Goal: Information Seeking & Learning: Learn about a topic

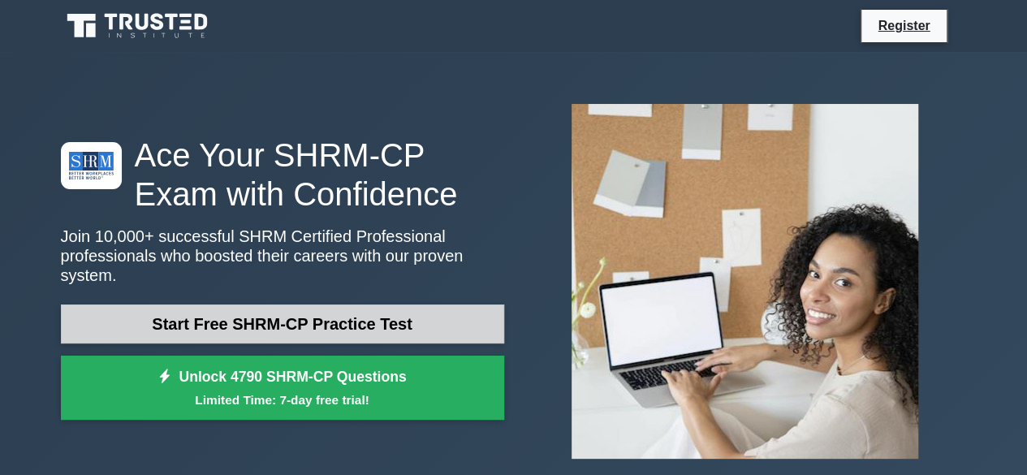
click at [304, 323] on link "Start Free SHRM-CP Practice Test" at bounding box center [282, 323] width 443 height 39
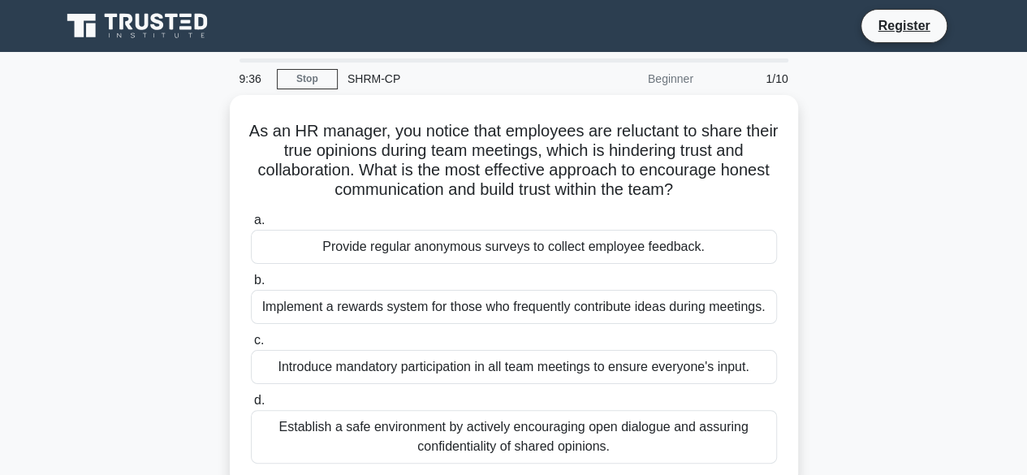
scroll to position [81, 0]
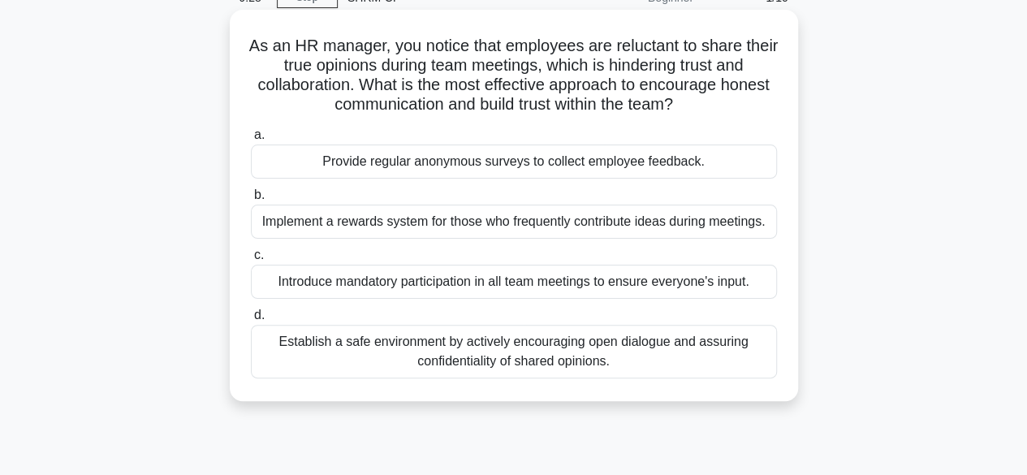
click at [323, 345] on div "Establish a safe environment by actively encouraging open dialogue and assuring…" at bounding box center [514, 352] width 526 height 54
click at [251, 321] on input "d. Establish a safe environment by actively encouraging open dialogue and assur…" at bounding box center [251, 315] width 0 height 11
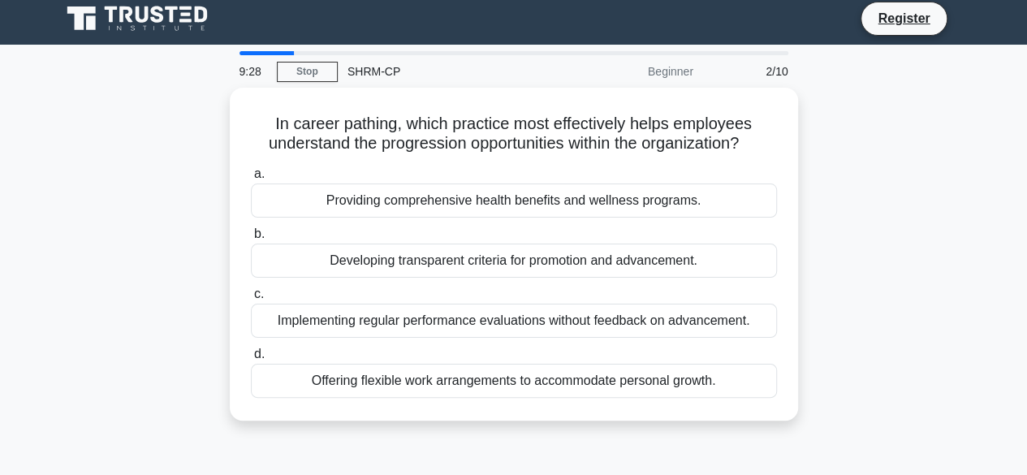
scroll to position [0, 0]
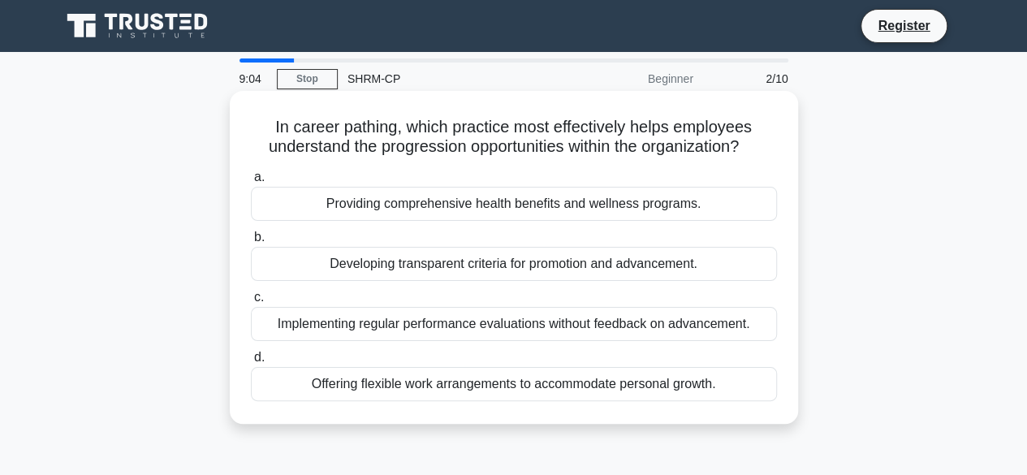
click at [376, 271] on div "Developing transparent criteria for promotion and advancement." at bounding box center [514, 264] width 526 height 34
click at [251, 243] on input "b. Developing transparent criteria for promotion and advancement." at bounding box center [251, 237] width 0 height 11
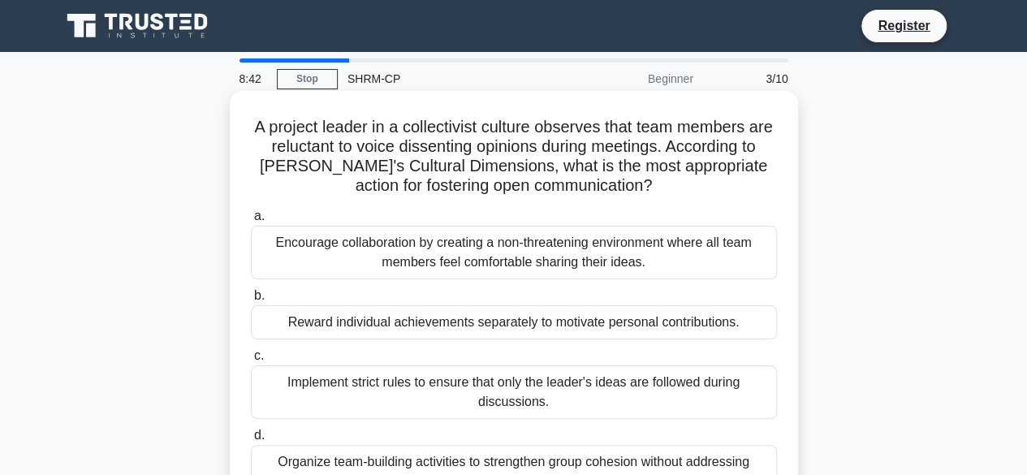
scroll to position [81, 0]
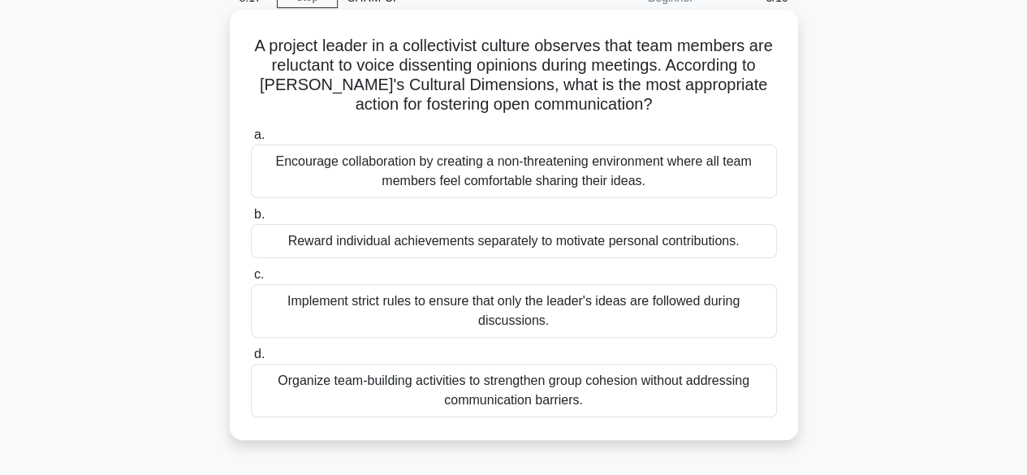
click at [555, 168] on div "Encourage collaboration by creating a non-threatening environment where all tea…" at bounding box center [514, 171] width 526 height 54
click at [251, 140] on input "a. Encourage collaboration by creating a non-threatening environment where all …" at bounding box center [251, 135] width 0 height 11
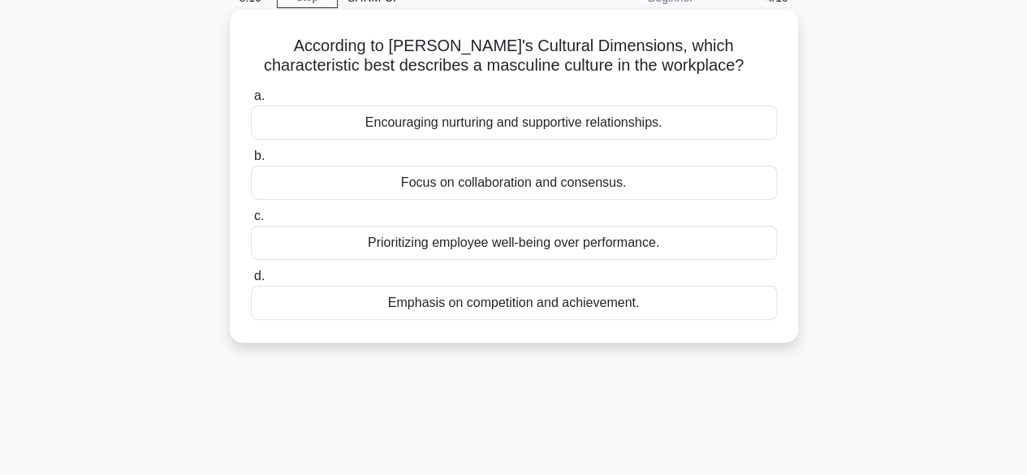
scroll to position [0, 0]
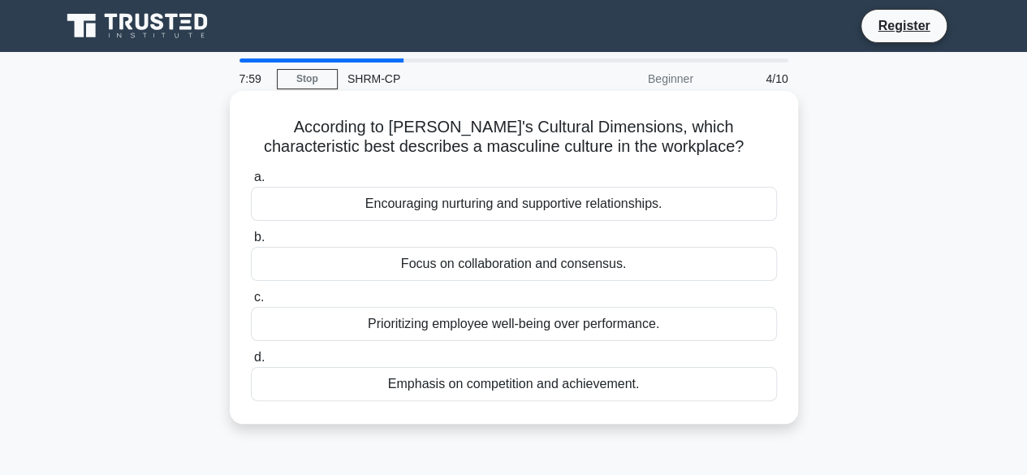
click at [549, 383] on div "Emphasis on competition and achievement." at bounding box center [514, 384] width 526 height 34
click at [251, 363] on input "d. Emphasis on competition and achievement." at bounding box center [251, 357] width 0 height 11
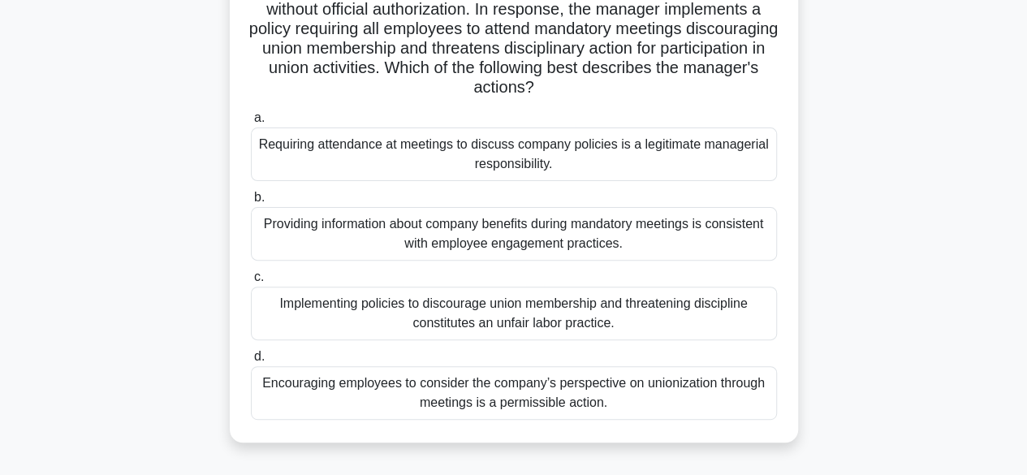
scroll to position [162, 0]
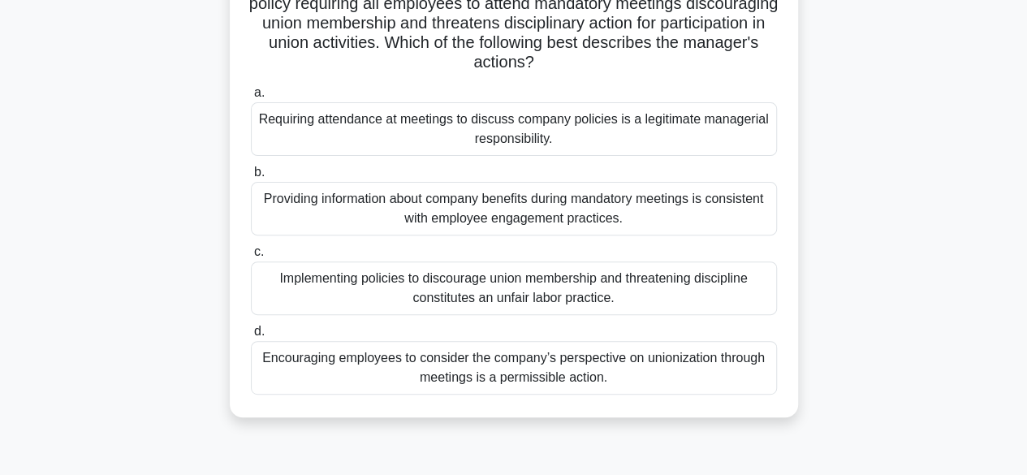
click at [434, 286] on div "Implementing policies to discourage union membership and threatening discipline…" at bounding box center [514, 288] width 526 height 54
click at [251, 257] on input "c. Implementing policies to discourage union membership and threatening discipl…" at bounding box center [251, 252] width 0 height 11
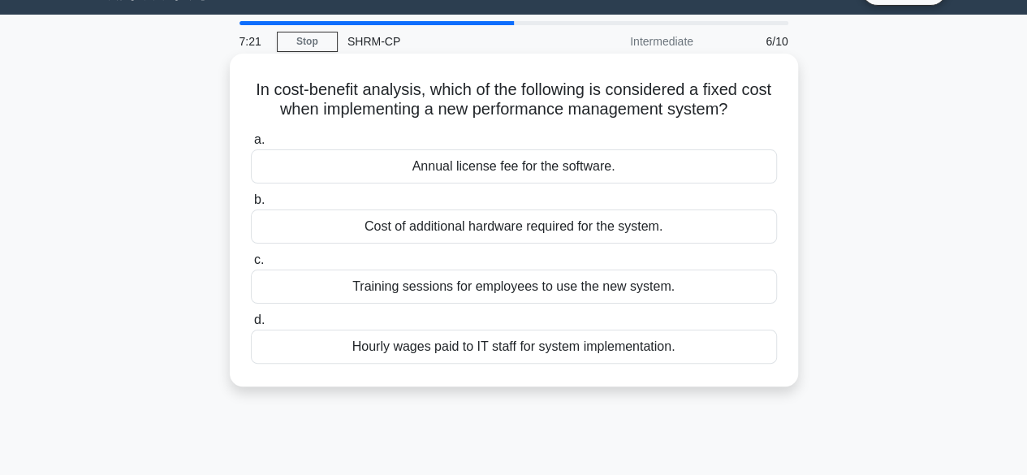
scroll to position [0, 0]
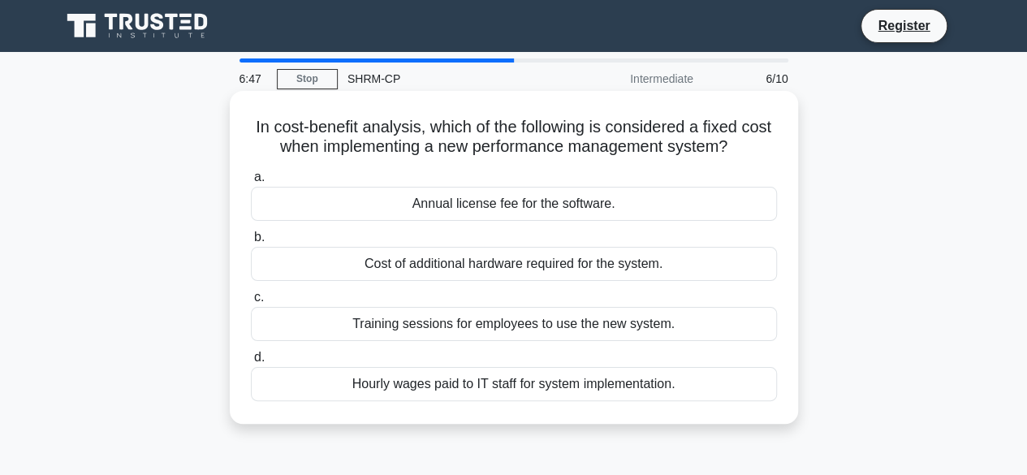
click at [459, 209] on div "Annual license fee for the software." at bounding box center [514, 204] width 526 height 34
click at [251, 183] on input "a. Annual license fee for the software." at bounding box center [251, 177] width 0 height 11
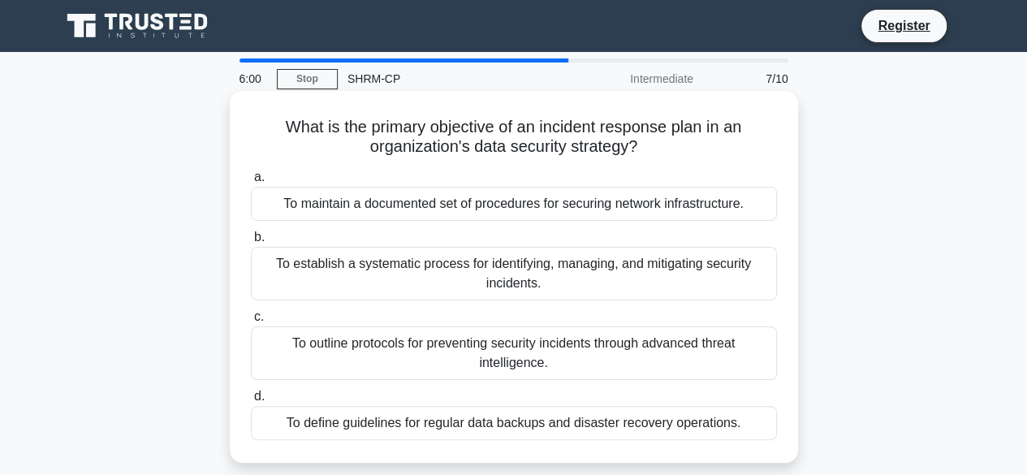
click at [321, 264] on div "To establish a systematic process for identifying, managing, and mitigating sec…" at bounding box center [514, 274] width 526 height 54
click at [251, 243] on input "b. To establish a systematic process for identifying, managing, and mitigating …" at bounding box center [251, 237] width 0 height 11
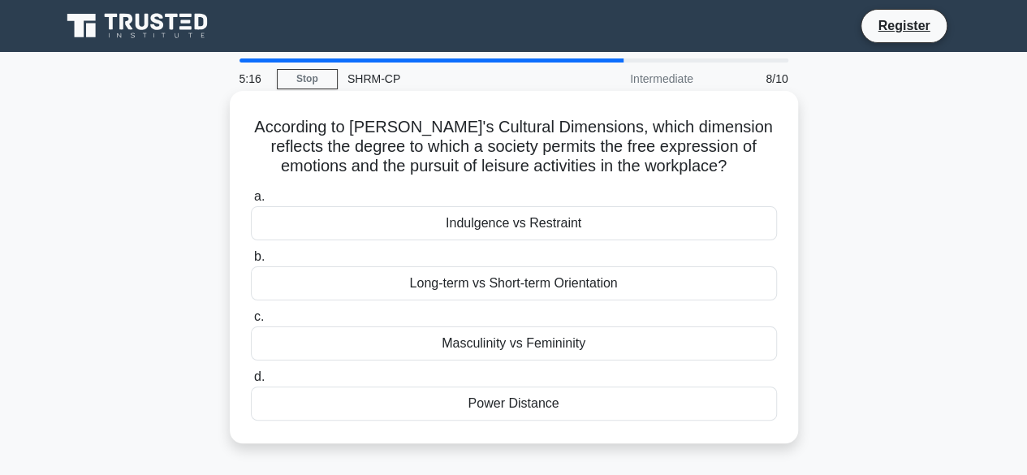
click at [471, 226] on div "Indulgence vs Restraint" at bounding box center [514, 223] width 526 height 34
click at [251, 202] on input "a. Indulgence vs Restraint" at bounding box center [251, 197] width 0 height 11
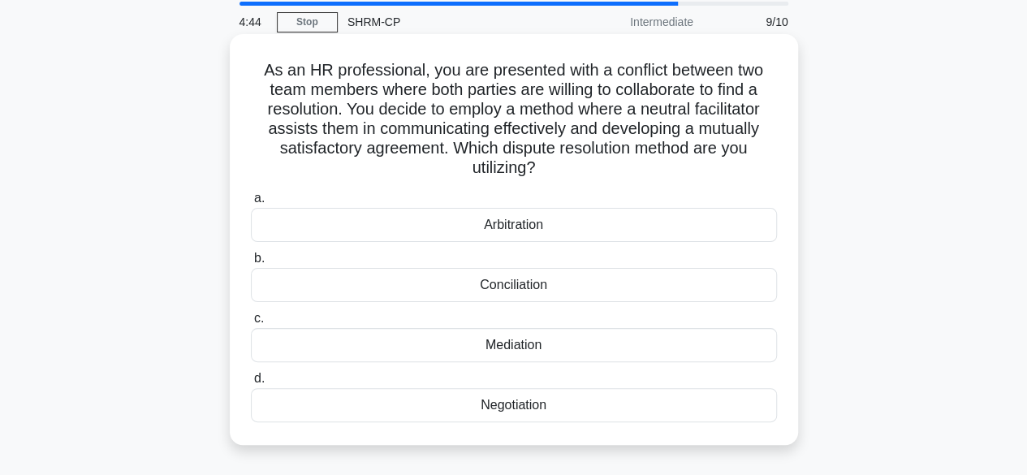
scroll to position [81, 0]
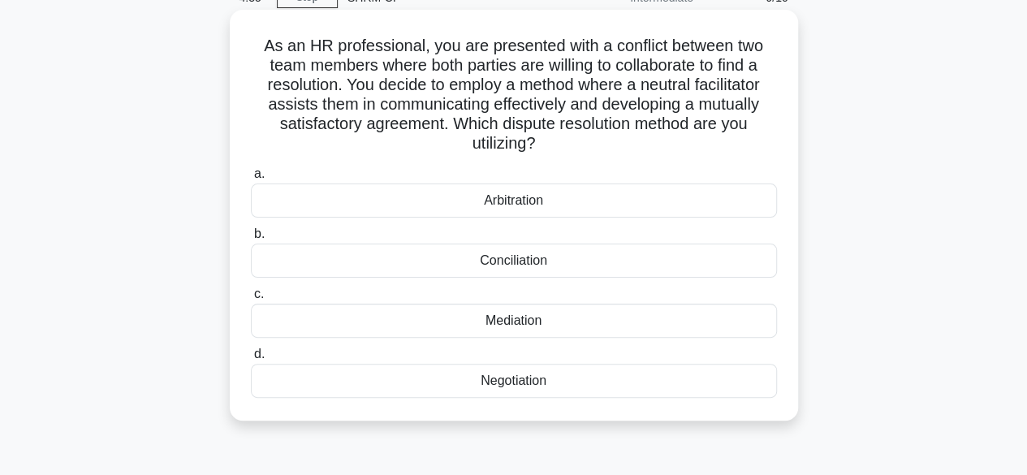
click at [377, 324] on div "Mediation" at bounding box center [514, 321] width 526 height 34
click at [251, 300] on input "c. Mediation" at bounding box center [251, 294] width 0 height 11
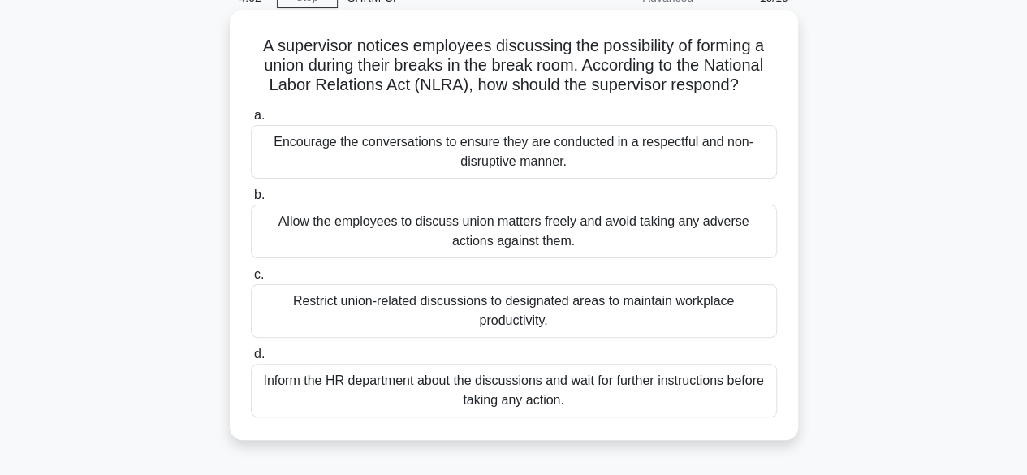
click at [318, 238] on div "Allow the employees to discuss union matters freely and avoid taking any advers…" at bounding box center [514, 232] width 526 height 54
click at [251, 200] on input "b. Allow the employees to discuss union matters freely and avoid taking any adv…" at bounding box center [251, 195] width 0 height 11
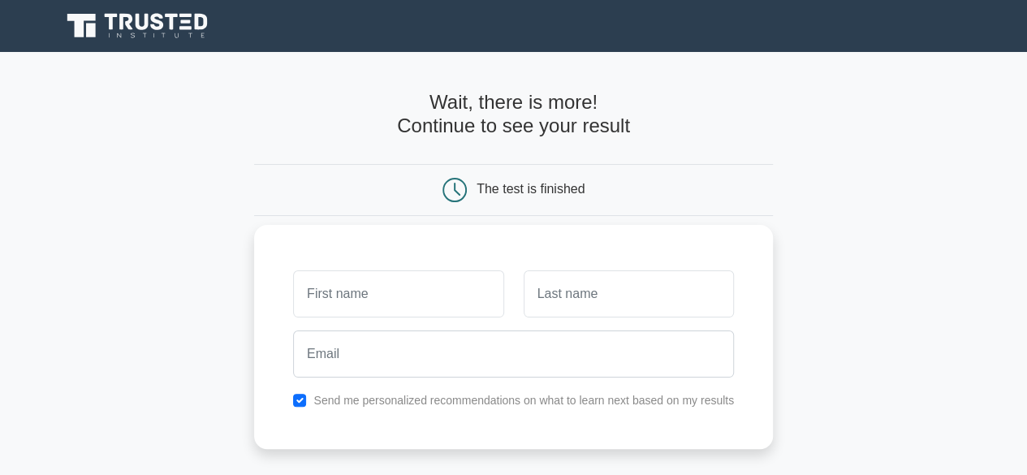
click at [314, 290] on input "text" at bounding box center [398, 293] width 210 height 47
type input "[PERSON_NAME]"
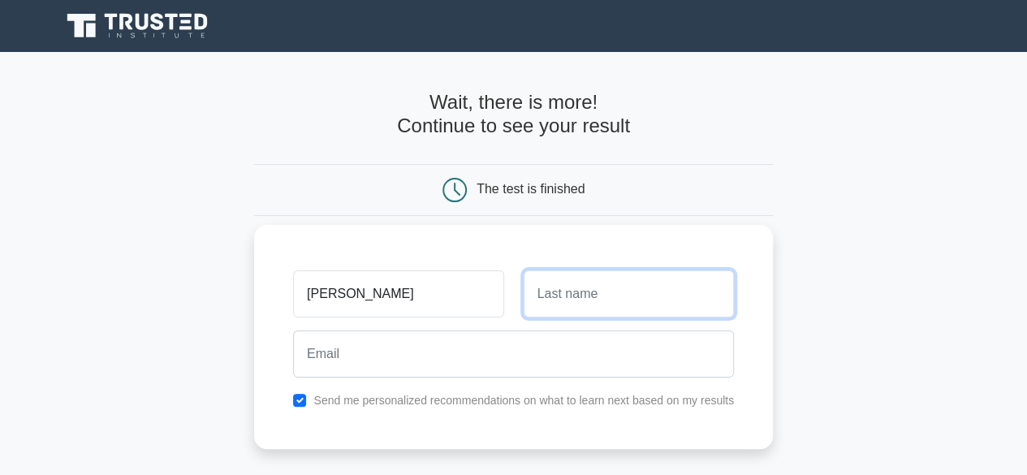
click at [589, 289] on input "text" at bounding box center [629, 293] width 210 height 47
type input "Mburu"
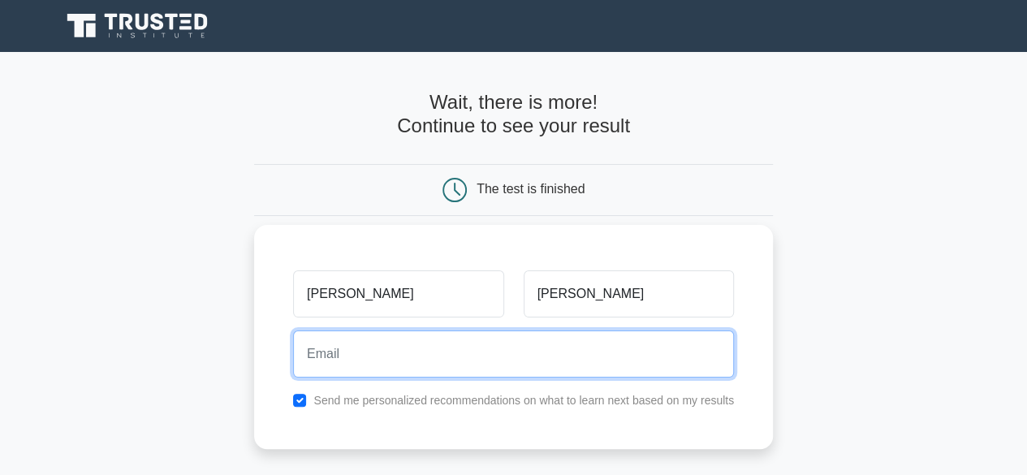
click at [438, 356] on input "email" at bounding box center [513, 353] width 441 height 47
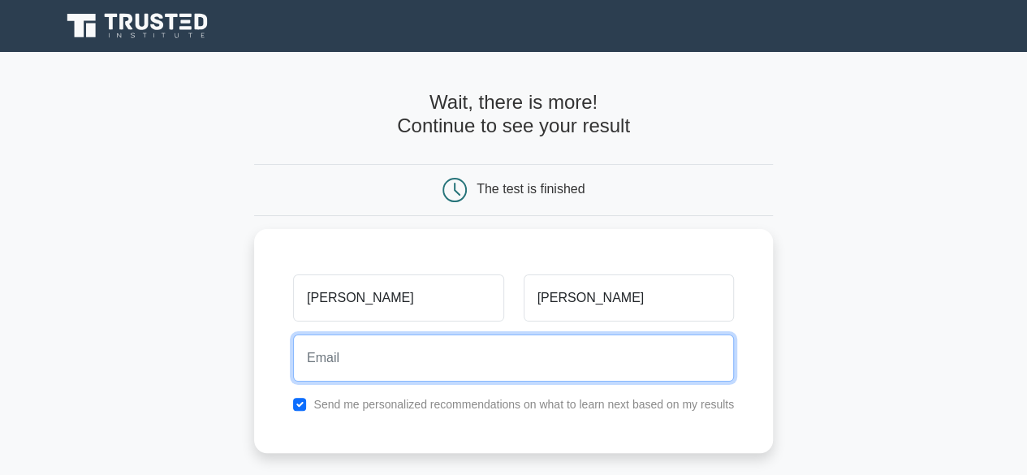
type input "neemburu@gmail.com"
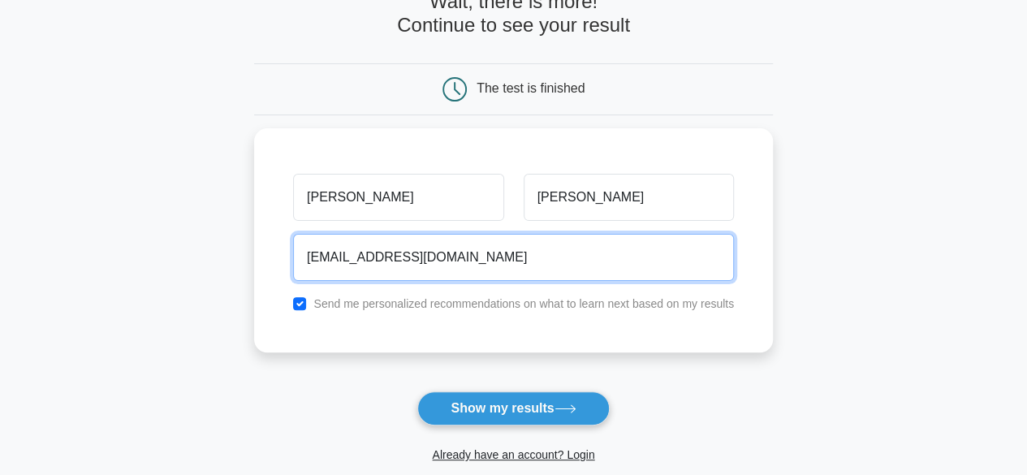
scroll to position [162, 0]
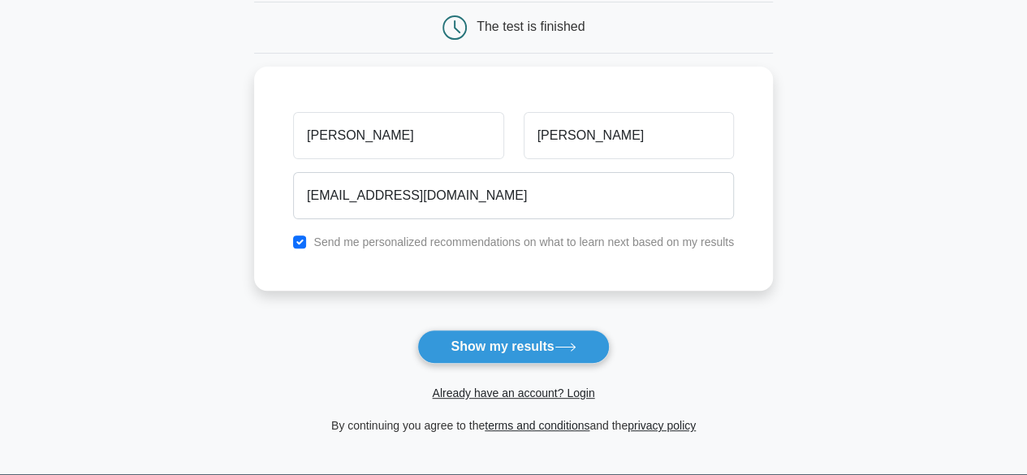
click at [528, 350] on button "Show my results" at bounding box center [513, 347] width 192 height 34
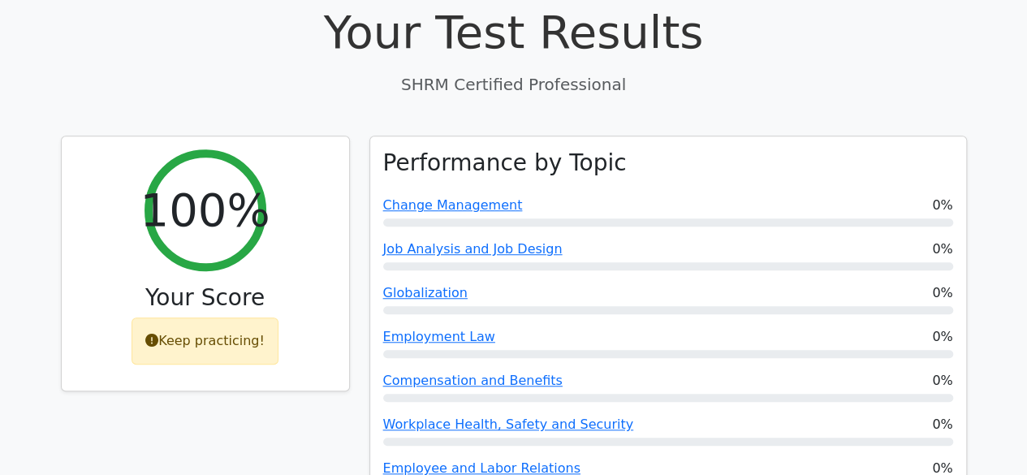
scroll to position [523, 0]
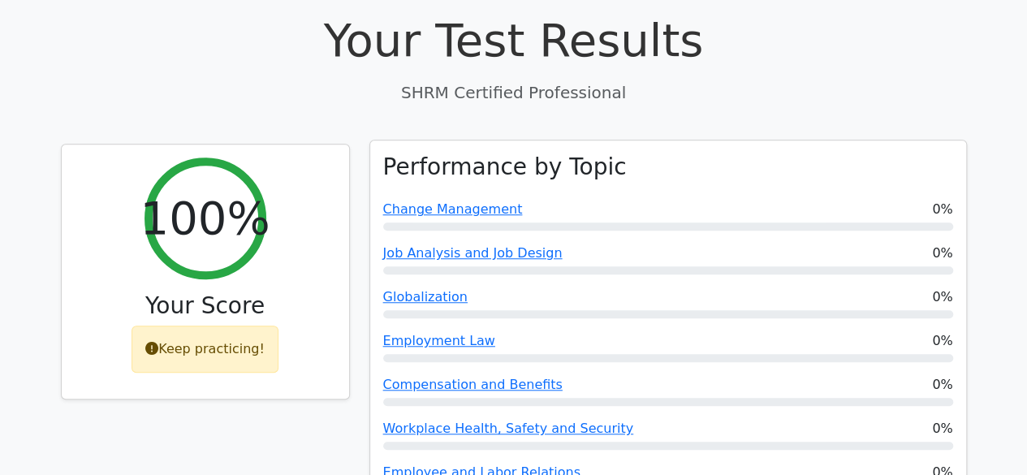
click at [473, 140] on div "Performance by Topic Change Management 0% Job Analysis and Job Design 0% Global…" at bounding box center [668, 330] width 596 height 380
click at [473, 201] on link "Change Management" at bounding box center [453, 208] width 140 height 15
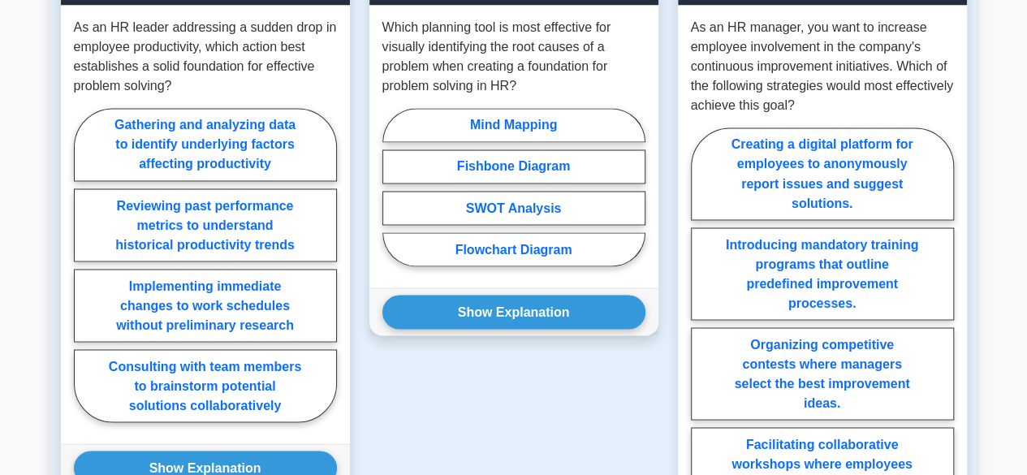
scroll to position [1380, 0]
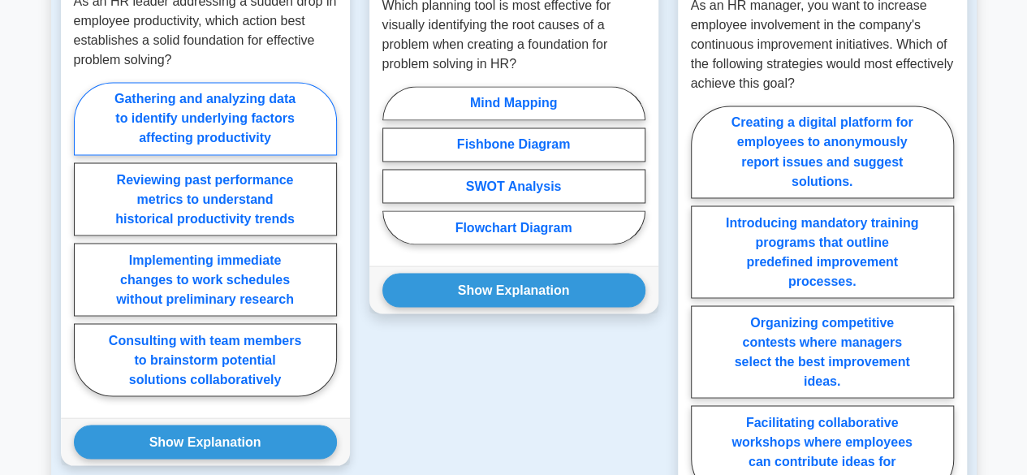
click at [231, 136] on label "Gathering and analyzing data to identify underlying factors affecting productiv…" at bounding box center [205, 118] width 263 height 73
click at [84, 239] on input "Gathering and analyzing data to identify underlying factors affecting productiv…" at bounding box center [79, 244] width 11 height 11
radio input "true"
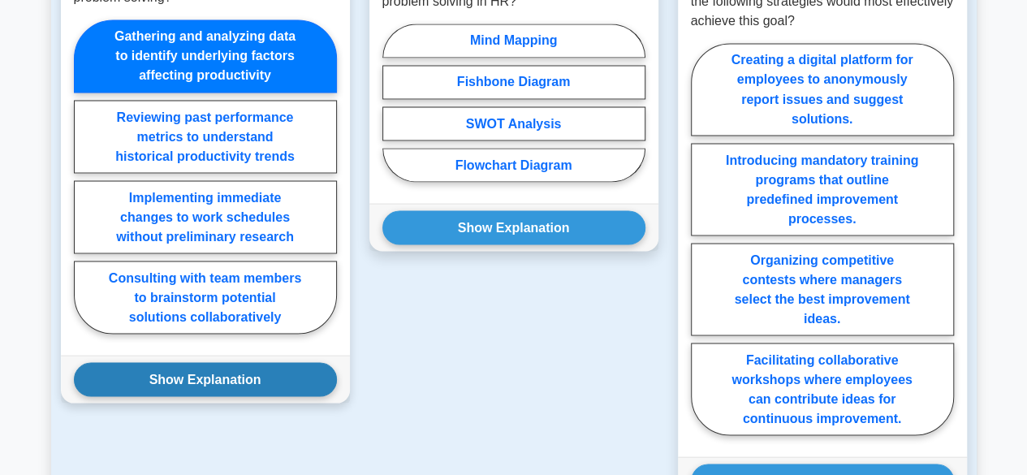
scroll to position [1542, 0]
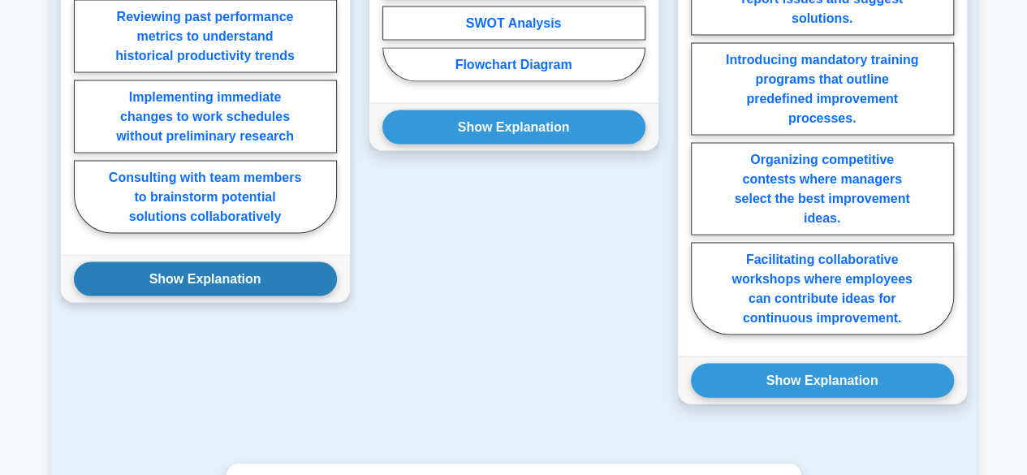
click at [207, 287] on button "Show Explanation" at bounding box center [205, 279] width 263 height 34
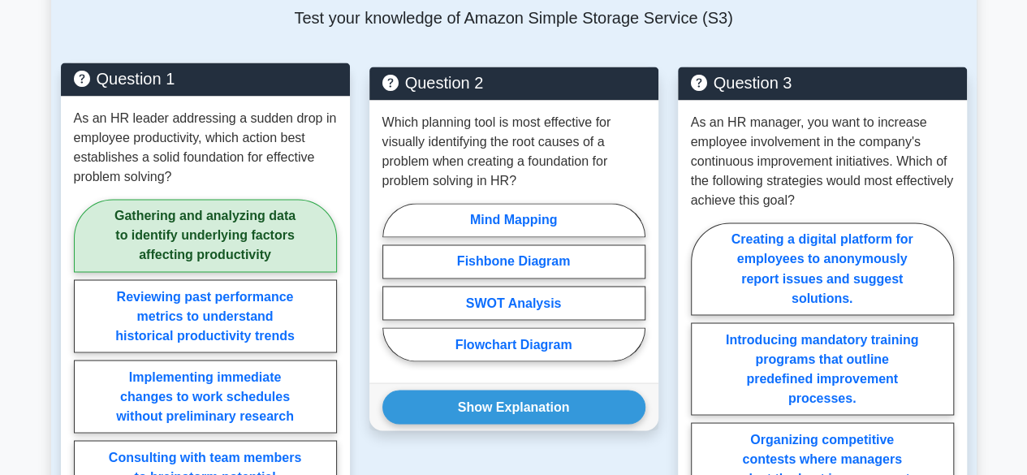
scroll to position [1299, 0]
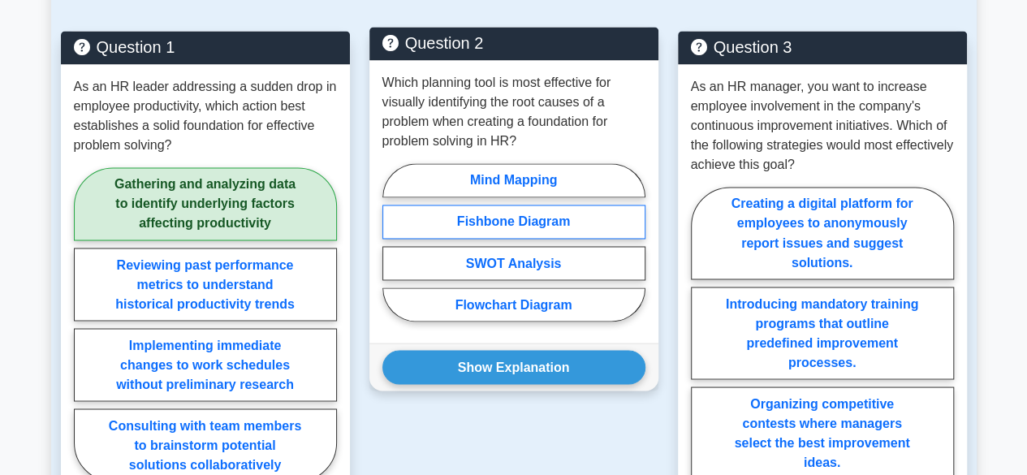
drag, startPoint x: 539, startPoint y: 235, endPoint x: 627, endPoint y: 233, distance: 87.7
click at [539, 234] on label "Fishbone Diagram" at bounding box center [513, 222] width 263 height 34
click at [393, 242] on input "Fishbone Diagram" at bounding box center [387, 247] width 11 height 11
radio input "true"
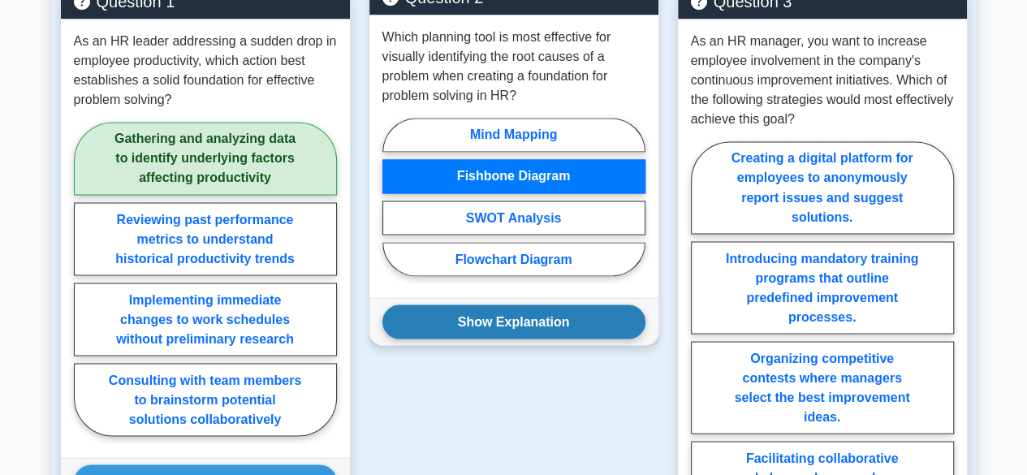
scroll to position [1380, 0]
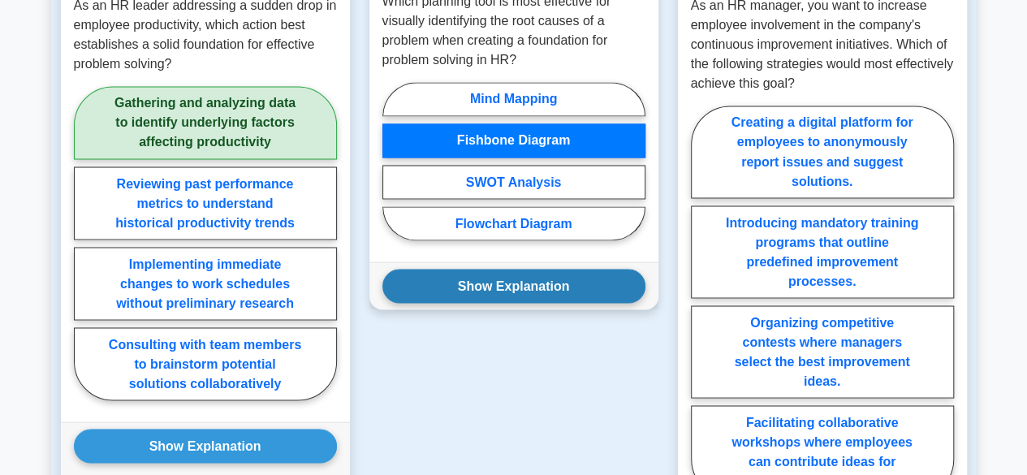
click at [570, 300] on button "Show Explanation" at bounding box center [513, 286] width 263 height 34
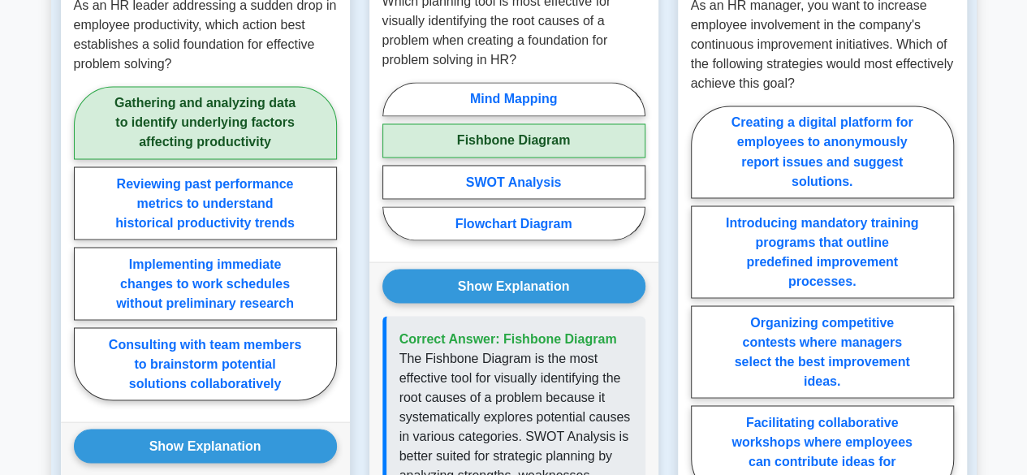
scroll to position [1461, 0]
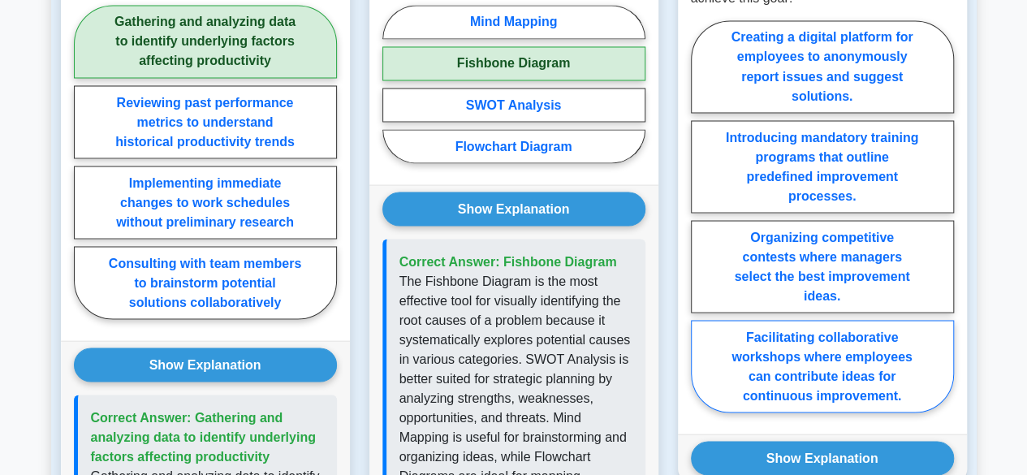
click at [753, 390] on label "Facilitating collaborative workshops where employees can contribute ideas for c…" at bounding box center [822, 366] width 263 height 93
click at [701, 226] on input "Facilitating collaborative workshops where employees can contribute ideas for c…" at bounding box center [696, 221] width 11 height 11
radio input "true"
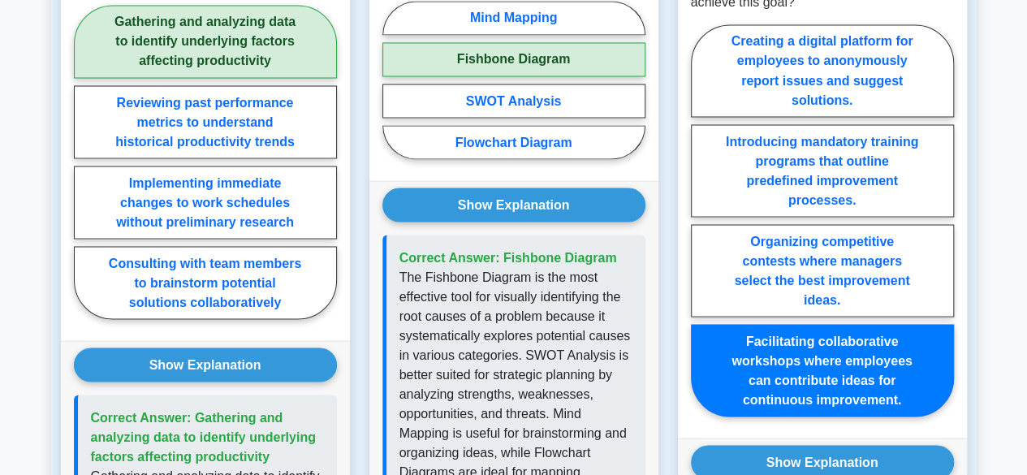
scroll to position [1542, 0]
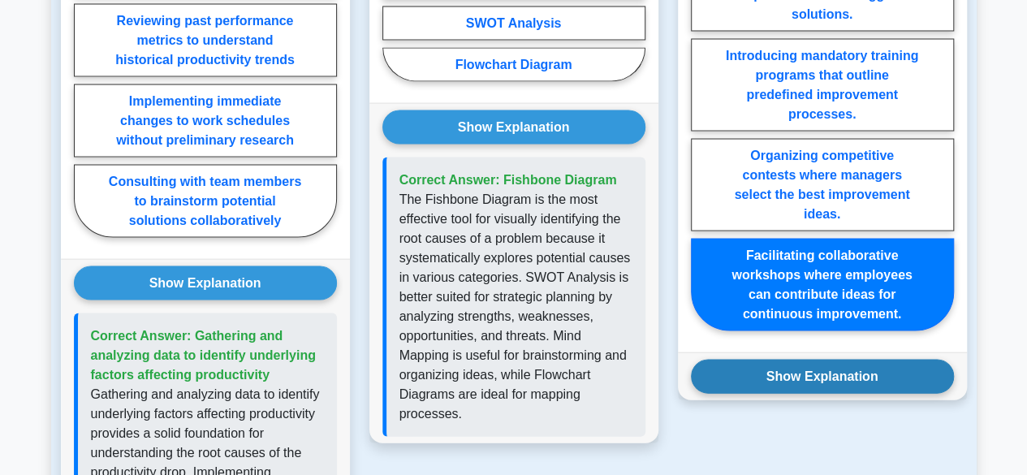
click at [797, 394] on button "Show Explanation" at bounding box center [822, 377] width 263 height 34
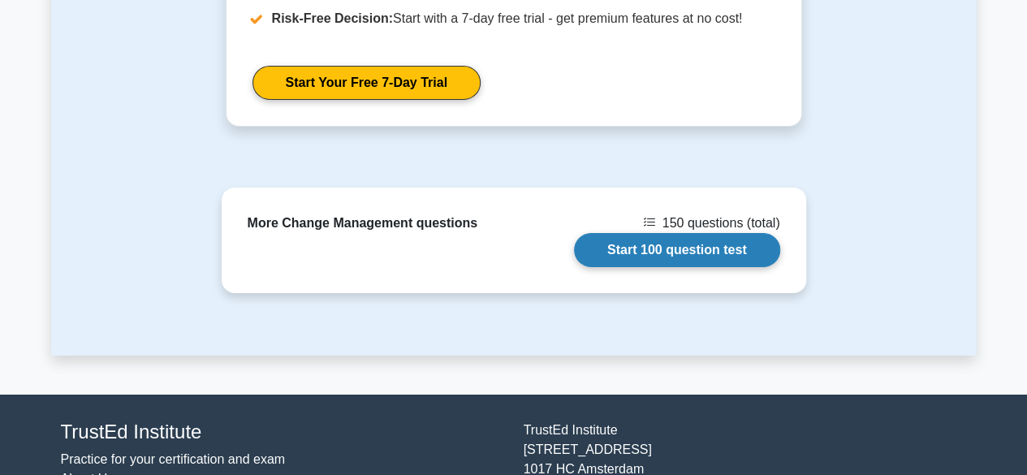
scroll to position [2796, 0]
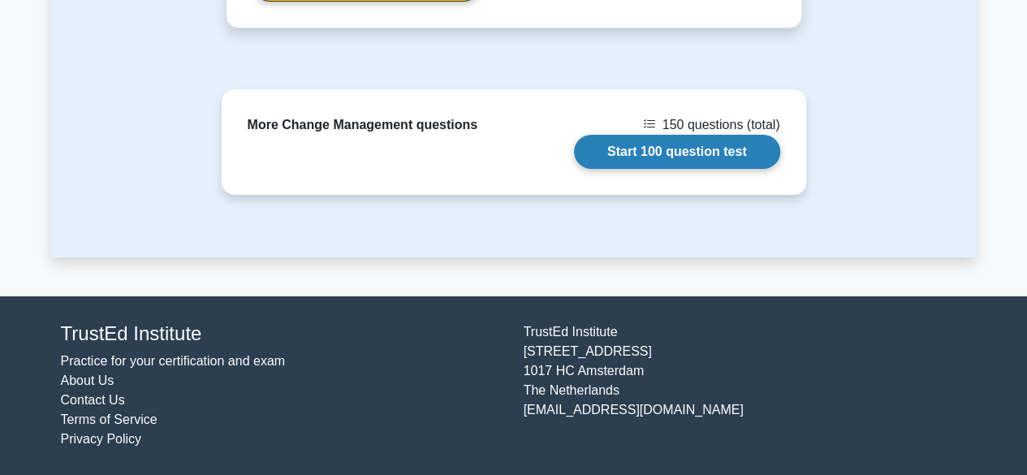
click at [670, 163] on link "Start 100 question test" at bounding box center [677, 152] width 206 height 34
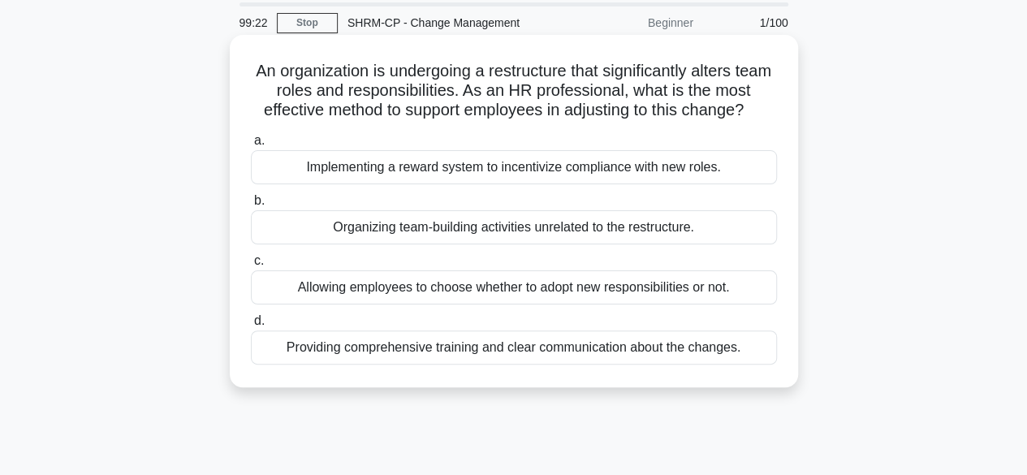
scroll to position [81, 0]
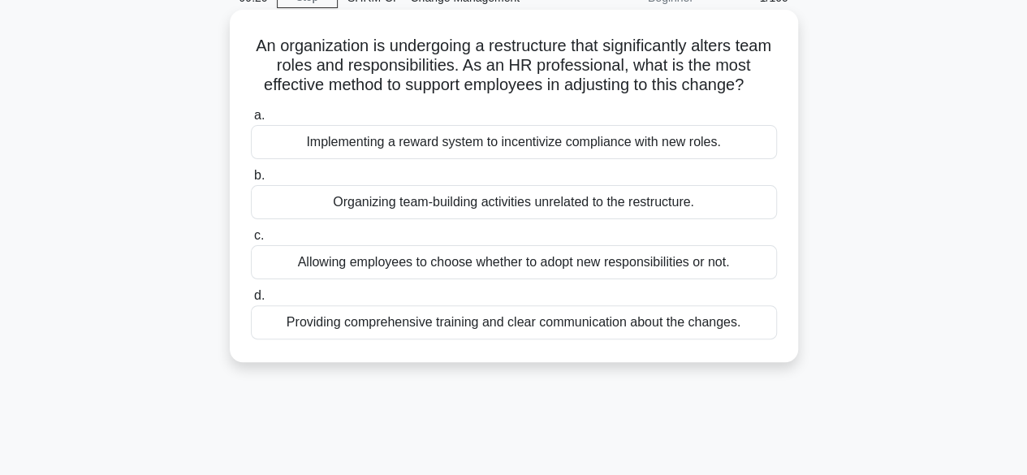
click at [343, 321] on div "Providing comprehensive training and clear communication about the changes." at bounding box center [514, 322] width 526 height 34
click at [251, 301] on input "d. Providing comprehensive training and clear communication about the changes." at bounding box center [251, 296] width 0 height 11
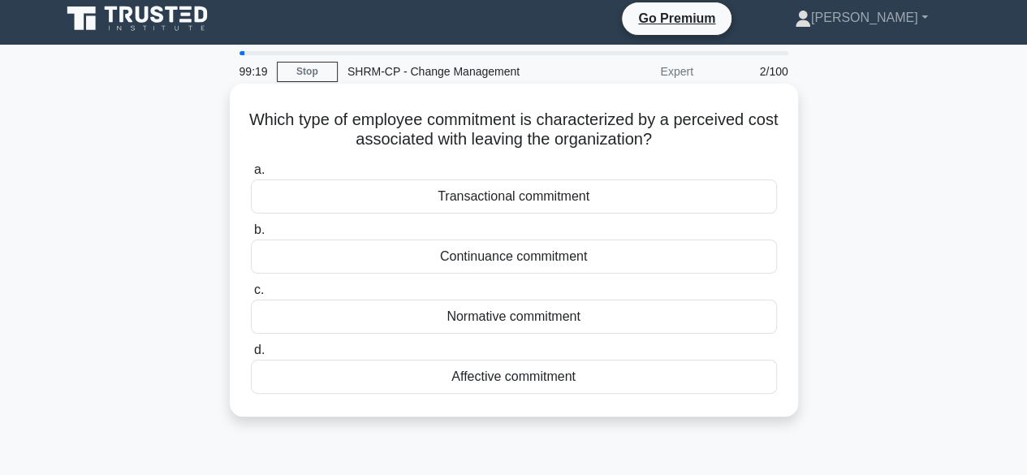
scroll to position [0, 0]
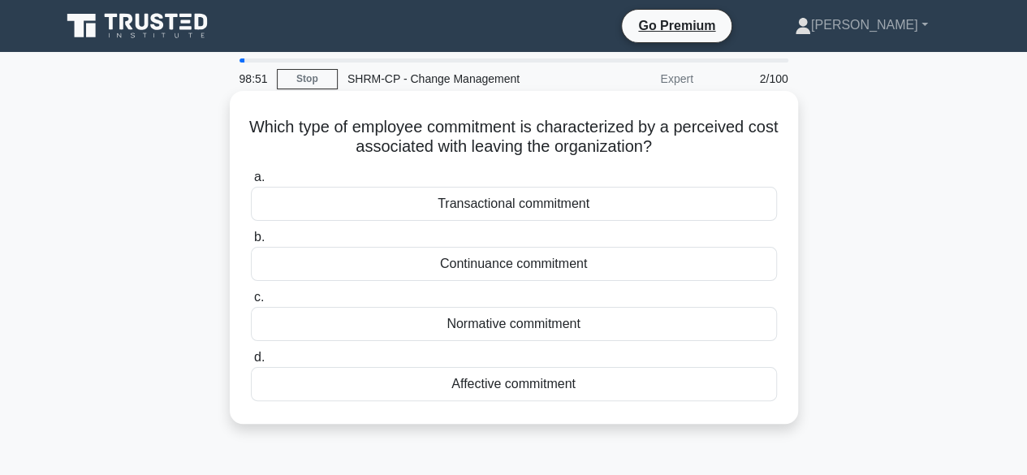
click at [504, 205] on div "Transactional commitment" at bounding box center [514, 204] width 526 height 34
click at [251, 183] on input "a. Transactional commitment" at bounding box center [251, 177] width 0 height 11
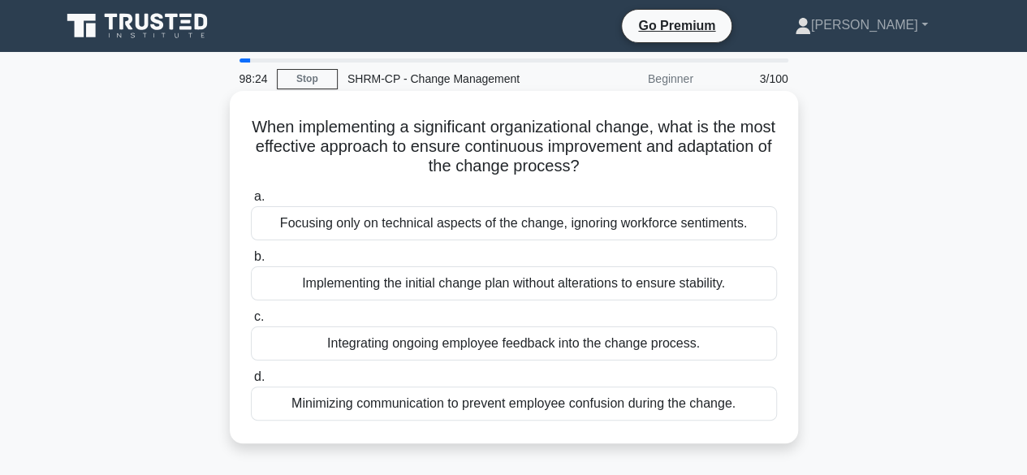
click at [442, 356] on div "Integrating ongoing employee feedback into the change process." at bounding box center [514, 343] width 526 height 34
click at [251, 322] on input "c. Integrating ongoing employee feedback into the change process." at bounding box center [251, 317] width 0 height 11
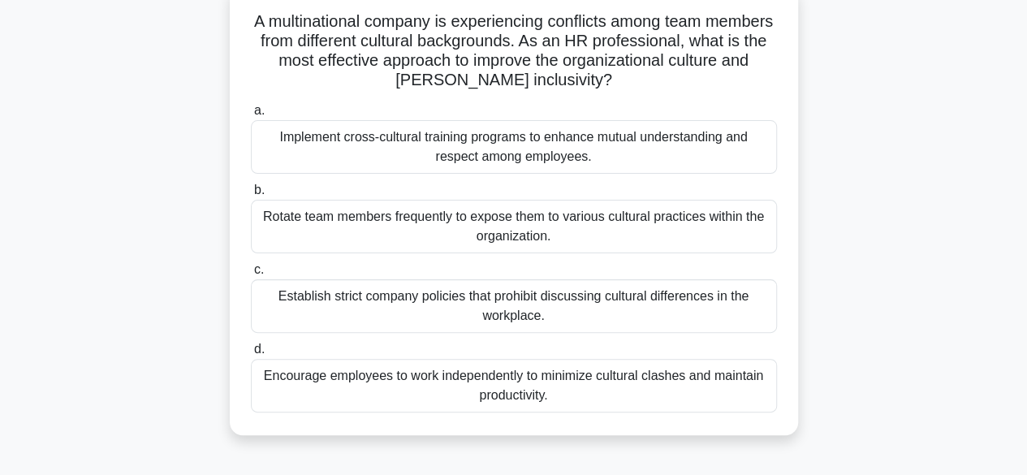
scroll to position [81, 0]
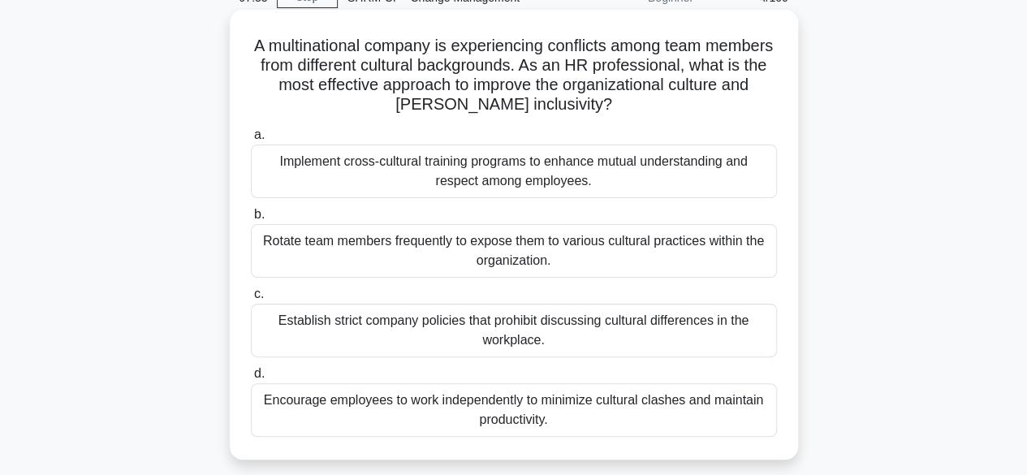
click at [510, 178] on div "Implement cross-cultural training programs to enhance mutual understanding and …" at bounding box center [514, 171] width 526 height 54
click at [251, 140] on input "a. Implement cross-cultural training programs to enhance mutual understanding a…" at bounding box center [251, 135] width 0 height 11
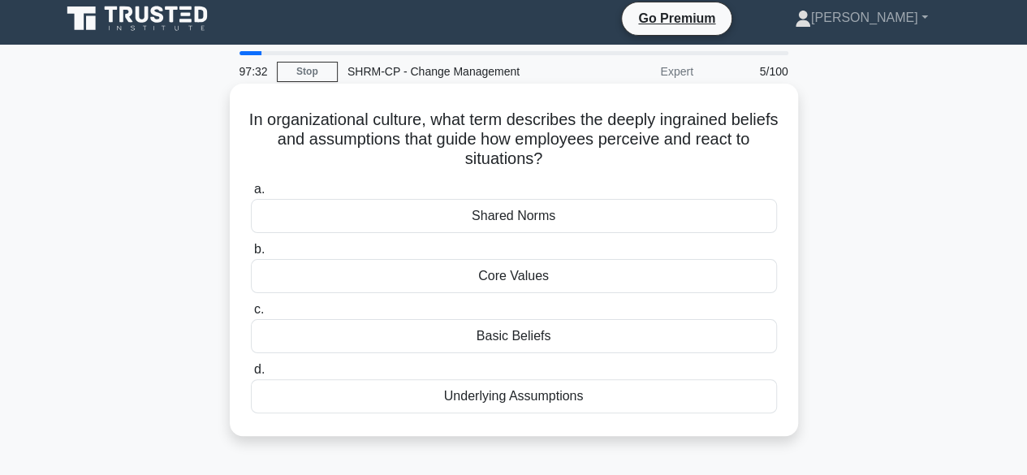
scroll to position [0, 0]
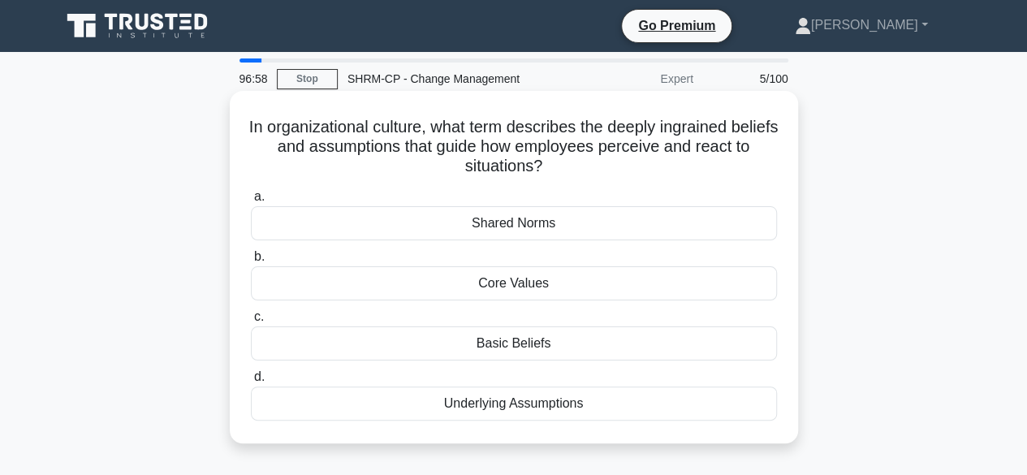
click at [539, 236] on div "Shared Norms" at bounding box center [514, 223] width 526 height 34
click at [251, 202] on input "a. Shared Norms" at bounding box center [251, 197] width 0 height 11
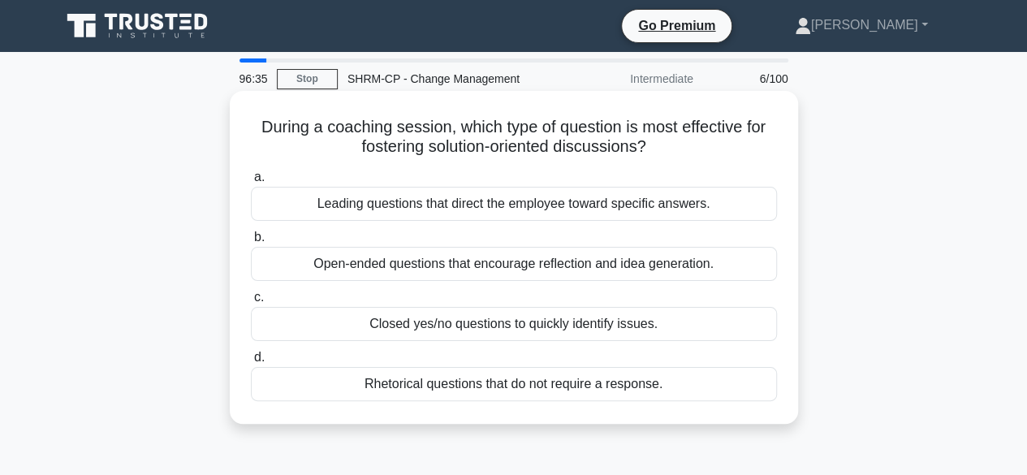
click at [453, 265] on div "Open-ended questions that encourage reflection and idea generation." at bounding box center [514, 264] width 526 height 34
click at [251, 243] on input "b. Open-ended questions that encourage reflection and idea generation." at bounding box center [251, 237] width 0 height 11
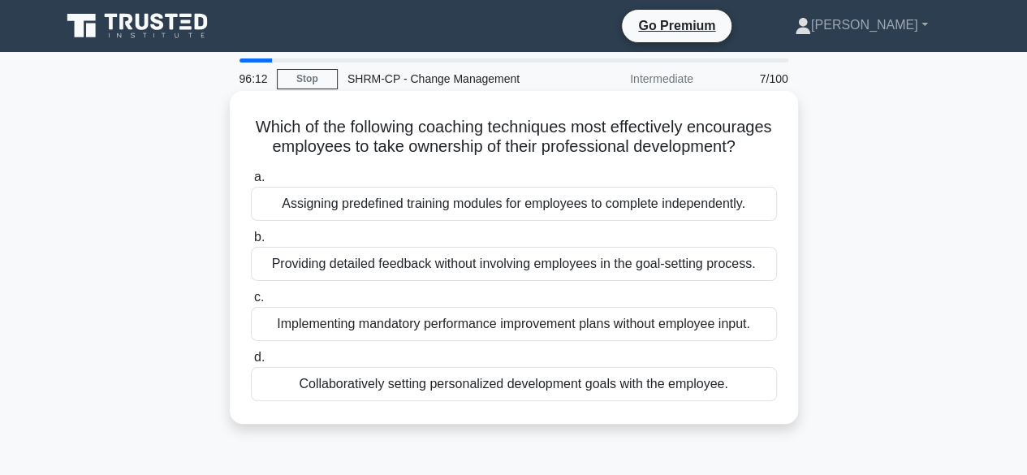
click at [575, 401] on div "Collaboratively setting personalized development goals with the employee." at bounding box center [514, 384] width 526 height 34
click at [251, 363] on input "d. Collaboratively setting personalized development goals with the employee." at bounding box center [251, 357] width 0 height 11
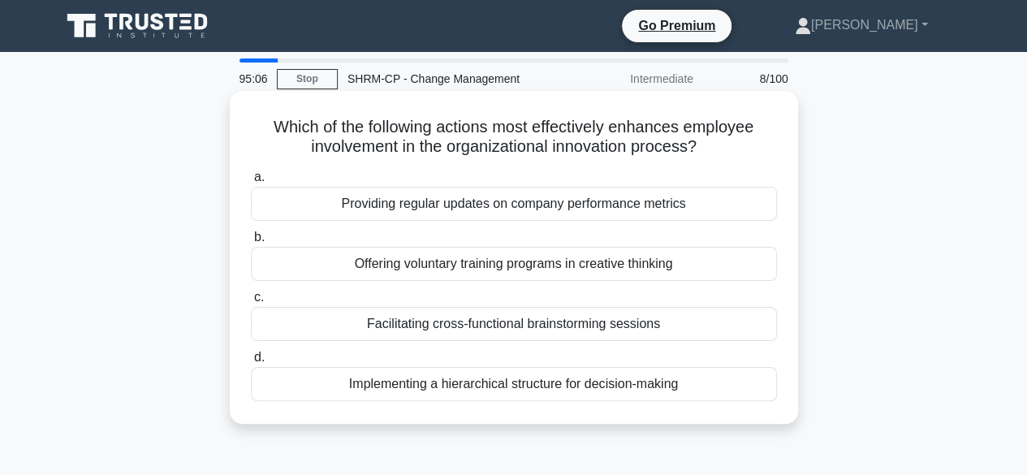
click at [523, 330] on div "Facilitating cross-functional brainstorming sessions" at bounding box center [514, 324] width 526 height 34
click at [251, 303] on input "c. Facilitating cross-functional brainstorming sessions" at bounding box center [251, 297] width 0 height 11
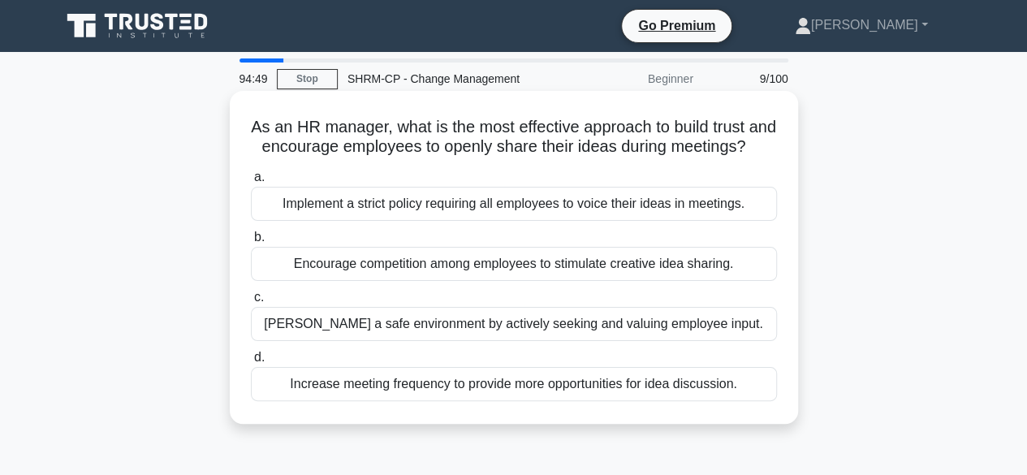
click at [476, 341] on div "Foster a safe environment by actively seeking and valuing employee input." at bounding box center [514, 324] width 526 height 34
click at [251, 303] on input "c. Foster a safe environment by actively seeking and valuing employee input." at bounding box center [251, 297] width 0 height 11
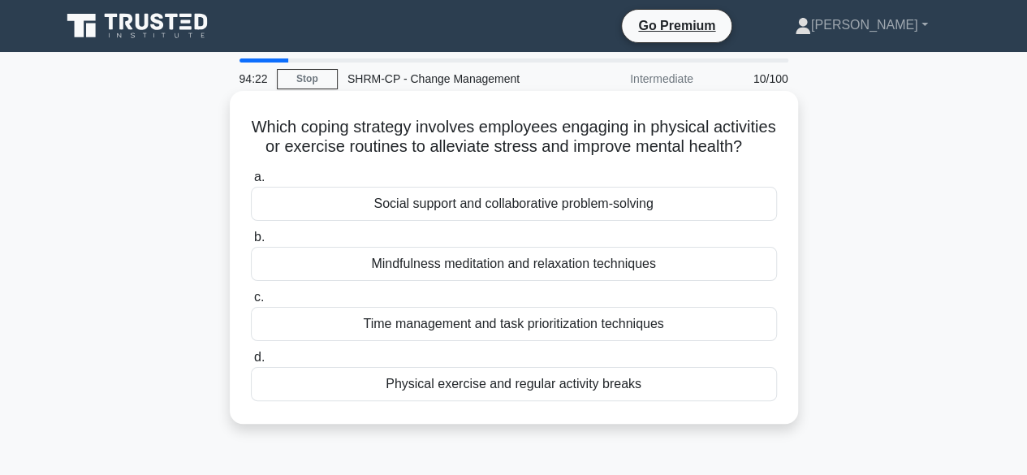
click at [549, 401] on div "Physical exercise and regular activity breaks" at bounding box center [514, 384] width 526 height 34
click at [251, 363] on input "d. Physical exercise and regular activity breaks" at bounding box center [251, 357] width 0 height 11
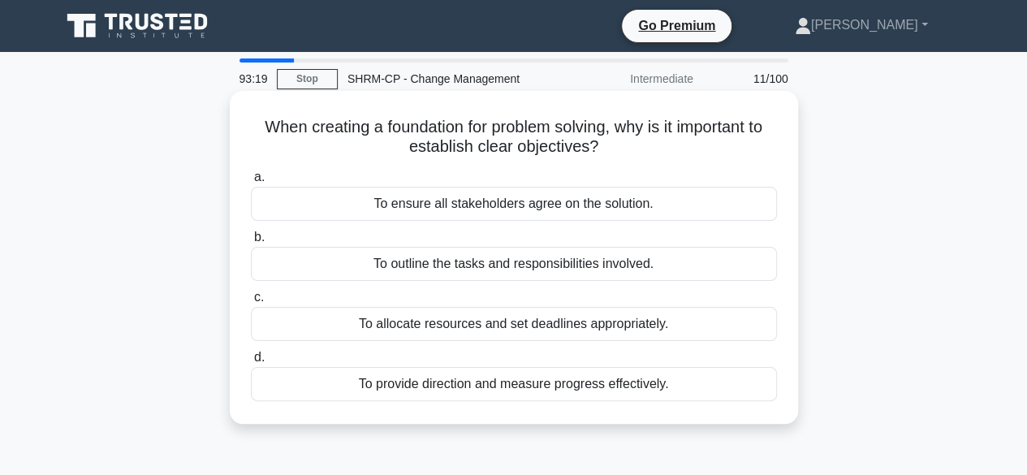
click at [576, 384] on div "To provide direction and measure progress effectively." at bounding box center [514, 384] width 526 height 34
click at [251, 363] on input "d. To provide direction and measure progress effectively." at bounding box center [251, 357] width 0 height 11
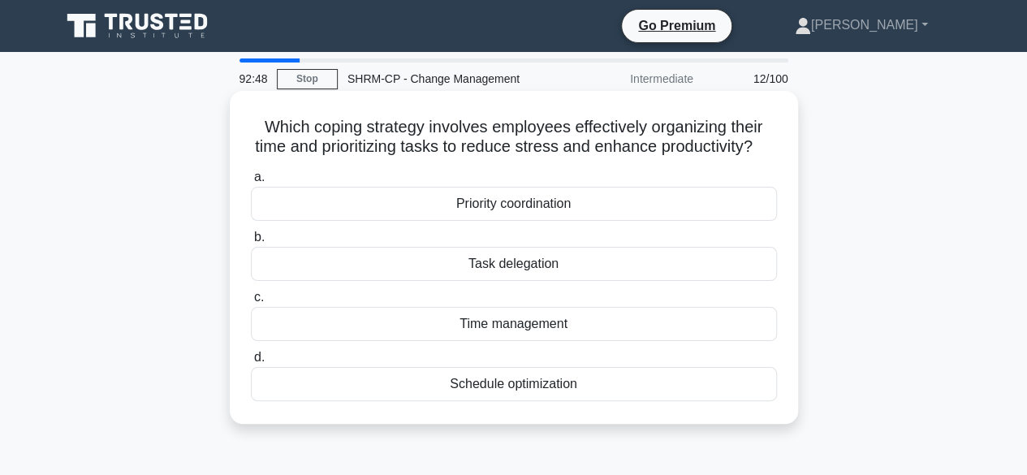
click at [560, 341] on div "Time management" at bounding box center [514, 324] width 526 height 34
click at [251, 303] on input "c. Time management" at bounding box center [251, 297] width 0 height 11
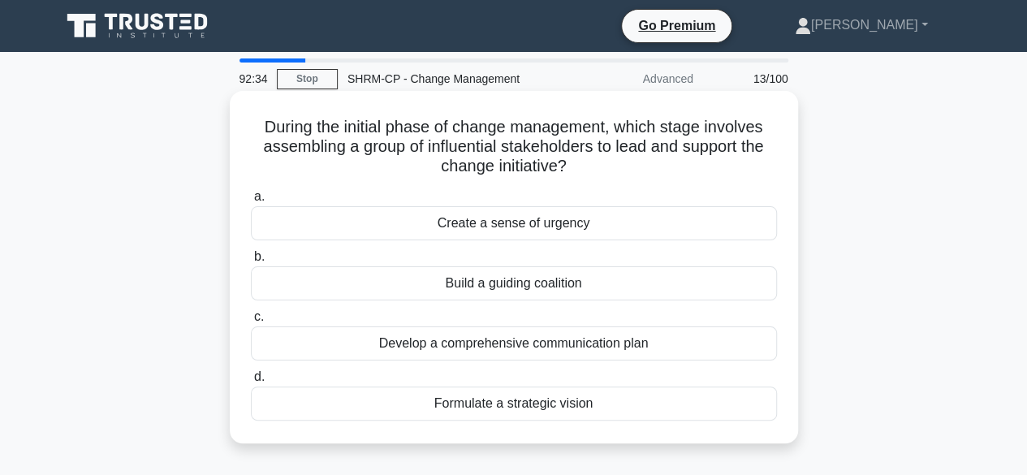
click at [513, 293] on div "Build a guiding coalition" at bounding box center [514, 283] width 526 height 34
click at [251, 262] on input "b. Build a guiding coalition" at bounding box center [251, 257] width 0 height 11
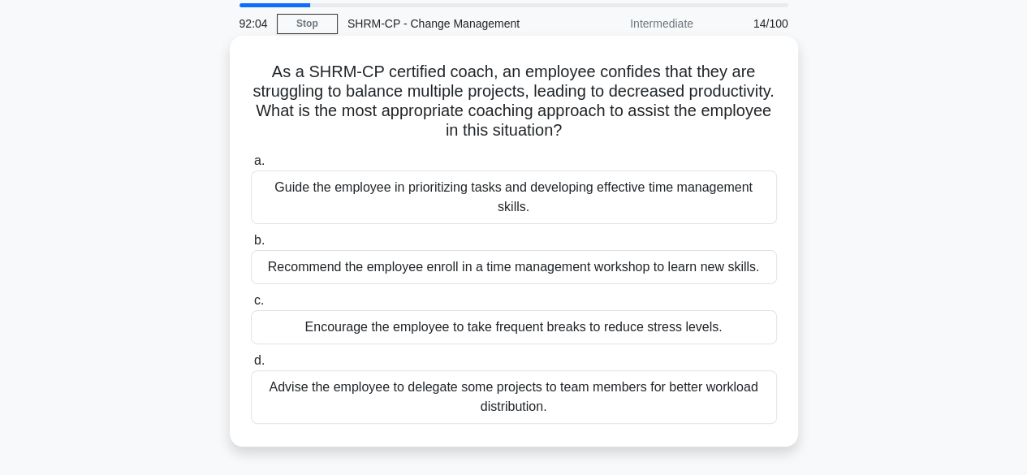
scroll to position [81, 0]
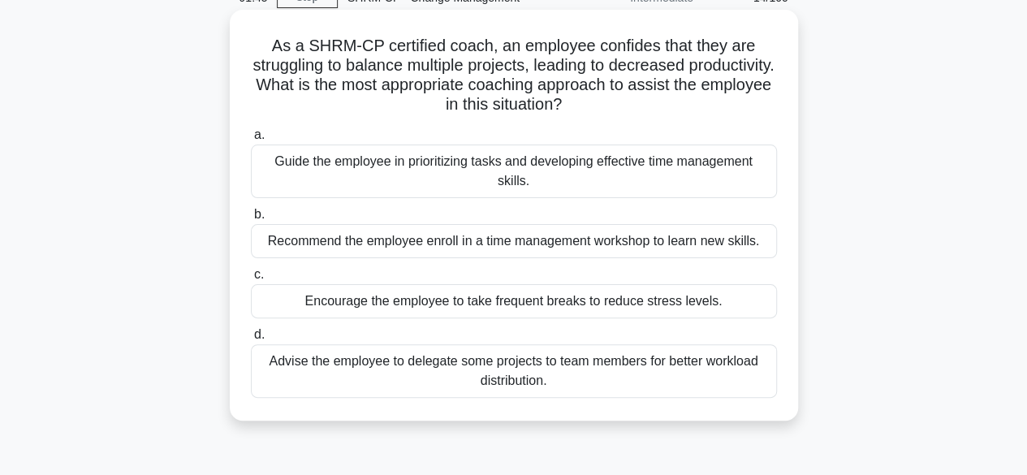
click at [467, 368] on div "Advise the employee to delegate some projects to team members for better worklo…" at bounding box center [514, 371] width 526 height 54
click at [251, 340] on input "d. Advise the employee to delegate some projects to team members for better wor…" at bounding box center [251, 335] width 0 height 11
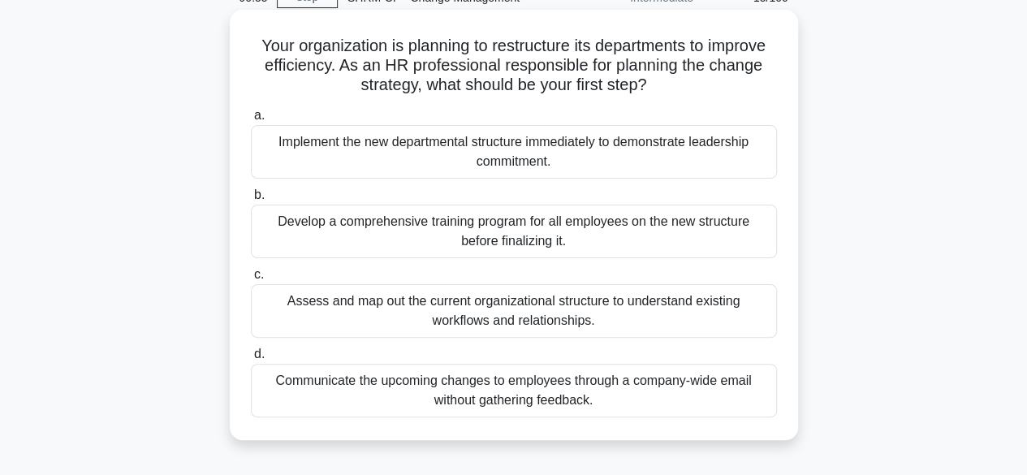
click at [317, 315] on div "Assess and map out the current organizational structure to understand existing …" at bounding box center [514, 311] width 526 height 54
click at [251, 280] on input "c. Assess and map out the current organizational structure to understand existi…" at bounding box center [251, 274] width 0 height 11
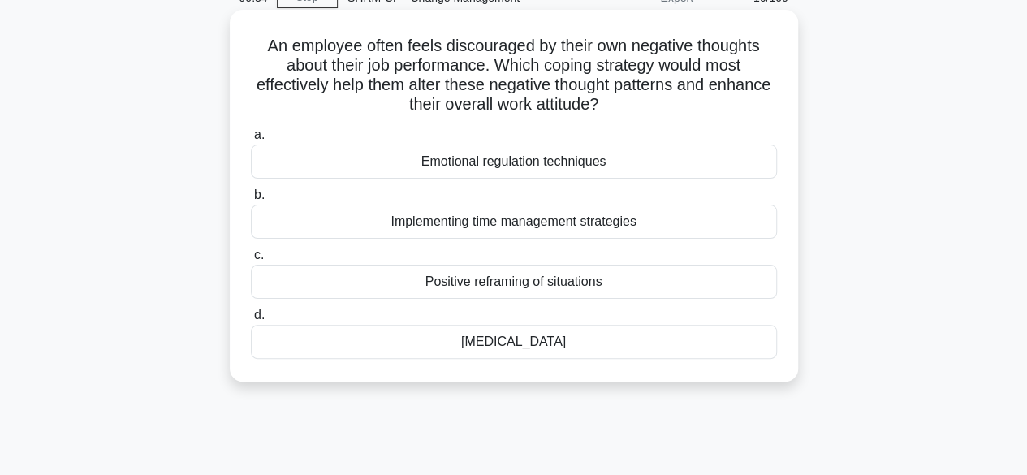
click at [491, 286] on div "Positive reframing of situations" at bounding box center [514, 282] width 526 height 34
click at [251, 261] on input "c. Positive reframing of situations" at bounding box center [251, 255] width 0 height 11
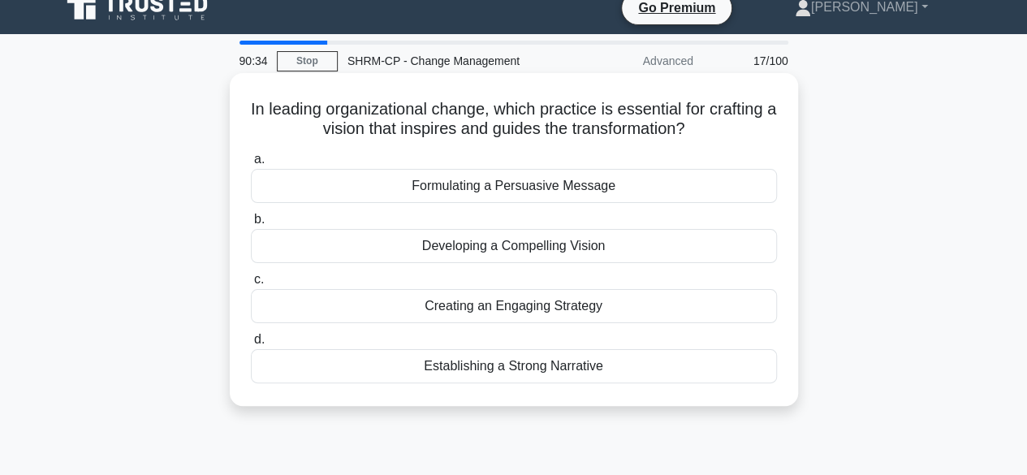
scroll to position [0, 0]
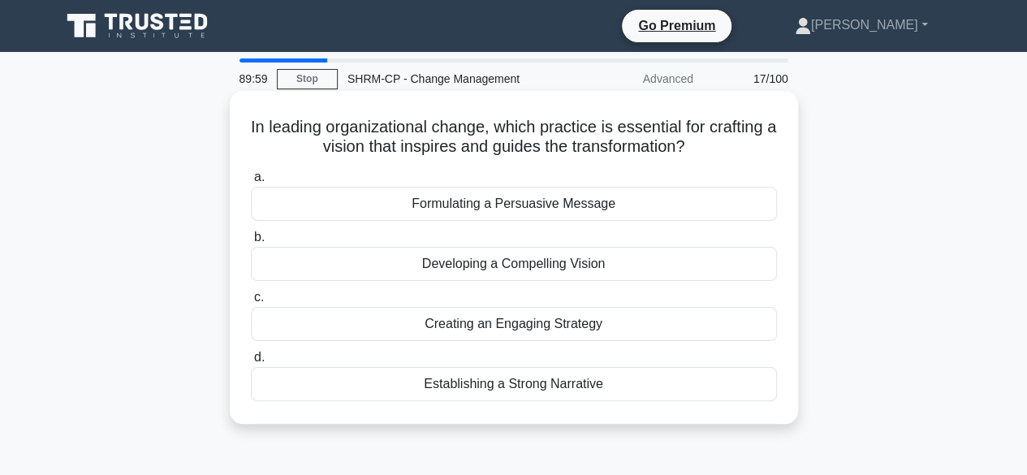
click at [549, 266] on div "Developing a Compelling Vision" at bounding box center [514, 264] width 526 height 34
click at [251, 243] on input "b. Developing a Compelling Vision" at bounding box center [251, 237] width 0 height 11
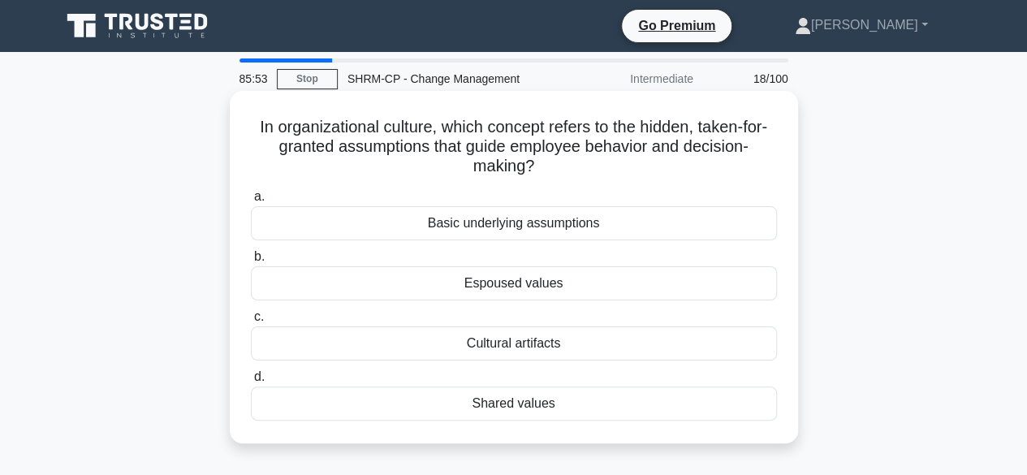
click at [516, 236] on div "Basic underlying assumptions" at bounding box center [514, 223] width 526 height 34
click at [251, 202] on input "a. Basic underlying assumptions" at bounding box center [251, 197] width 0 height 11
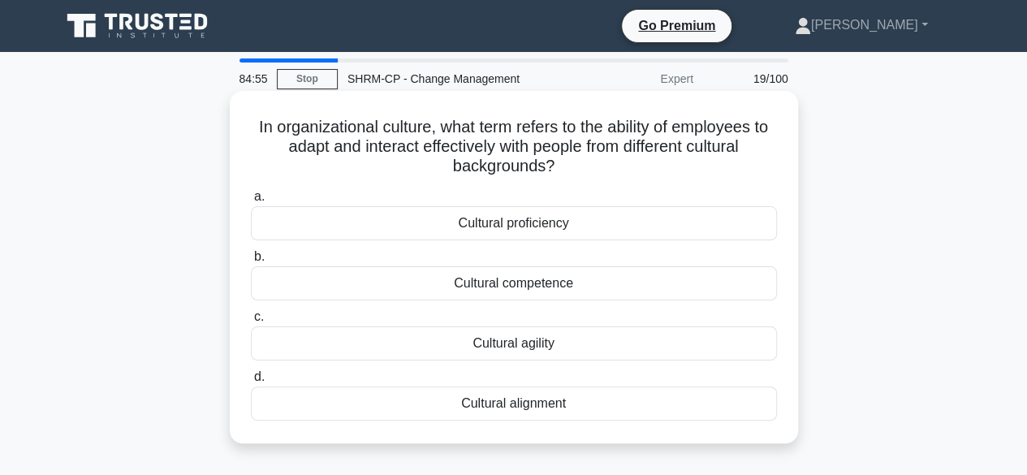
click at [545, 335] on div "Cultural agility" at bounding box center [514, 343] width 526 height 34
click at [251, 322] on input "c. Cultural agility" at bounding box center [251, 317] width 0 height 11
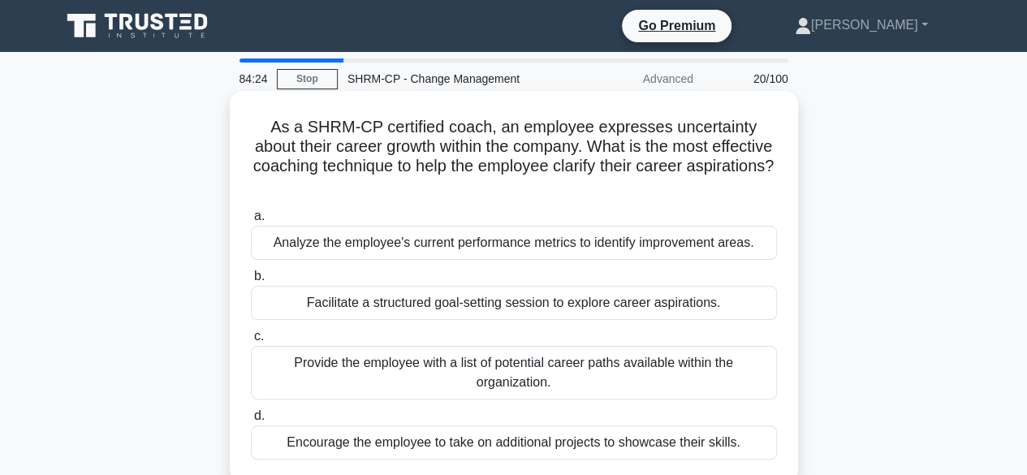
scroll to position [81, 0]
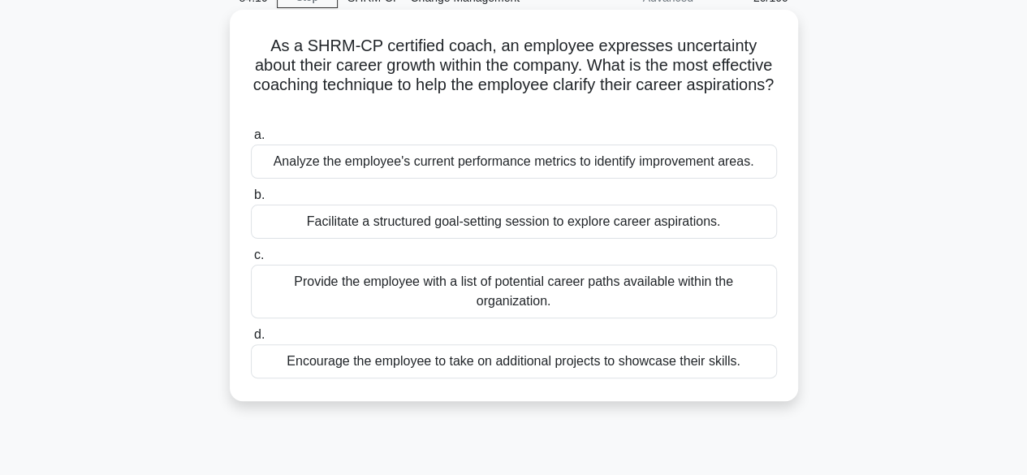
click at [557, 226] on div "Facilitate a structured goal-setting session to explore career aspirations." at bounding box center [514, 222] width 526 height 34
click at [251, 200] on input "b. Facilitate a structured goal-setting session to explore career aspirations." at bounding box center [251, 195] width 0 height 11
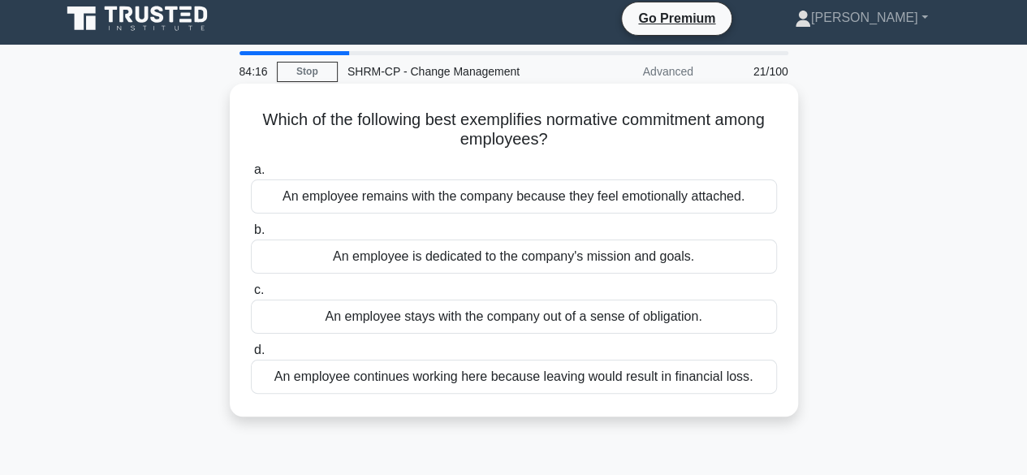
scroll to position [0, 0]
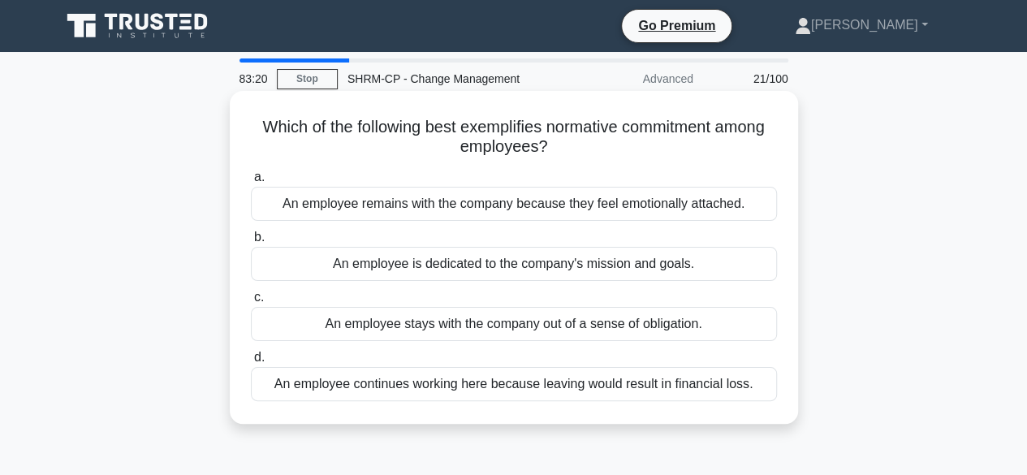
click at [497, 326] on div "An employee stays with the company out of a sense of obligation." at bounding box center [514, 324] width 526 height 34
click at [251, 303] on input "c. An employee stays with the company out of a sense of obligation." at bounding box center [251, 297] width 0 height 11
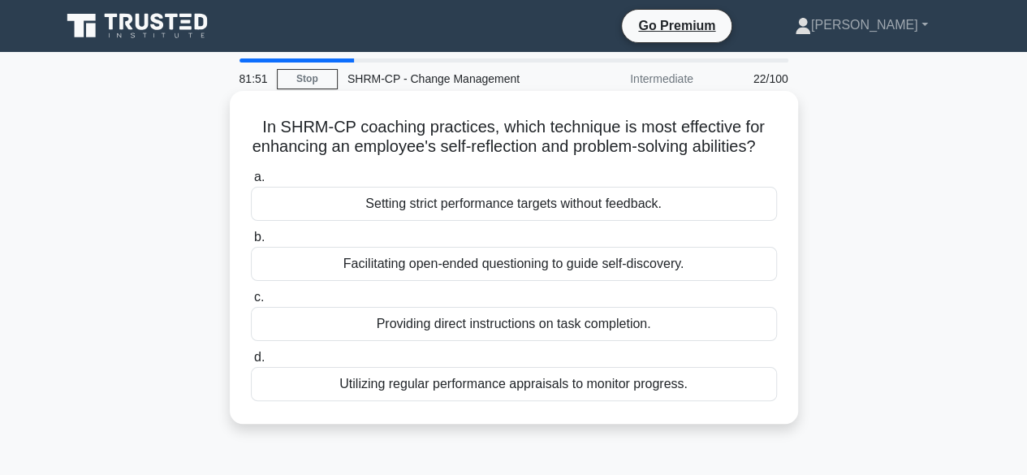
click at [395, 401] on div "Utilizing regular performance appraisals to monitor progress." at bounding box center [514, 384] width 526 height 34
click at [251, 363] on input "d. Utilizing regular performance appraisals to monitor progress." at bounding box center [251, 357] width 0 height 11
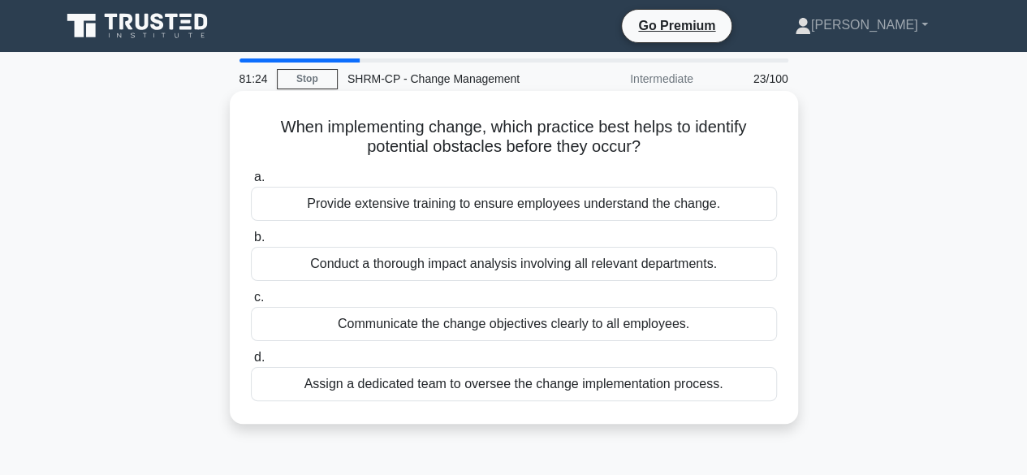
click at [409, 268] on div "Conduct a thorough impact analysis involving all relevant departments." at bounding box center [514, 264] width 526 height 34
click at [251, 243] on input "b. Conduct a thorough impact analysis involving all relevant departments." at bounding box center [251, 237] width 0 height 11
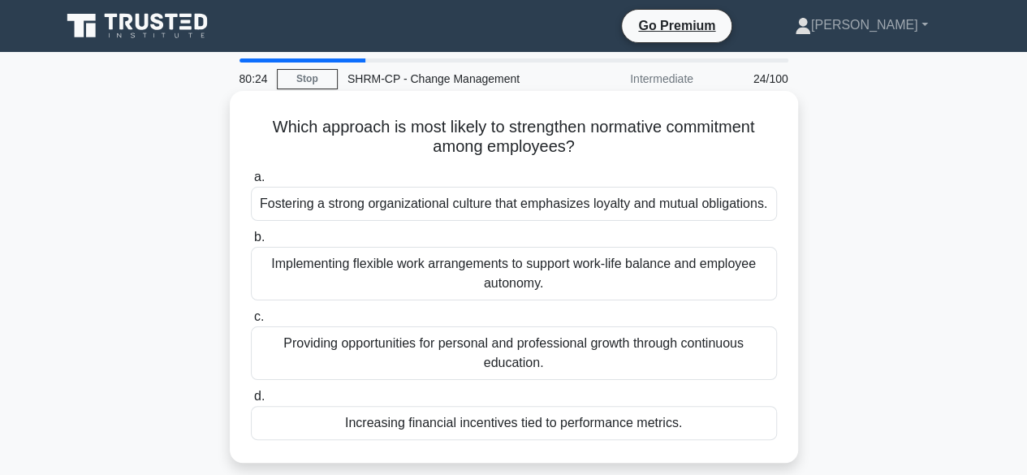
click at [498, 213] on div "Fostering a strong organizational culture that emphasizes loyalty and mutual ob…" at bounding box center [514, 204] width 526 height 34
click at [251, 183] on input "a. Fostering a strong organizational culture that emphasizes loyalty and mutual…" at bounding box center [251, 177] width 0 height 11
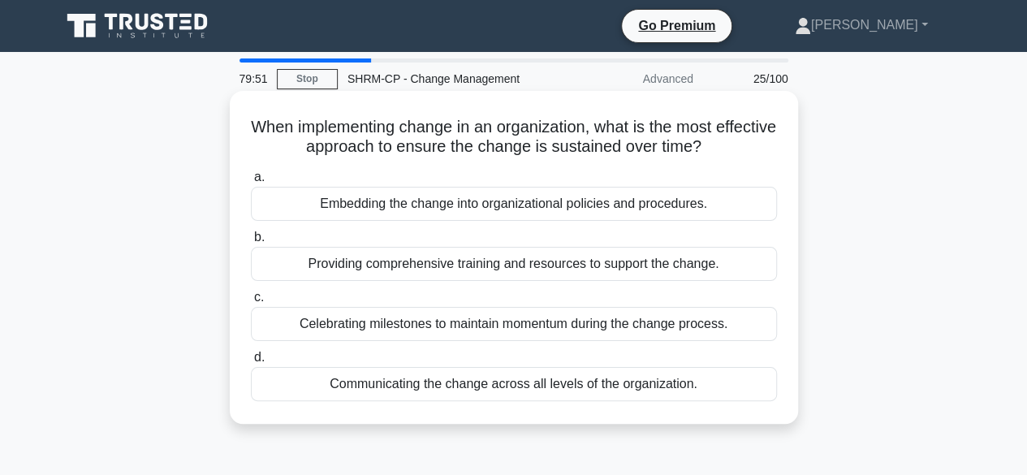
click at [489, 332] on div "Celebrating milestones to maintain momentum during the change process." at bounding box center [514, 324] width 526 height 34
click at [251, 303] on input "c. Celebrating milestones to maintain momentum during the change process." at bounding box center [251, 297] width 0 height 11
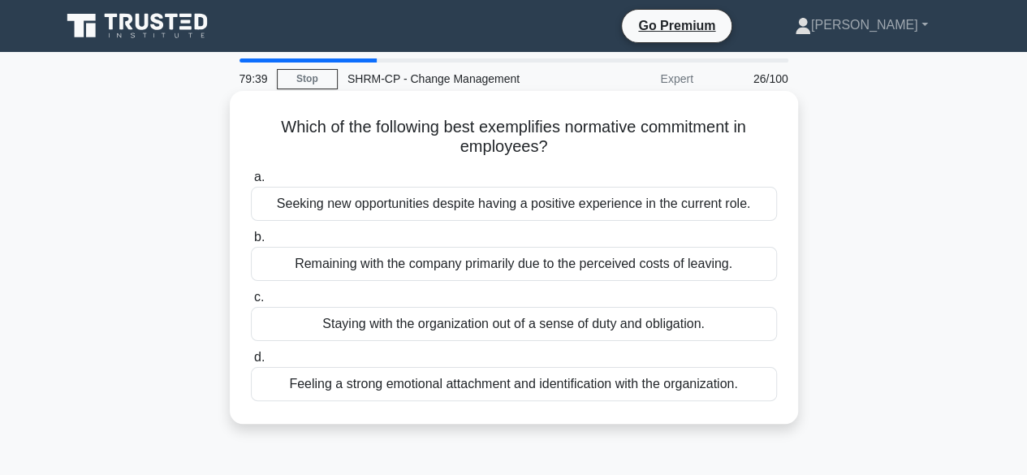
click at [589, 324] on div "Staying with the organization out of a sense of duty and obligation." at bounding box center [514, 324] width 526 height 34
click at [251, 303] on input "c. Staying with the organization out of a sense of duty and obligation." at bounding box center [251, 297] width 0 height 11
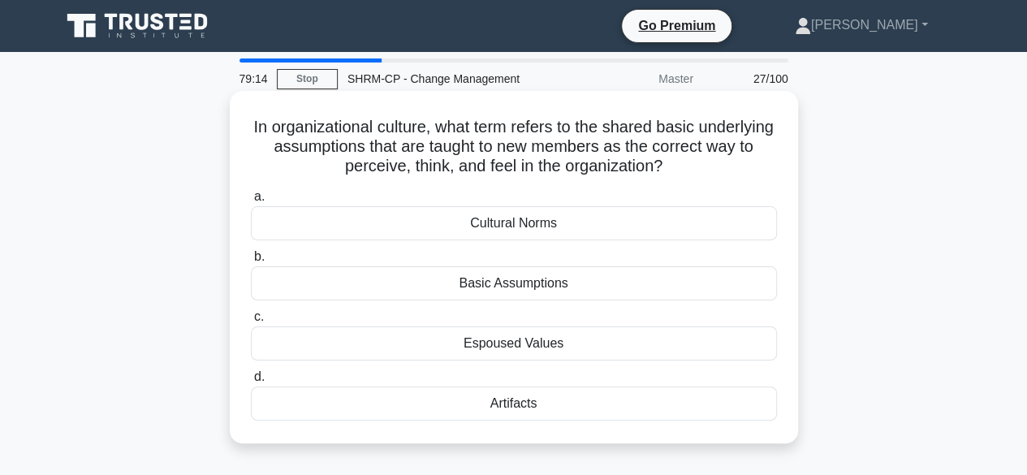
click at [481, 238] on div "Cultural Norms" at bounding box center [514, 223] width 526 height 34
click at [251, 202] on input "a. Cultural Norms" at bounding box center [251, 197] width 0 height 11
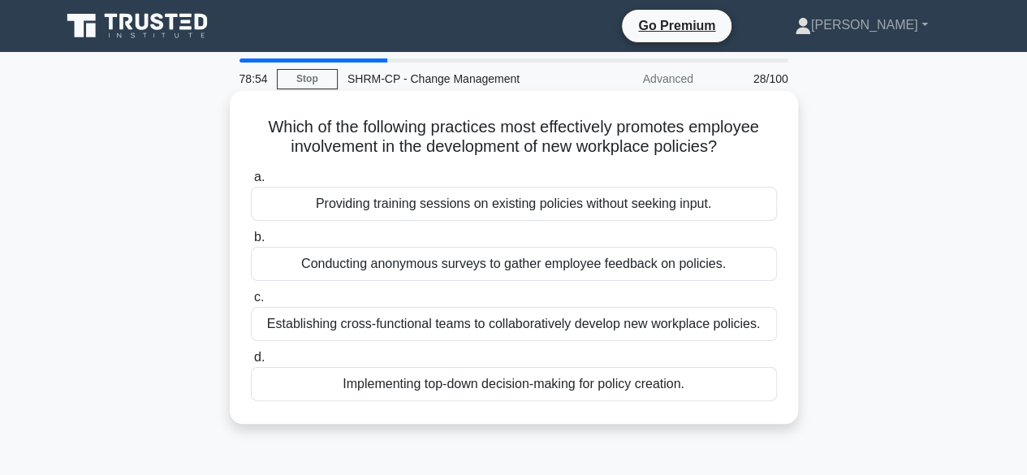
click at [490, 327] on div "Establishing cross-functional teams to collaboratively develop new workplace po…" at bounding box center [514, 324] width 526 height 34
click at [251, 303] on input "c. Establishing cross-functional teams to collaboratively develop new workplace…" at bounding box center [251, 297] width 0 height 11
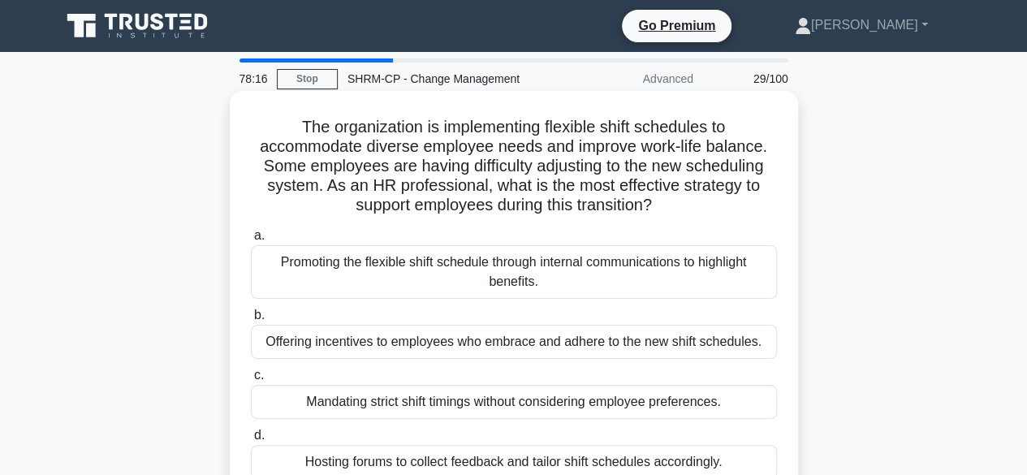
click at [438, 287] on div "Promoting the flexible shift schedule through internal communications to highli…" at bounding box center [514, 272] width 526 height 54
click at [251, 241] on input "a. Promoting the flexible shift schedule through internal communications to hig…" at bounding box center [251, 236] width 0 height 11
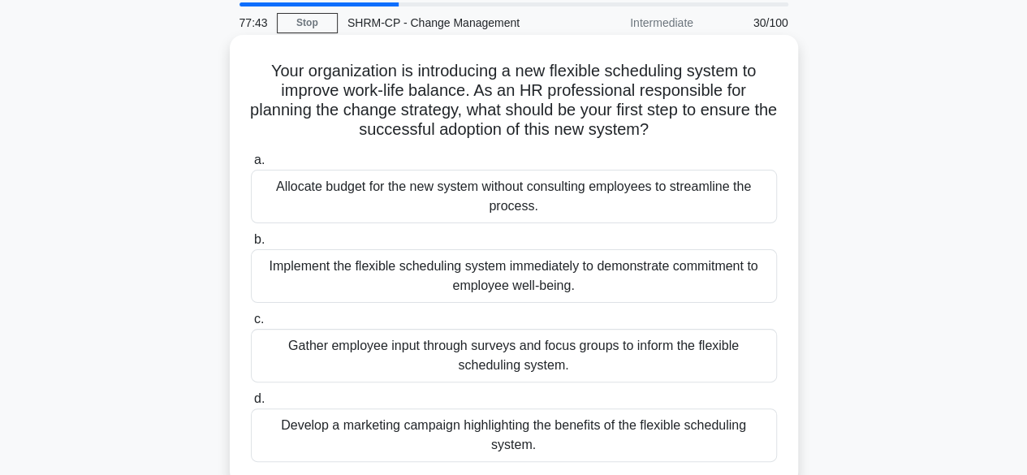
scroll to position [81, 0]
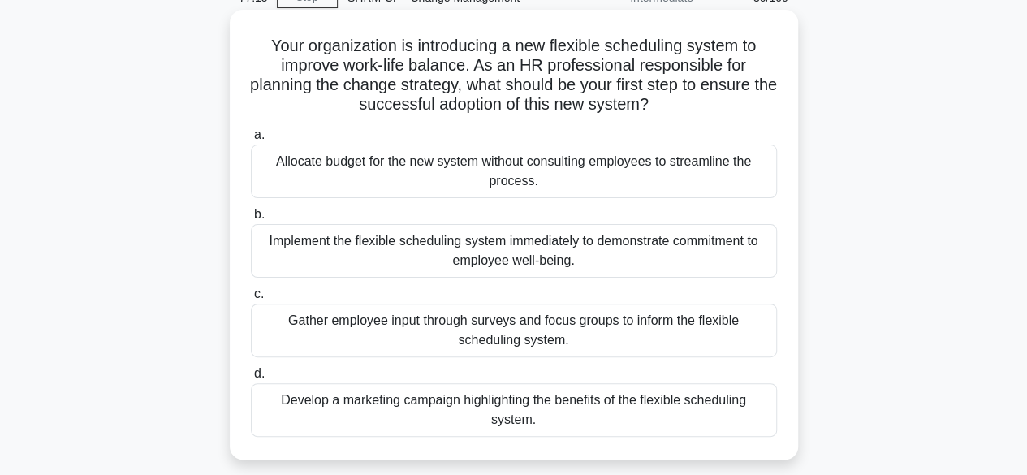
click at [481, 338] on div "Gather employee input through surveys and focus groups to inform the flexible s…" at bounding box center [514, 331] width 526 height 54
click at [251, 300] on input "c. Gather employee input through surveys and focus groups to inform the flexibl…" at bounding box center [251, 294] width 0 height 11
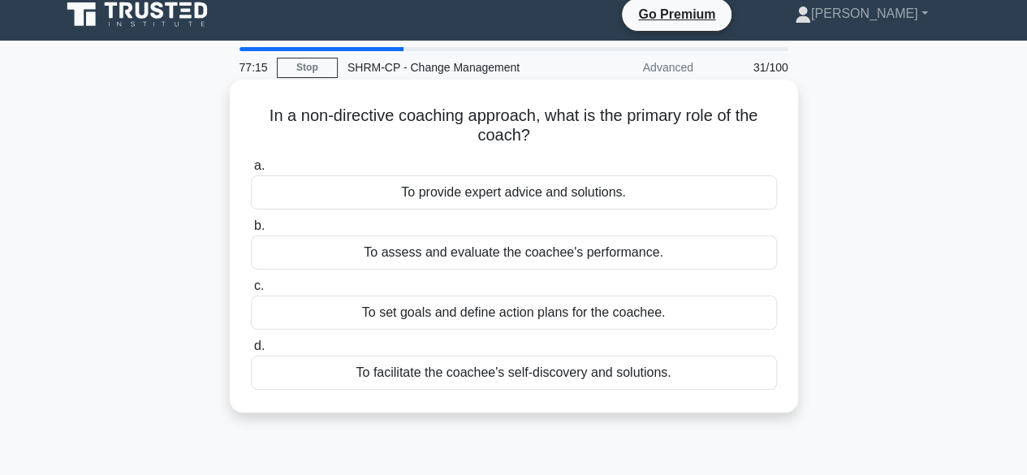
scroll to position [0, 0]
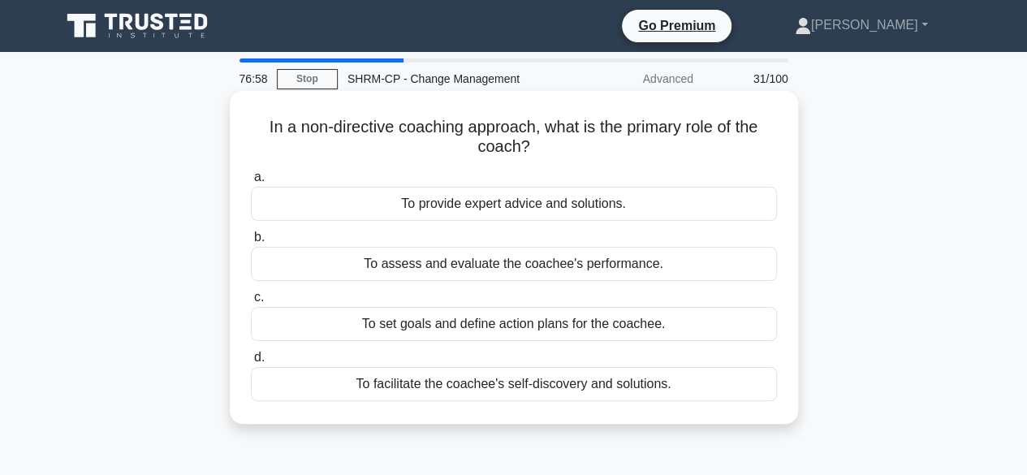
click at [521, 379] on div "To facilitate the coachee's self-discovery and solutions." at bounding box center [514, 384] width 526 height 34
click at [251, 363] on input "d. To facilitate the coachee's self-discovery and solutions." at bounding box center [251, 357] width 0 height 11
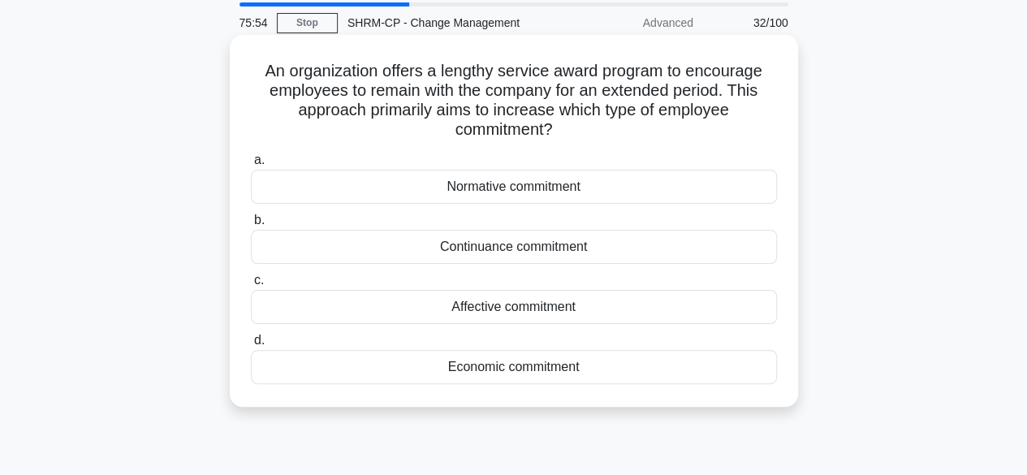
scroll to position [81, 0]
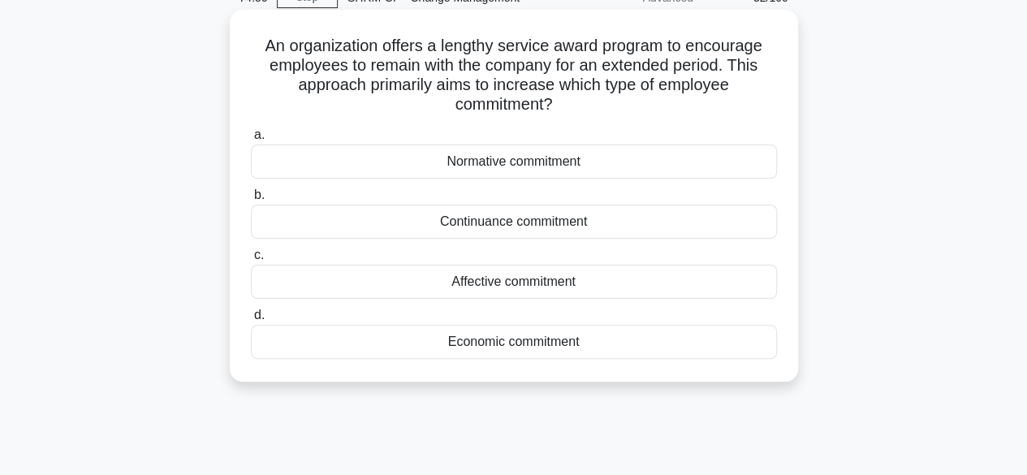
click at [454, 285] on div "Affective commitment" at bounding box center [514, 282] width 526 height 34
click at [251, 261] on input "c. Affective commitment" at bounding box center [251, 255] width 0 height 11
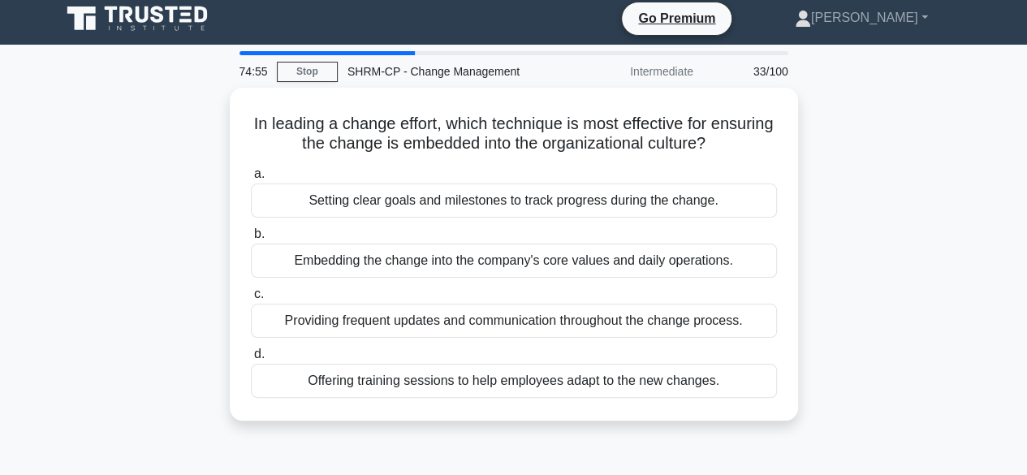
scroll to position [0, 0]
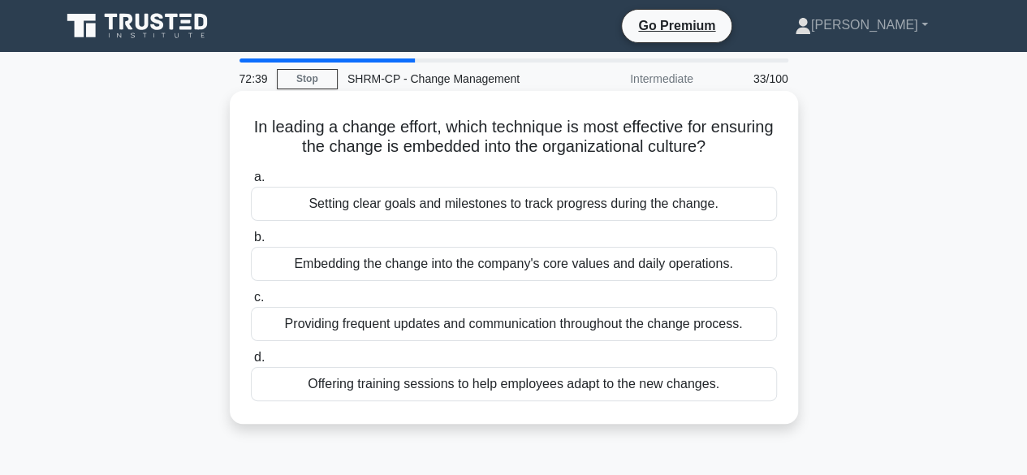
click at [495, 252] on div "Embedding the change into the company's core values and daily operations." at bounding box center [514, 264] width 526 height 34
click at [251, 243] on input "b. Embedding the change into the company's core values and daily operations." at bounding box center [251, 237] width 0 height 11
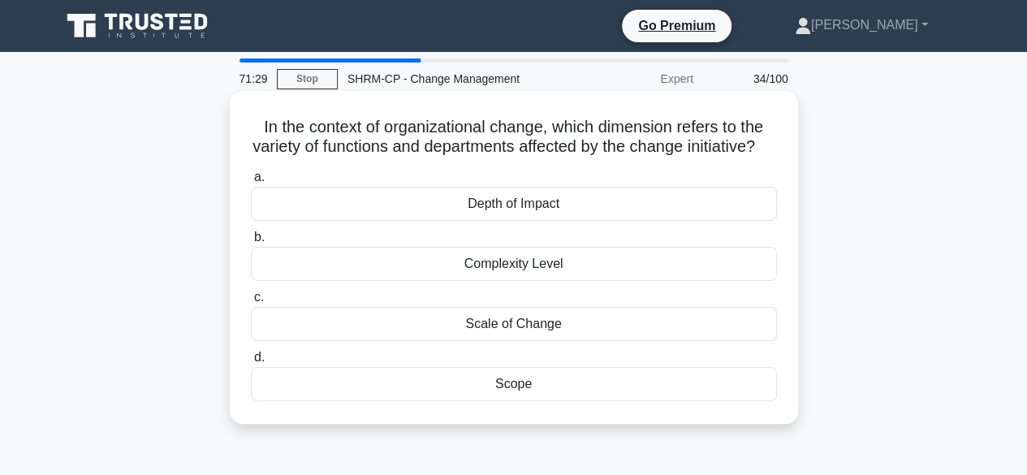
click at [499, 221] on div "Depth of Impact" at bounding box center [514, 204] width 526 height 34
click at [251, 183] on input "a. Depth of Impact" at bounding box center [251, 177] width 0 height 11
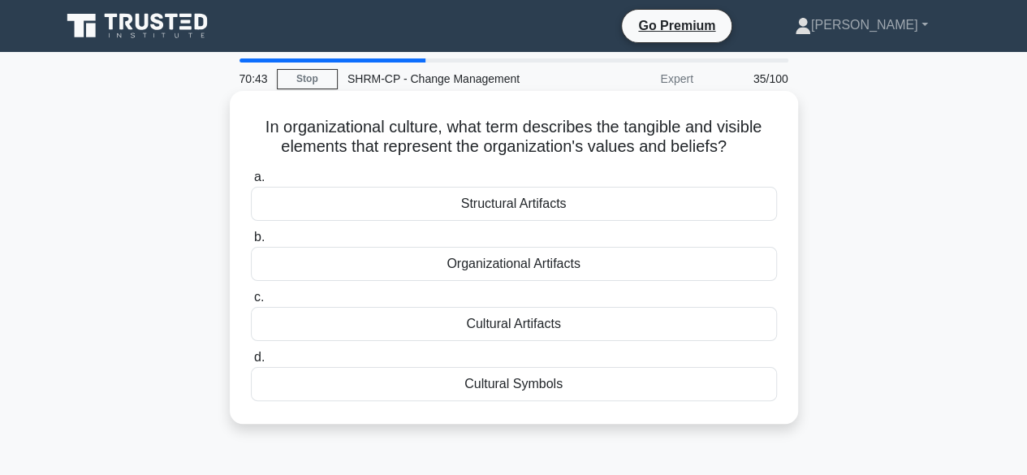
click at [531, 329] on div "Cultural Artifacts" at bounding box center [514, 324] width 526 height 34
click at [251, 303] on input "c. Cultural Artifacts" at bounding box center [251, 297] width 0 height 11
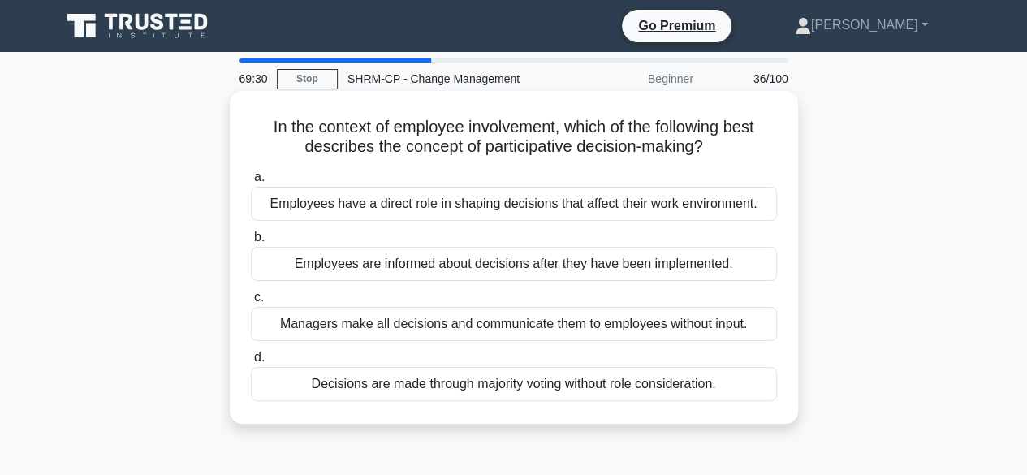
click at [509, 204] on div "Employees have a direct role in shaping decisions that affect their work enviro…" at bounding box center [514, 204] width 526 height 34
click at [251, 183] on input "a. Employees have a direct role in shaping decisions that affect their work env…" at bounding box center [251, 177] width 0 height 11
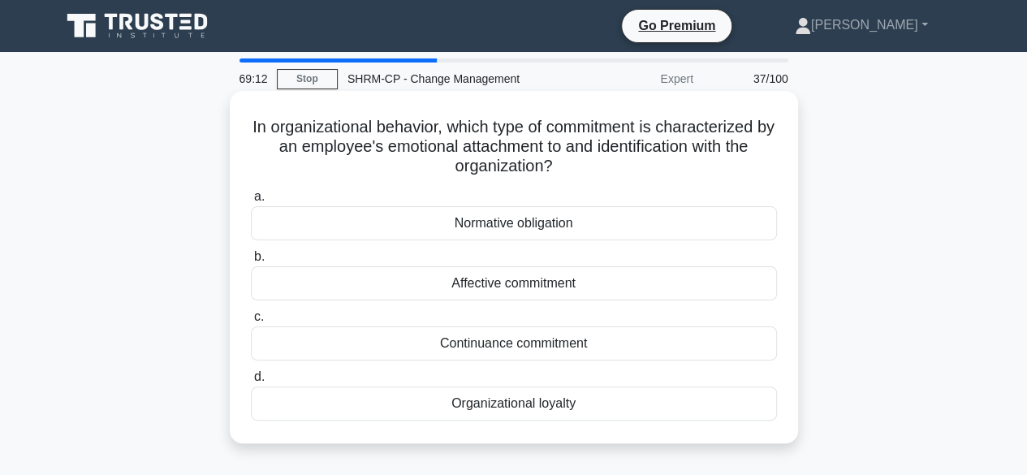
click at [510, 231] on div "Normative obligation" at bounding box center [514, 223] width 526 height 34
click at [251, 202] on input "a. Normative obligation" at bounding box center [251, 197] width 0 height 11
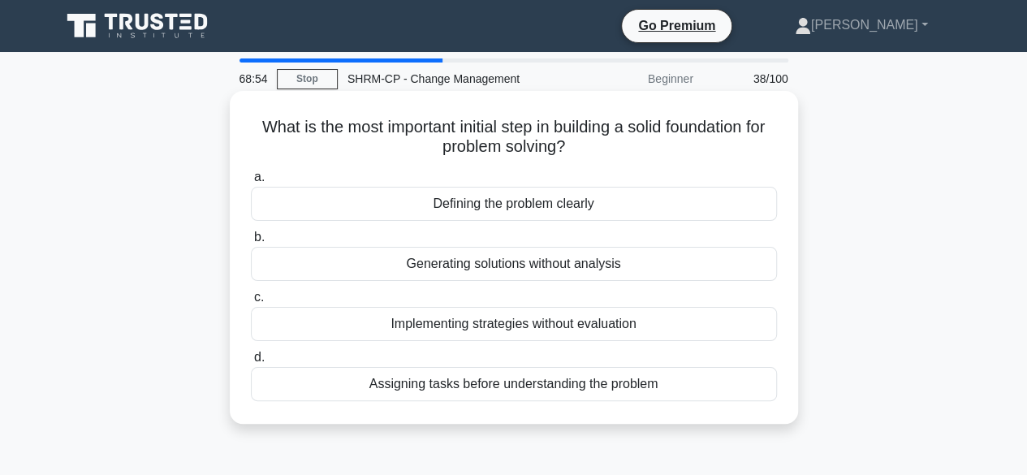
click at [495, 207] on div "Defining the problem clearly" at bounding box center [514, 204] width 526 height 34
click at [251, 183] on input "a. Defining the problem clearly" at bounding box center [251, 177] width 0 height 11
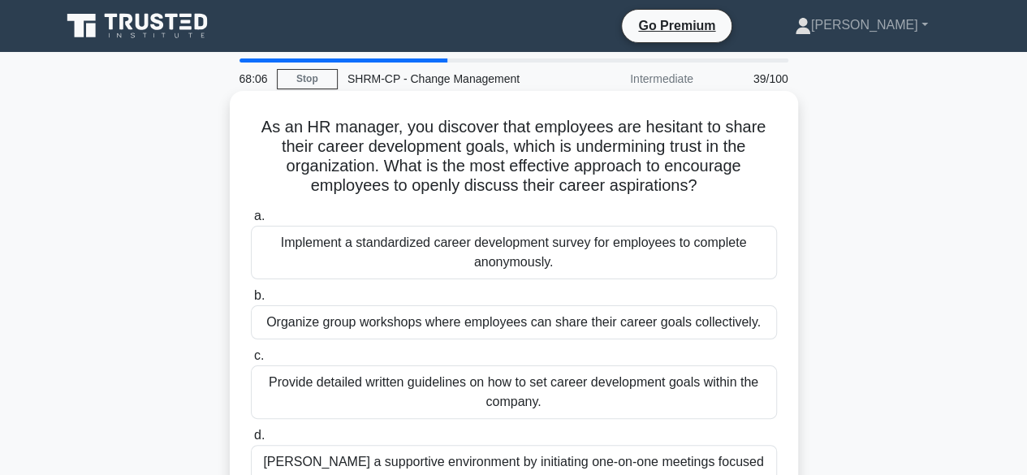
scroll to position [81, 0]
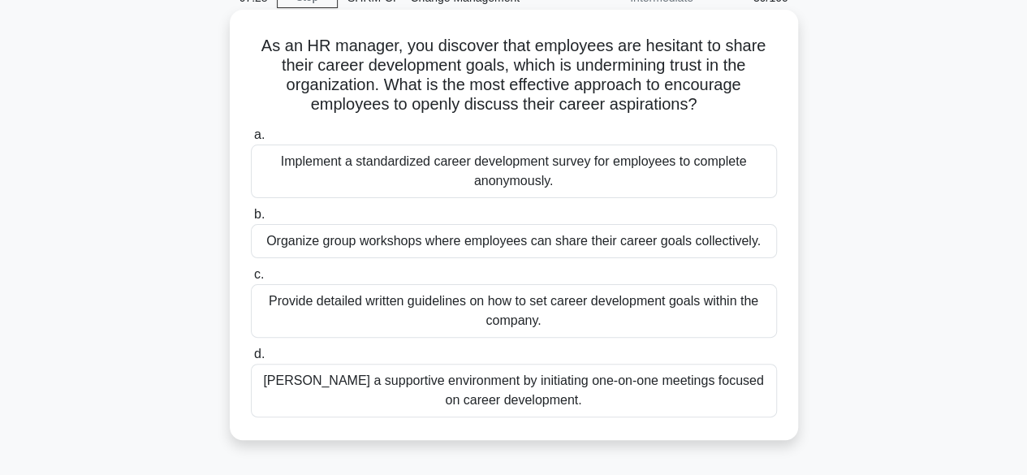
click at [407, 392] on div "Foster a supportive environment by initiating one-on-one meetings focused on ca…" at bounding box center [514, 391] width 526 height 54
click at [251, 360] on input "d. Foster a supportive environment by initiating one-on-one meetings focused on…" at bounding box center [251, 354] width 0 height 11
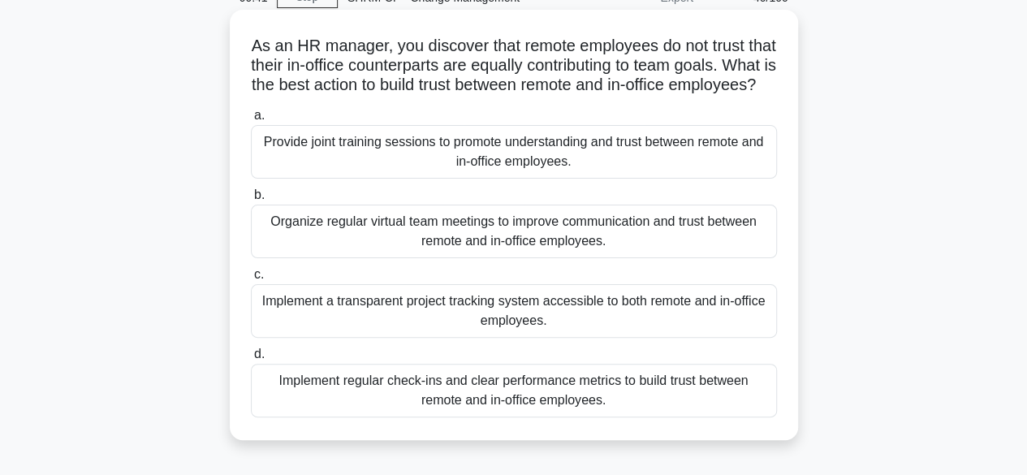
click at [391, 327] on div "Implement a transparent project tracking system accessible to both remote and i…" at bounding box center [514, 311] width 526 height 54
click at [251, 280] on input "c. Implement a transparent project tracking system accessible to both remote an…" at bounding box center [251, 274] width 0 height 11
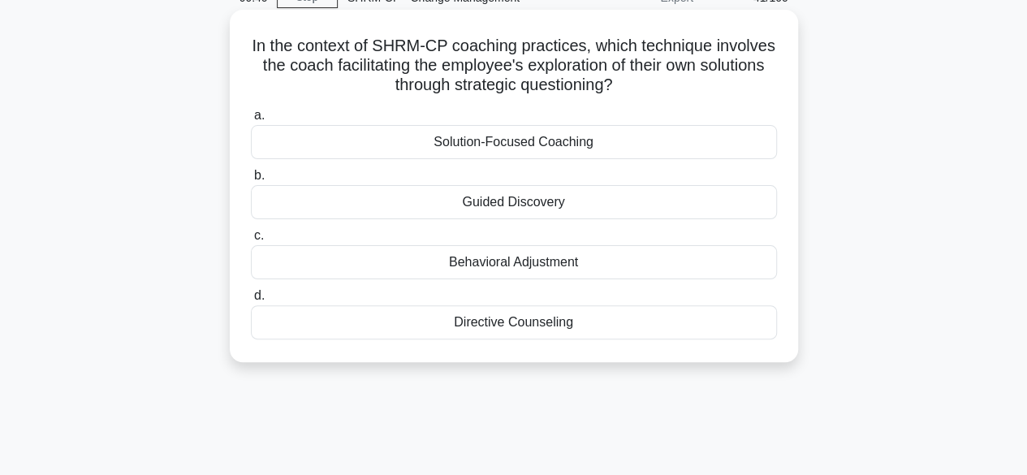
scroll to position [0, 0]
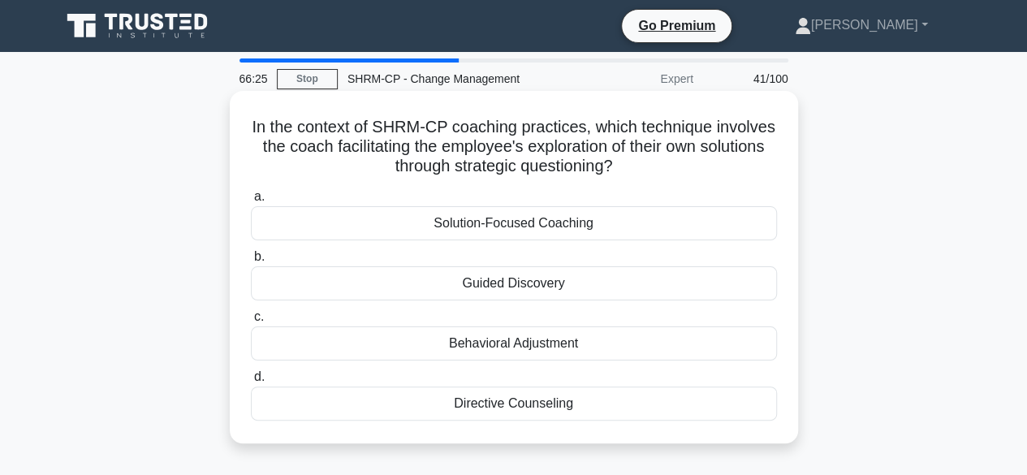
click at [558, 288] on div "Guided Discovery" at bounding box center [514, 283] width 526 height 34
click at [251, 262] on input "b. Guided Discovery" at bounding box center [251, 257] width 0 height 11
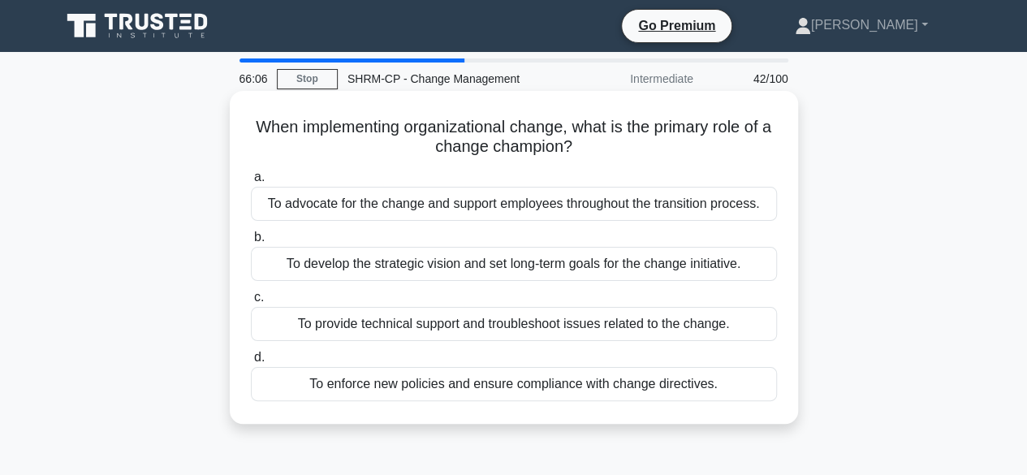
click at [544, 204] on div "To advocate for the change and support employees throughout the transition proc…" at bounding box center [514, 204] width 526 height 34
click at [251, 183] on input "a. To advocate for the change and support employees throughout the transition p…" at bounding box center [251, 177] width 0 height 11
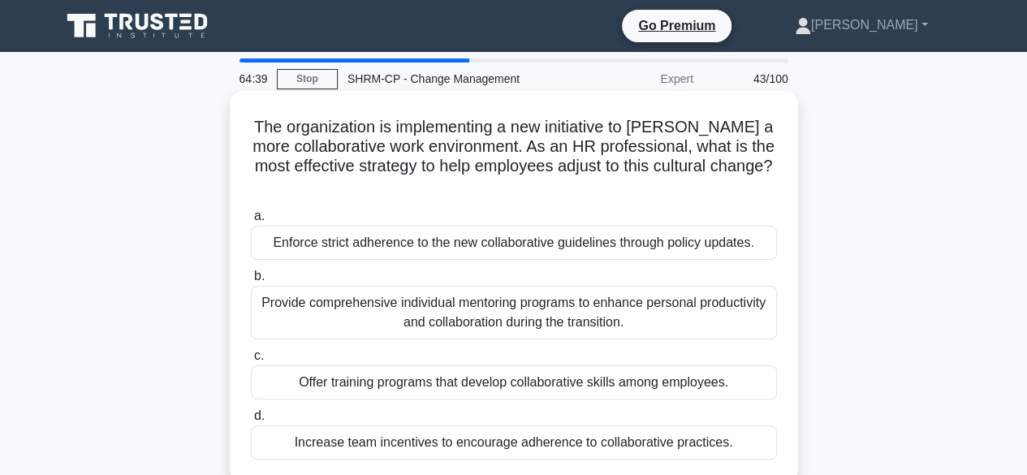
scroll to position [81, 0]
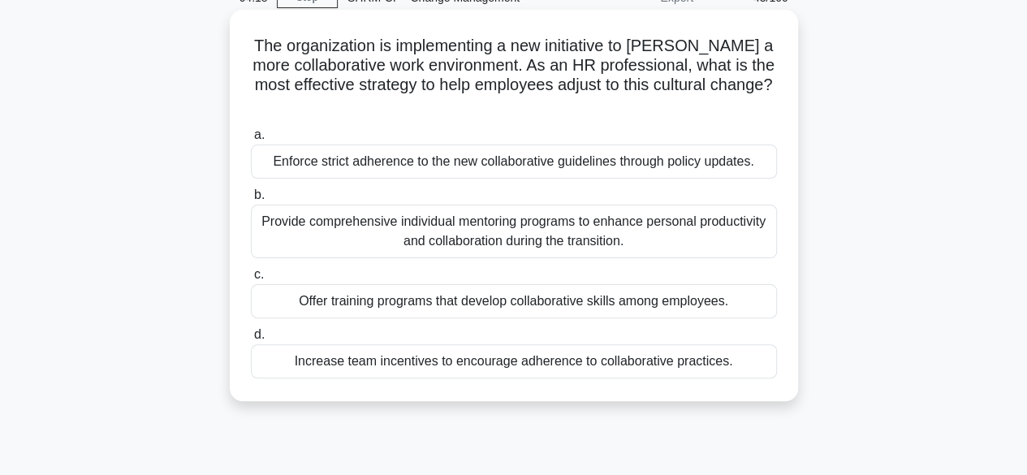
click at [479, 306] on div "Offer training programs that develop collaborative skills among employees." at bounding box center [514, 301] width 526 height 34
click at [251, 280] on input "c. Offer training programs that develop collaborative skills among employees." at bounding box center [251, 274] width 0 height 11
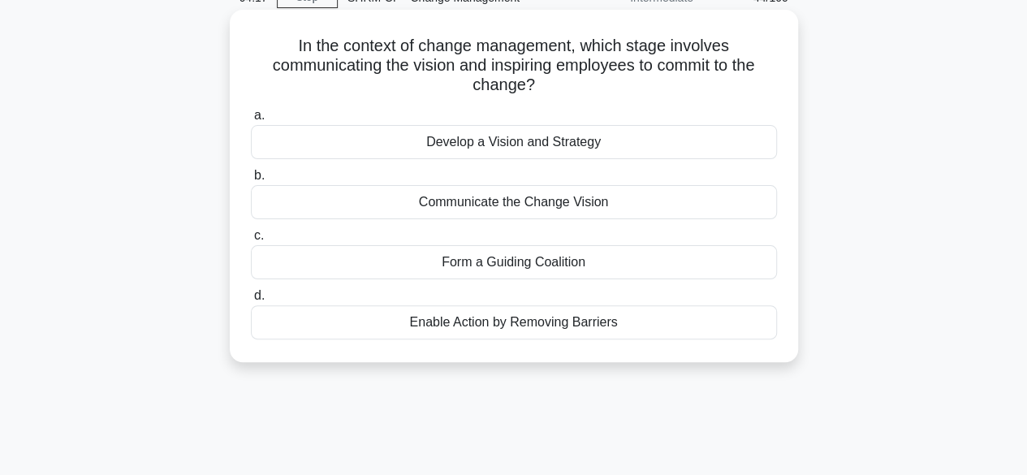
scroll to position [0, 0]
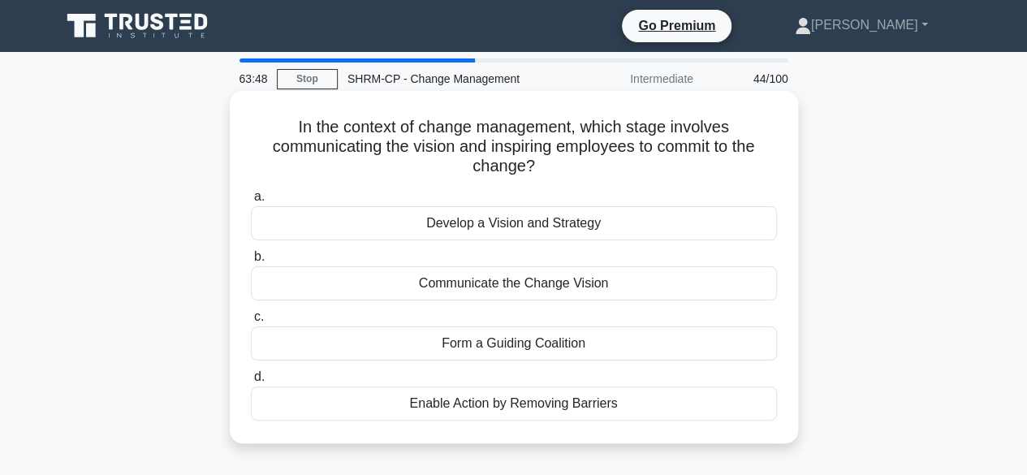
click at [545, 350] on div "Form a Guiding Coalition" at bounding box center [514, 343] width 526 height 34
click at [251, 322] on input "c. Form a Guiding Coalition" at bounding box center [251, 317] width 0 height 11
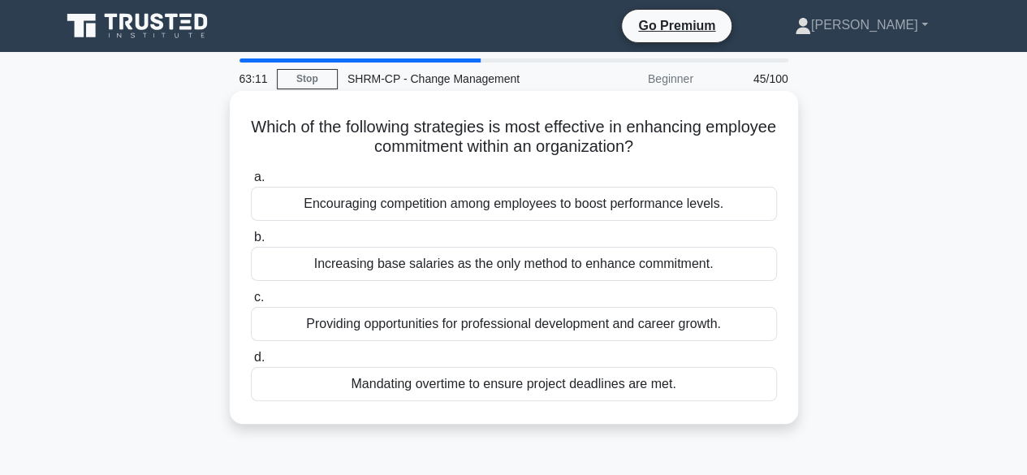
click at [556, 331] on div "Providing opportunities for professional development and career growth." at bounding box center [514, 324] width 526 height 34
click at [251, 303] on input "c. Providing opportunities for professional development and career growth." at bounding box center [251, 297] width 0 height 11
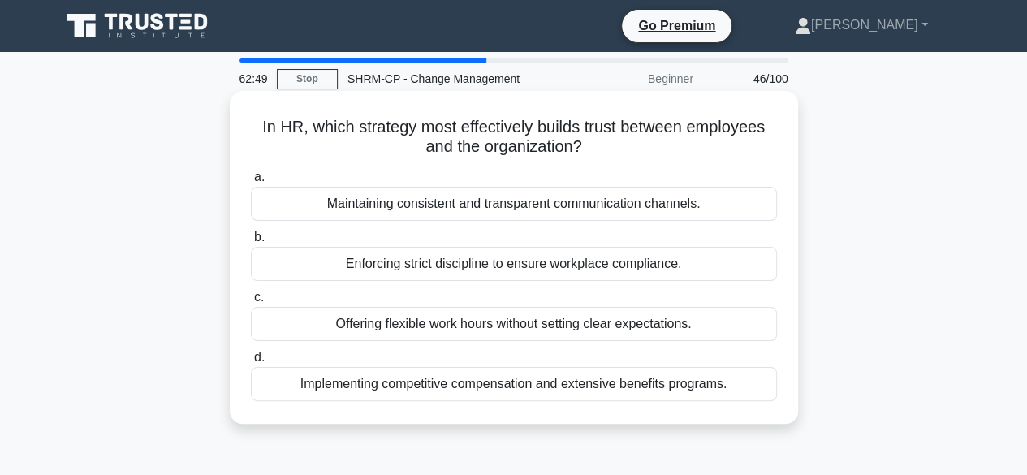
click at [471, 209] on div "Maintaining consistent and transparent communication channels." at bounding box center [514, 204] width 526 height 34
click at [251, 183] on input "a. Maintaining consistent and transparent communication channels." at bounding box center [251, 177] width 0 height 11
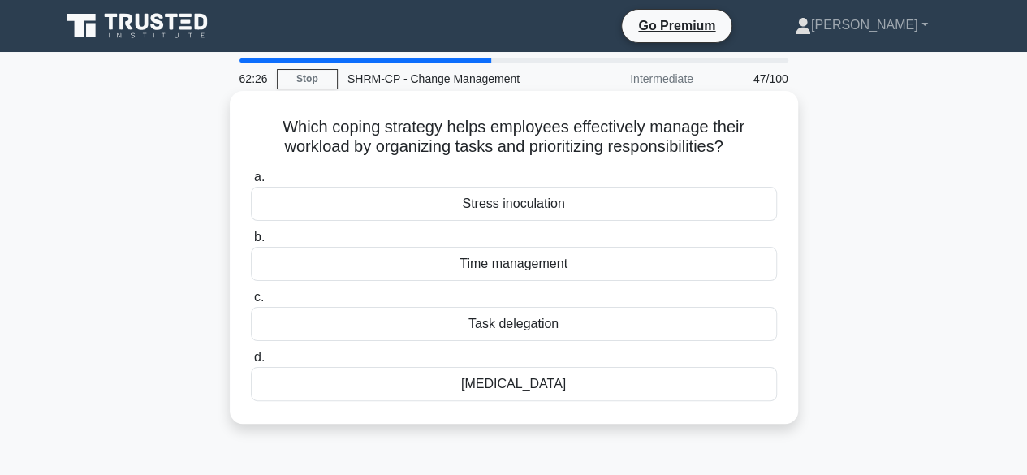
click at [468, 265] on div "Time management" at bounding box center [514, 264] width 526 height 34
click at [251, 243] on input "b. Time management" at bounding box center [251, 237] width 0 height 11
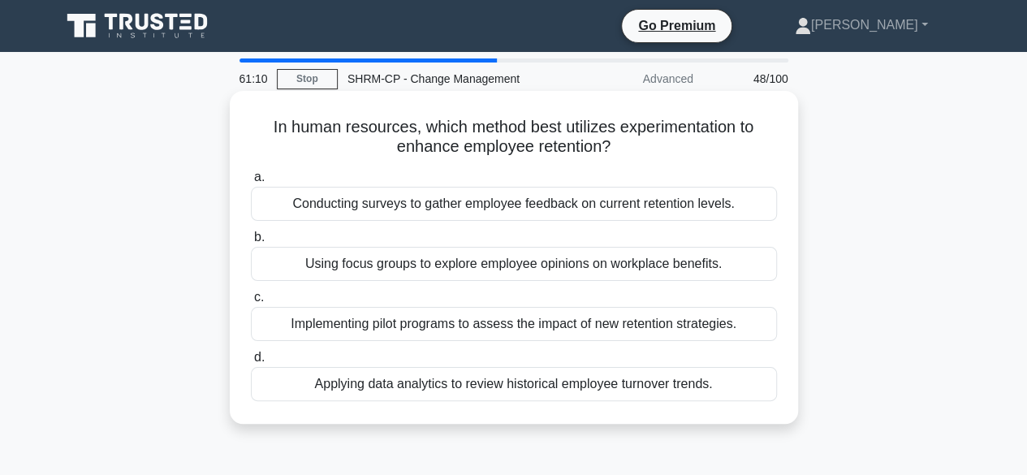
click at [318, 333] on div "Implementing pilot programs to assess the impact of new retention strategies." at bounding box center [514, 324] width 526 height 34
click at [251, 303] on input "c. Implementing pilot programs to assess the impact of new retention strategies." at bounding box center [251, 297] width 0 height 11
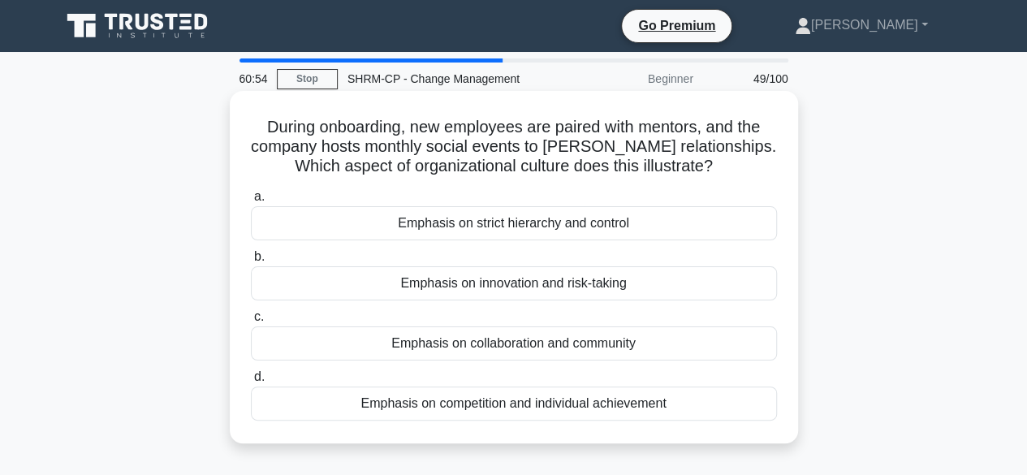
click at [465, 348] on div "Emphasis on collaboration and community" at bounding box center [514, 343] width 526 height 34
click at [251, 322] on input "c. Emphasis on collaboration and community" at bounding box center [251, 317] width 0 height 11
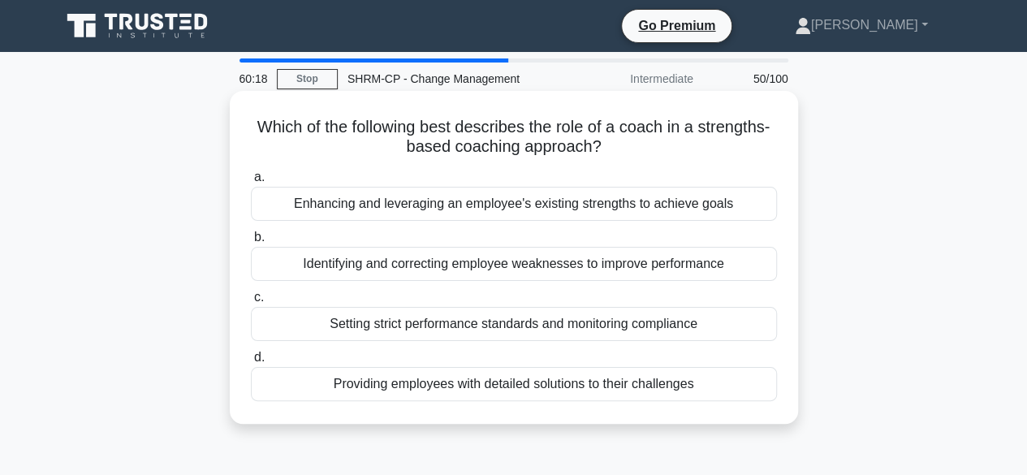
click at [376, 188] on div "Enhancing and leveraging an employee's existing strengths to achieve goals" at bounding box center [514, 204] width 526 height 34
click at [251, 183] on input "a. Enhancing and leveraging an employee's existing strengths to achieve goals" at bounding box center [251, 177] width 0 height 11
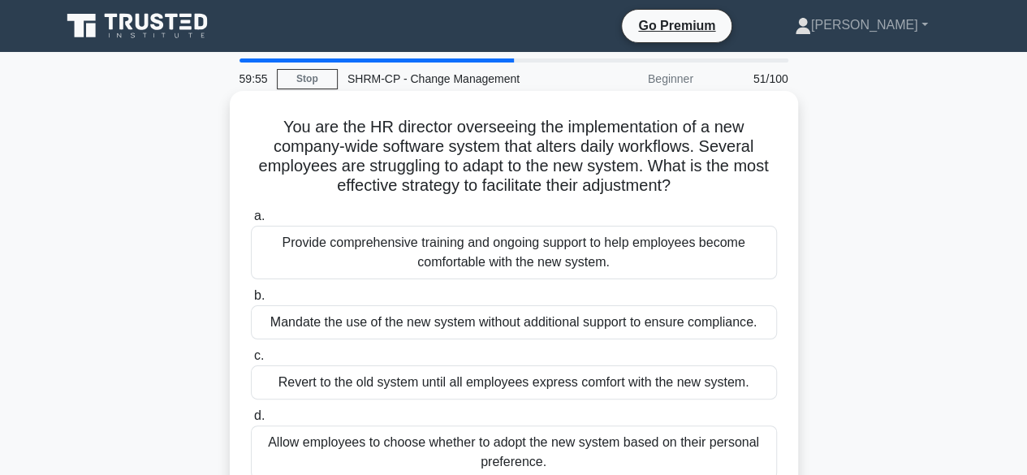
scroll to position [81, 0]
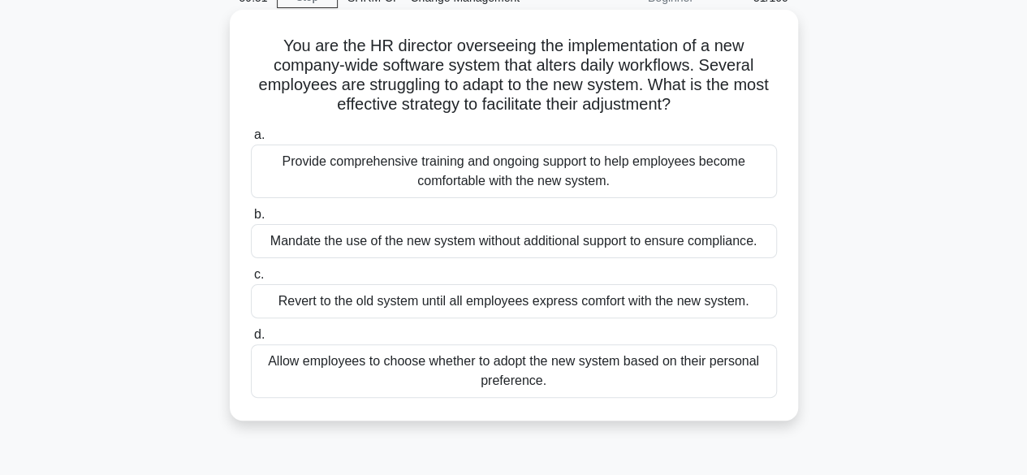
click at [379, 176] on div "Provide comprehensive training and ongoing support to help employees become com…" at bounding box center [514, 171] width 526 height 54
click at [251, 140] on input "a. Provide comprehensive training and ongoing support to help employees become …" at bounding box center [251, 135] width 0 height 11
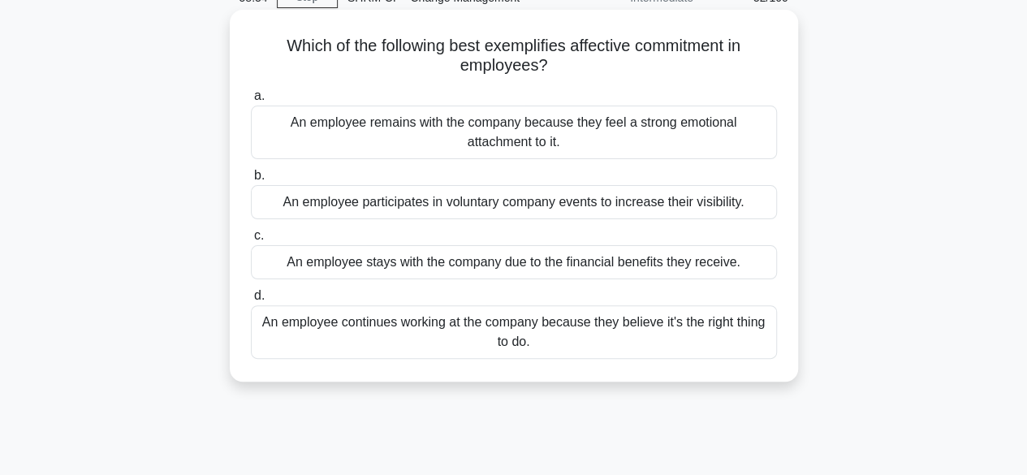
click at [490, 325] on div "An employee continues working at the company because they believe it's the righ…" at bounding box center [514, 332] width 526 height 54
click at [251, 301] on input "d. An employee continues working at the company because they believe it's the r…" at bounding box center [251, 296] width 0 height 11
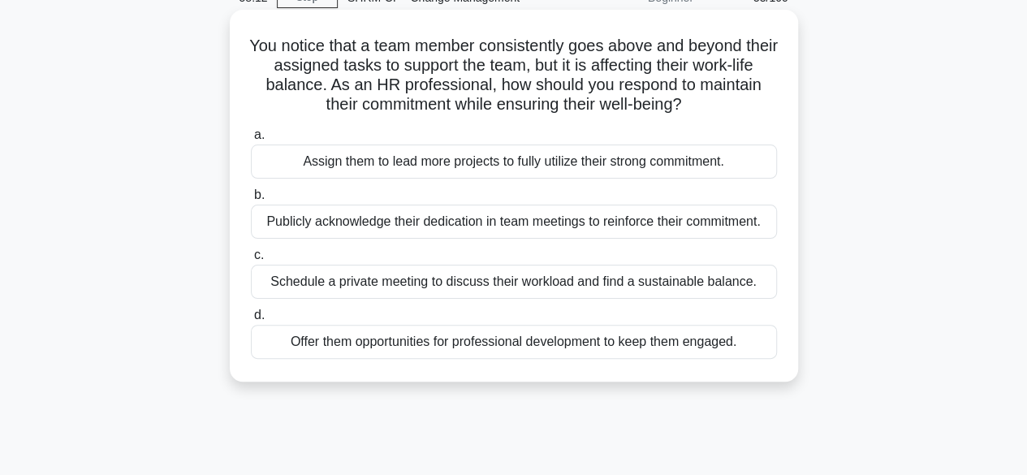
click at [524, 290] on div "Schedule a private meeting to discuss their workload and find a sustainable bal…" at bounding box center [514, 282] width 526 height 34
click at [251, 261] on input "c. Schedule a private meeting to discuss their workload and find a sustainable …" at bounding box center [251, 255] width 0 height 11
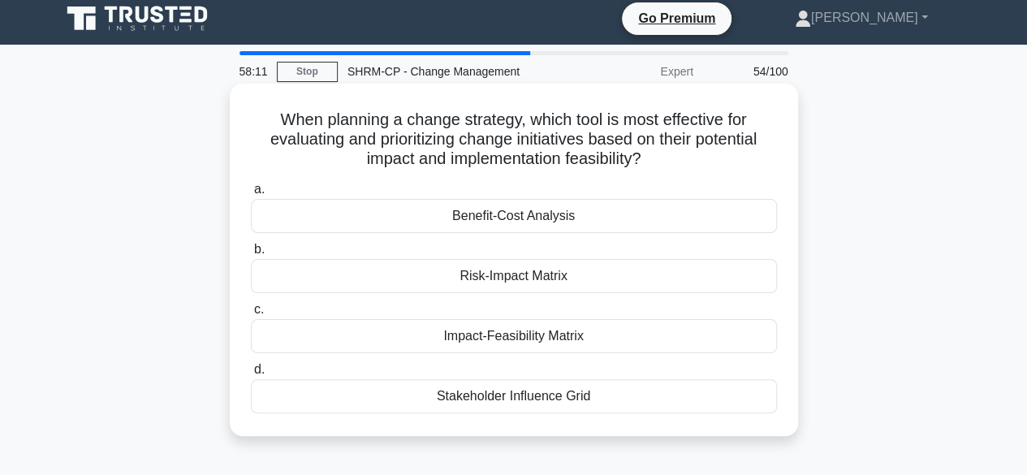
scroll to position [0, 0]
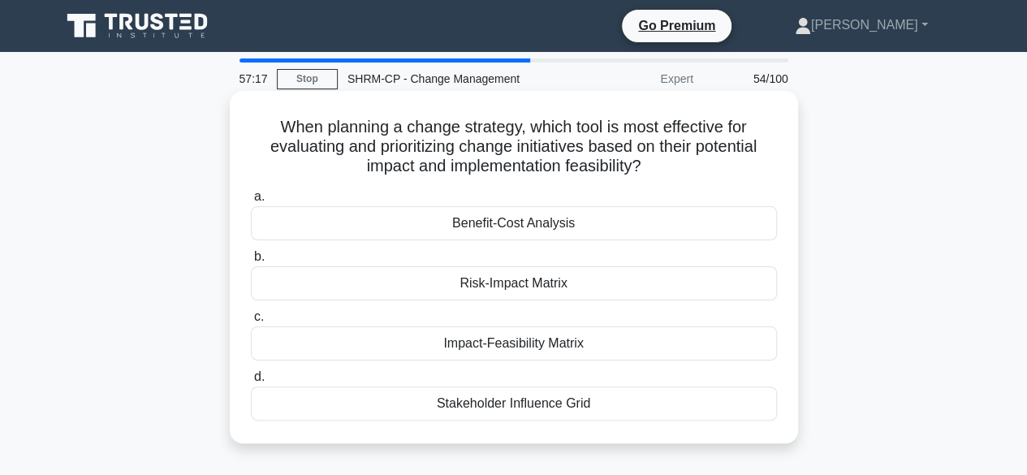
click at [516, 349] on div "Impact-Feasibility Matrix" at bounding box center [514, 343] width 526 height 34
click at [251, 322] on input "c. Impact-Feasibility Matrix" at bounding box center [251, 317] width 0 height 11
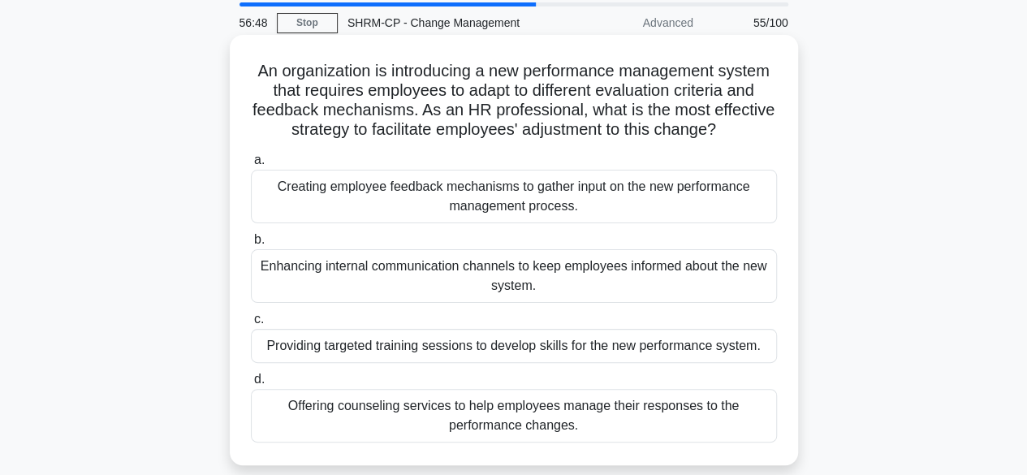
scroll to position [81, 0]
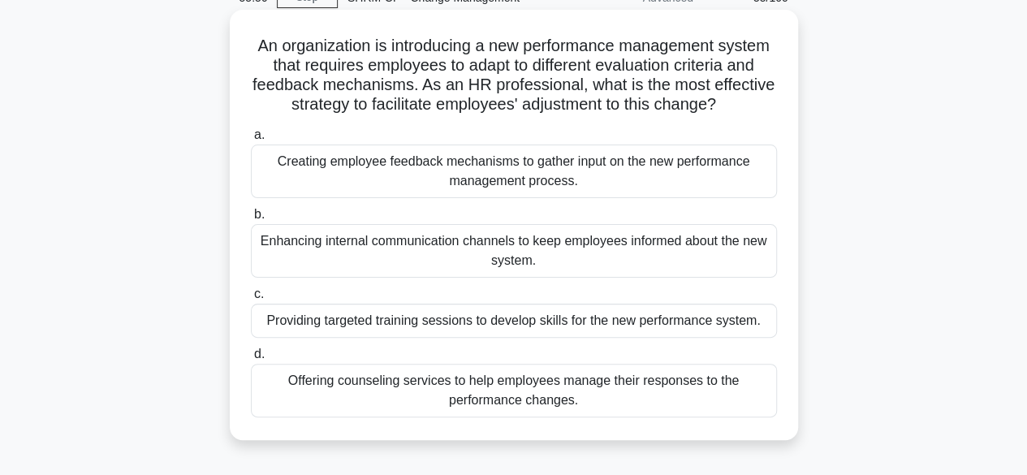
click at [385, 326] on div "Providing targeted training sessions to develop skills for the new performance …" at bounding box center [514, 321] width 526 height 34
click at [251, 300] on input "c. Providing targeted training sessions to develop skills for the new performan…" at bounding box center [251, 294] width 0 height 11
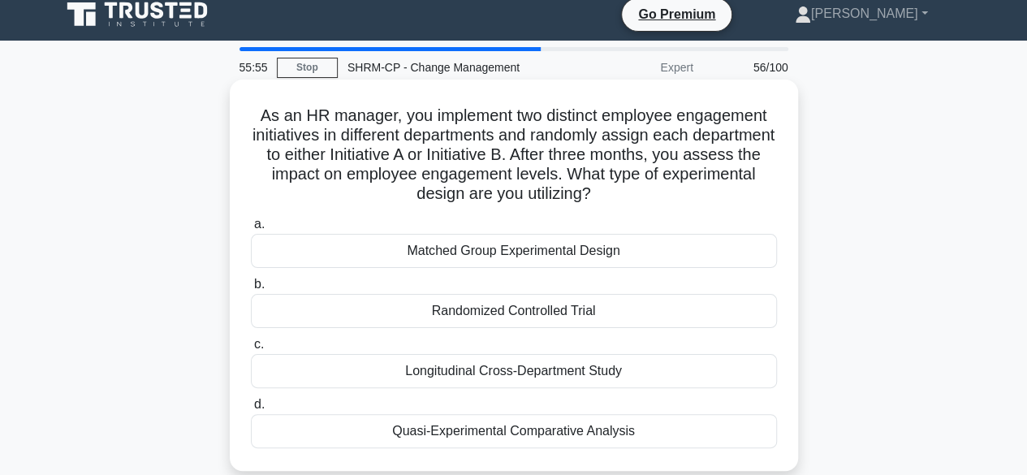
scroll to position [0, 0]
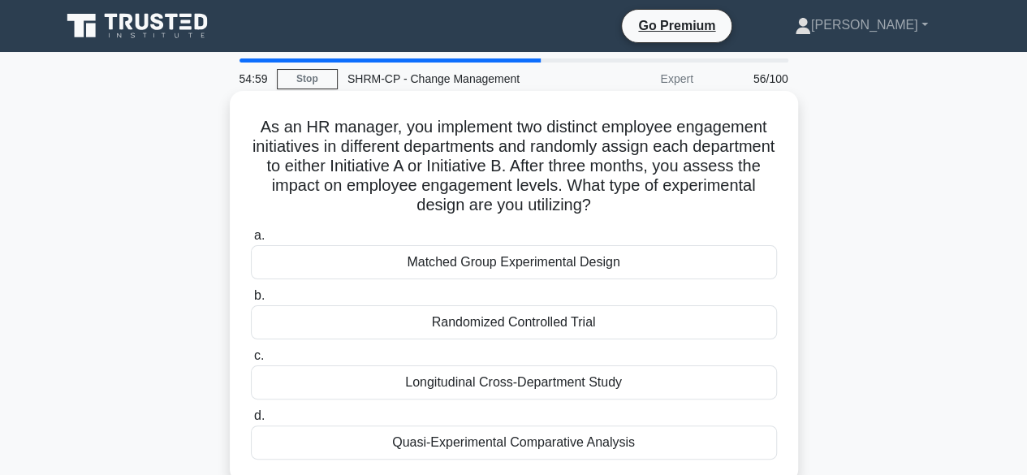
click at [393, 322] on div "Randomized Controlled Trial" at bounding box center [514, 322] width 526 height 34
click at [251, 301] on input "b. Randomized Controlled Trial" at bounding box center [251, 296] width 0 height 11
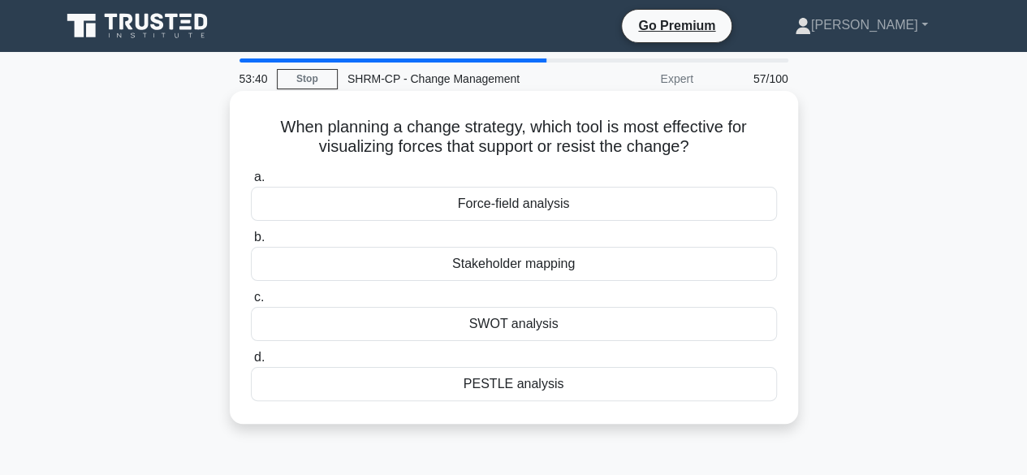
click at [534, 209] on div "Force-field analysis" at bounding box center [514, 204] width 526 height 34
click at [251, 183] on input "a. Force-field analysis" at bounding box center [251, 177] width 0 height 11
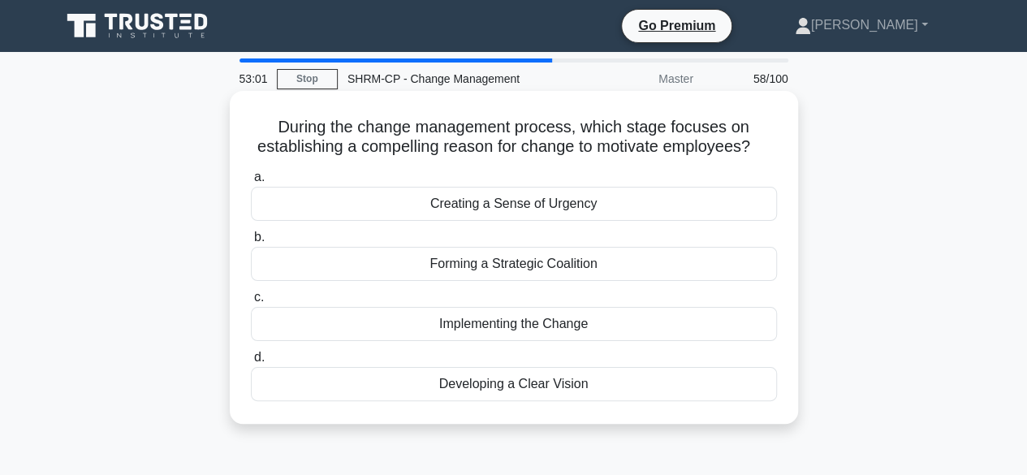
click at [495, 213] on div "Creating a Sense of Urgency" at bounding box center [514, 204] width 526 height 34
click at [251, 183] on input "a. Creating a Sense of Urgency" at bounding box center [251, 177] width 0 height 11
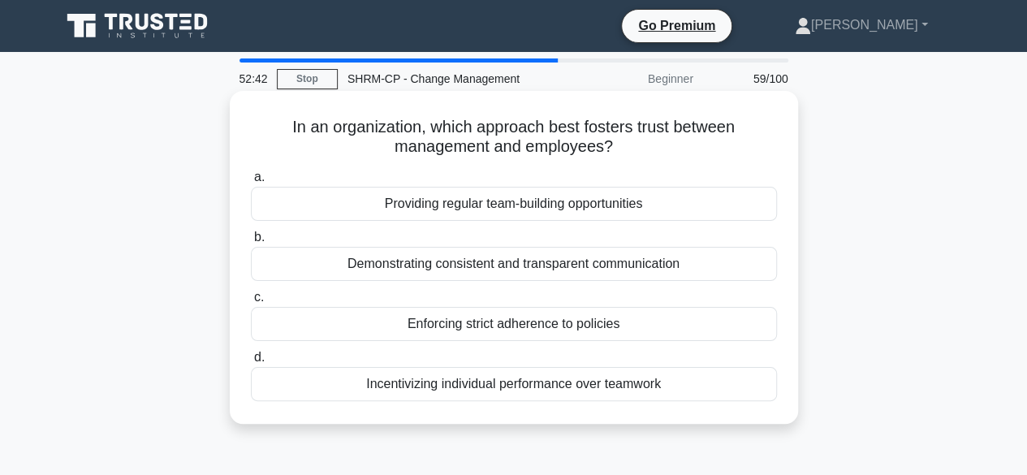
click at [435, 269] on div "Demonstrating consistent and transparent communication" at bounding box center [514, 264] width 526 height 34
click at [251, 243] on input "b. Demonstrating consistent and transparent communication" at bounding box center [251, 237] width 0 height 11
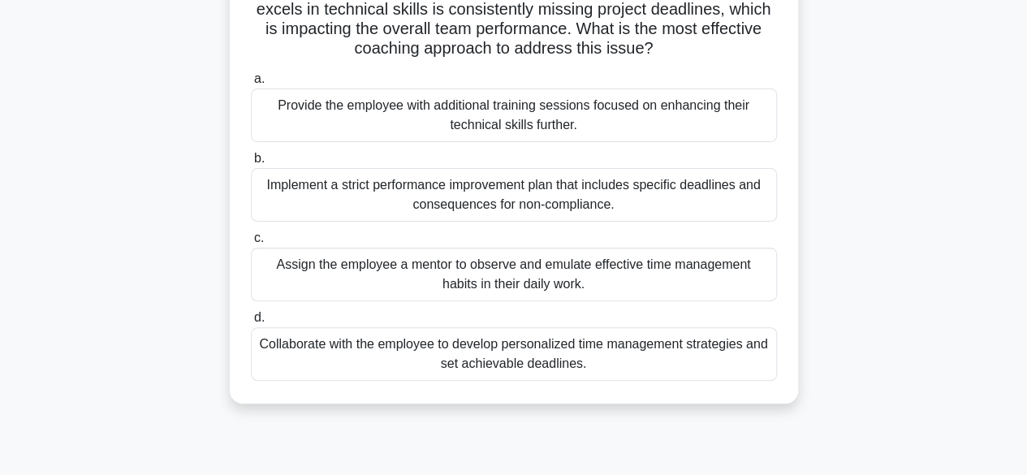
scroll to position [162, 0]
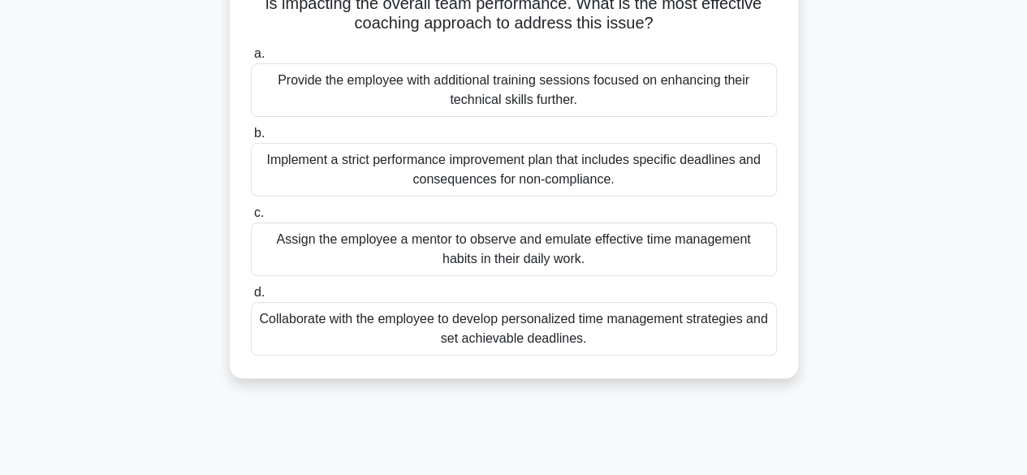
click at [591, 340] on div "Collaborate with the employee to develop personalized time management strategie…" at bounding box center [514, 329] width 526 height 54
click at [251, 298] on input "d. Collaborate with the employee to develop personalized time management strate…" at bounding box center [251, 292] width 0 height 11
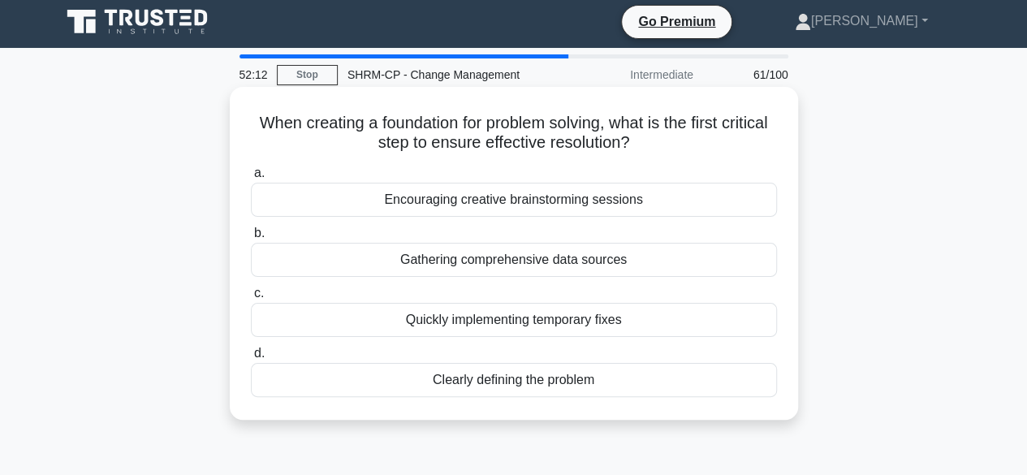
scroll to position [0, 0]
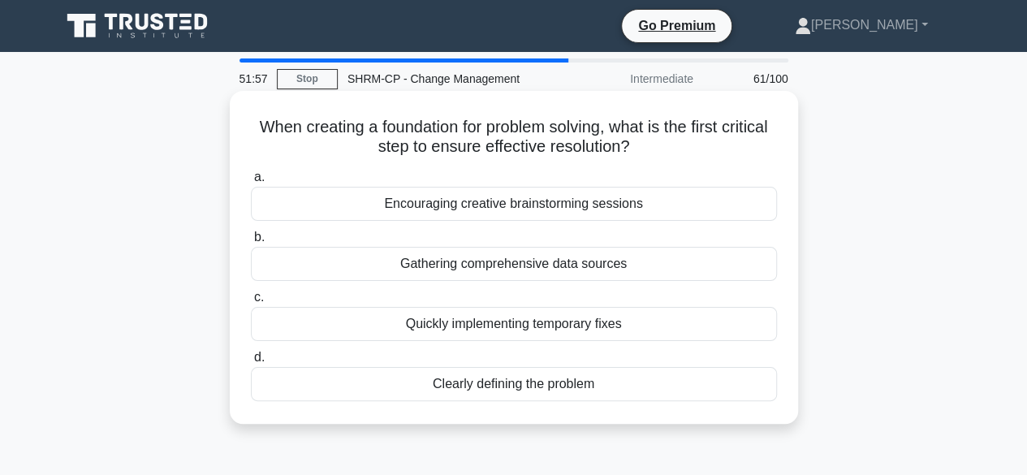
click at [532, 387] on div "Clearly defining the problem" at bounding box center [514, 384] width 526 height 34
click at [251, 363] on input "d. Clearly defining the problem" at bounding box center [251, 357] width 0 height 11
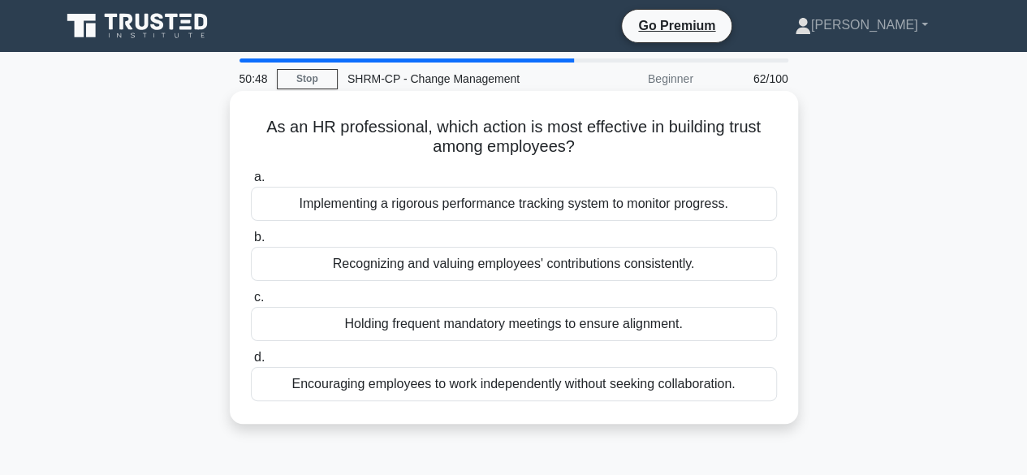
click at [502, 209] on div "Implementing a rigorous performance tracking system to monitor progress." at bounding box center [514, 204] width 526 height 34
click at [251, 183] on input "a. Implementing a rigorous performance tracking system to monitor progress." at bounding box center [251, 177] width 0 height 11
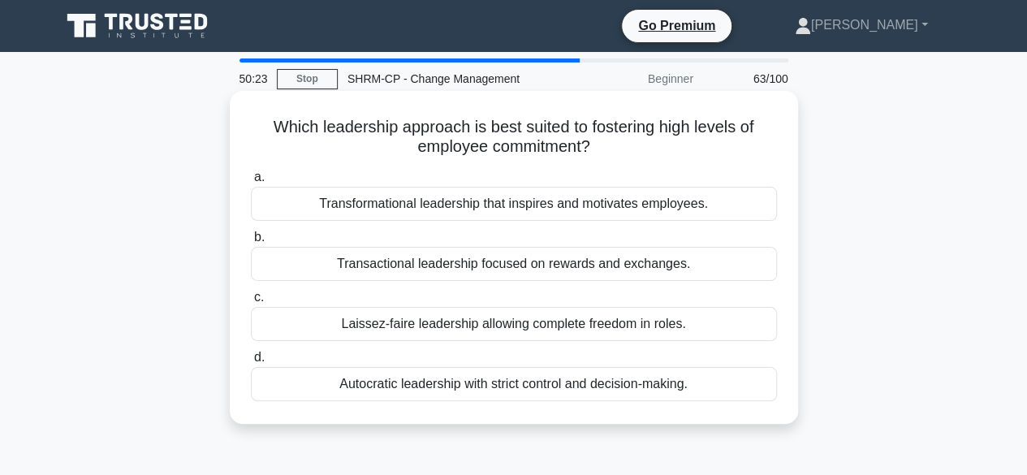
click at [483, 211] on div "Transformational leadership that inspires and motivates employees." at bounding box center [514, 204] width 526 height 34
click at [251, 183] on input "a. Transformational leadership that inspires and motivates employees." at bounding box center [251, 177] width 0 height 11
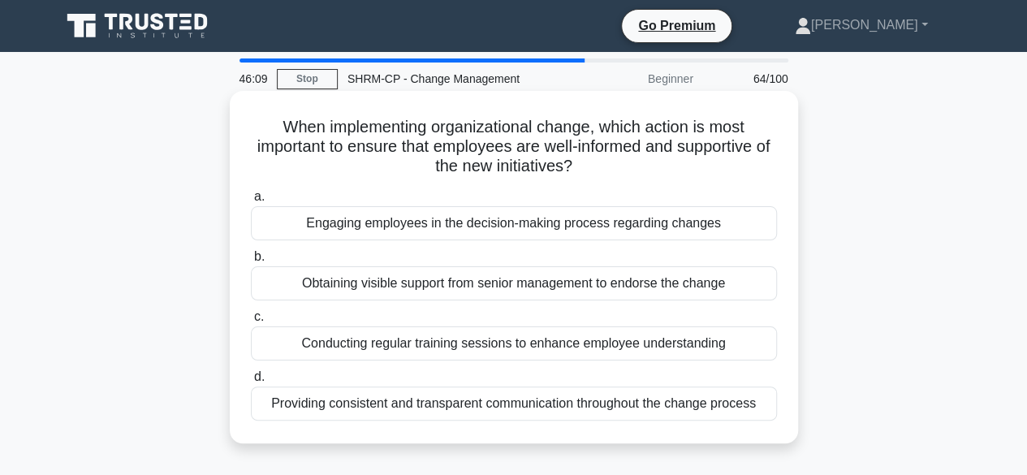
click at [564, 407] on div "Providing consistent and transparent communication throughout the change process" at bounding box center [514, 403] width 526 height 34
click at [251, 382] on input "d. Providing consistent and transparent communication throughout the change pro…" at bounding box center [251, 377] width 0 height 11
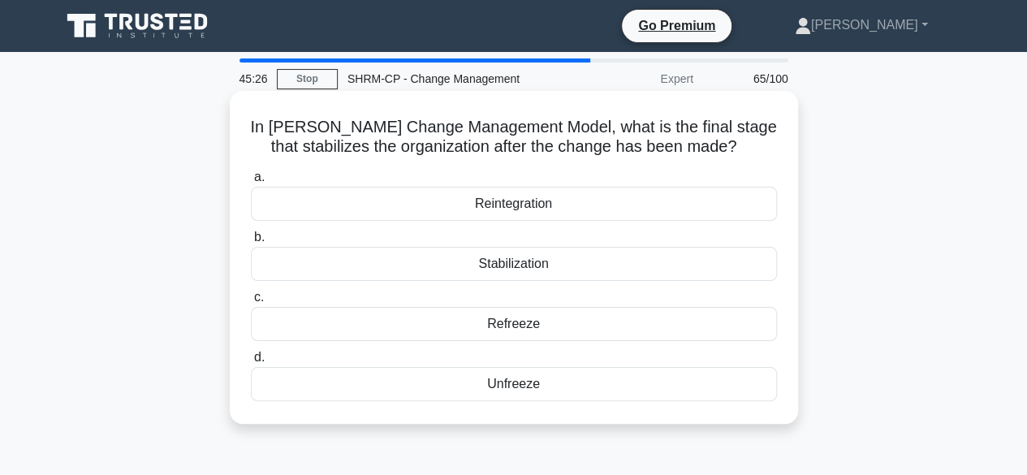
click at [489, 319] on div "Refreeze" at bounding box center [514, 324] width 526 height 34
click at [251, 303] on input "c. Refreeze" at bounding box center [251, 297] width 0 height 11
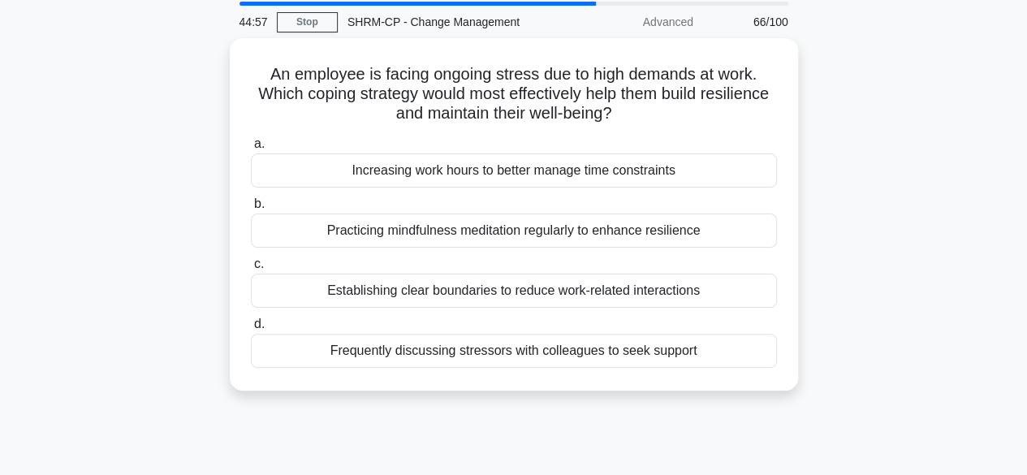
scroll to position [81, 0]
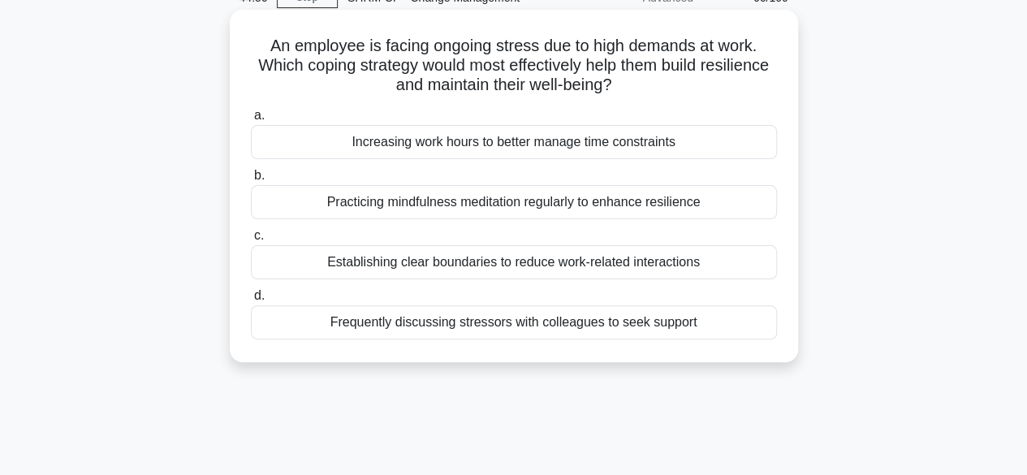
click at [366, 267] on div "Establishing clear boundaries to reduce work-related interactions" at bounding box center [514, 262] width 526 height 34
click at [251, 241] on input "c. Establishing clear boundaries to reduce work-related interactions" at bounding box center [251, 236] width 0 height 11
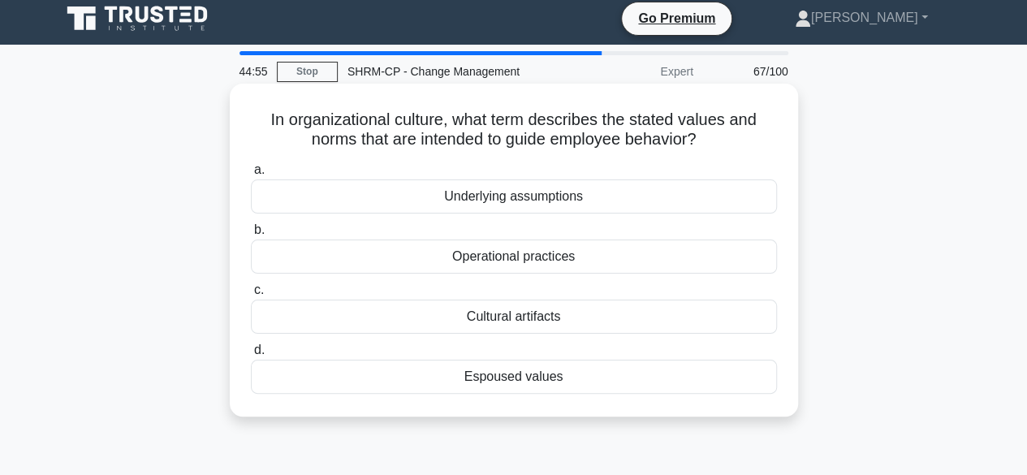
scroll to position [0, 0]
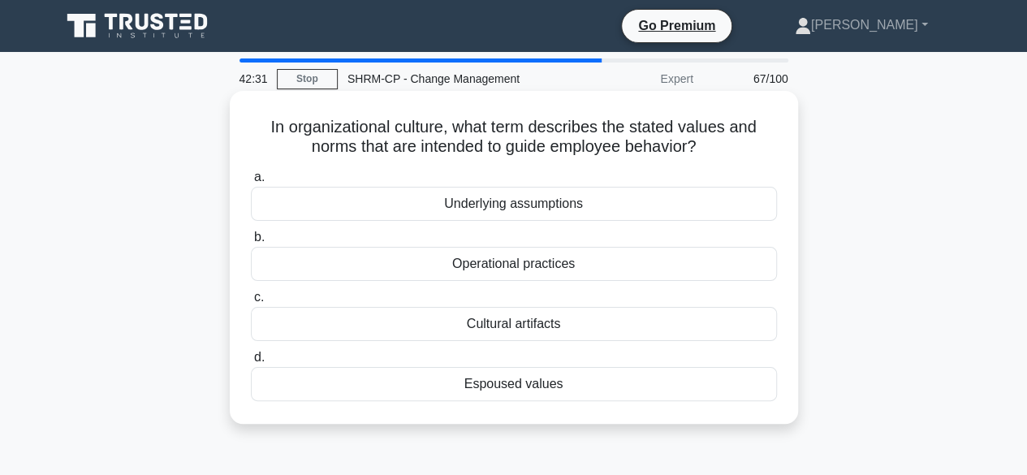
click at [560, 384] on div "Espoused values" at bounding box center [514, 384] width 526 height 34
click at [251, 363] on input "d. Espoused values" at bounding box center [251, 357] width 0 height 11
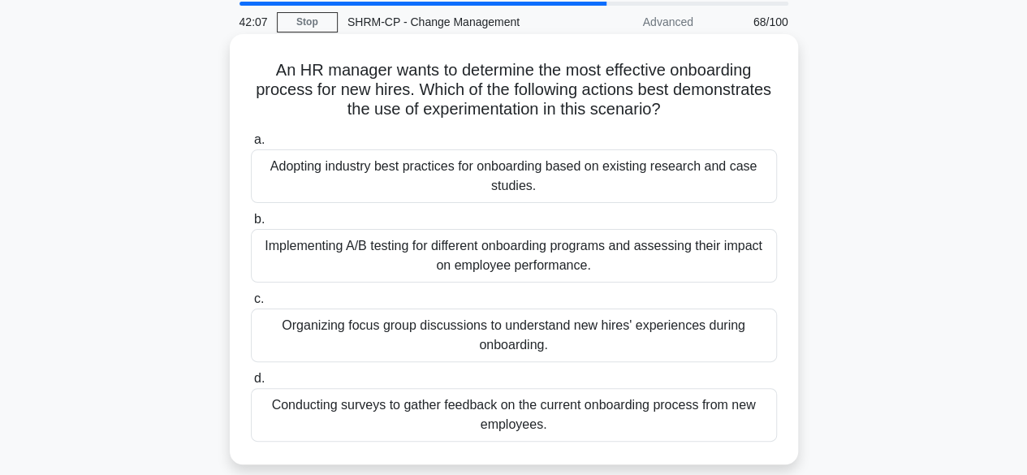
scroll to position [81, 0]
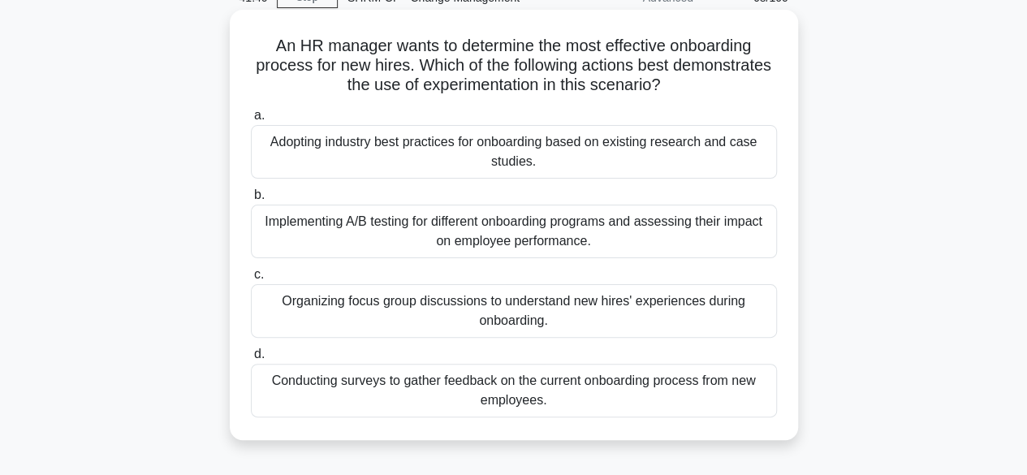
click at [372, 236] on div "Implementing A/B testing for different onboarding programs and assessing their …" at bounding box center [514, 232] width 526 height 54
click at [251, 200] on input "b. Implementing A/B testing for different onboarding programs and assessing the…" at bounding box center [251, 195] width 0 height 11
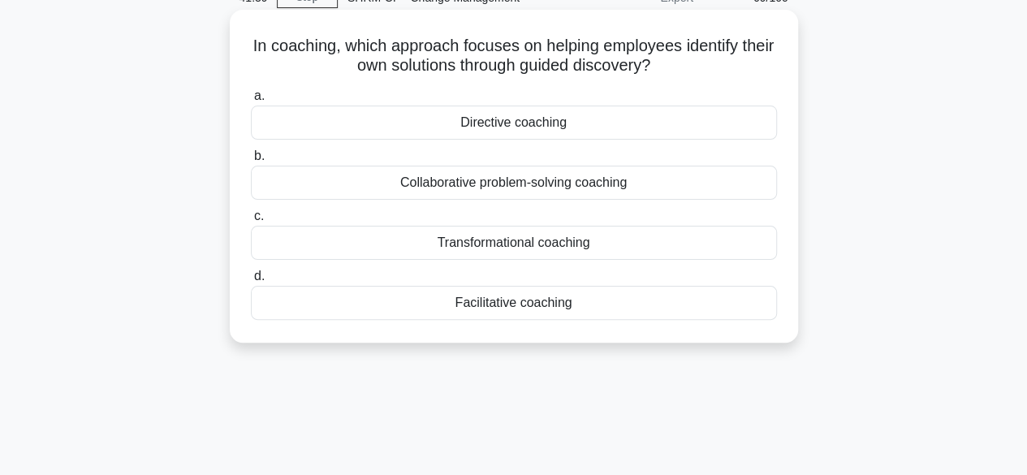
scroll to position [0, 0]
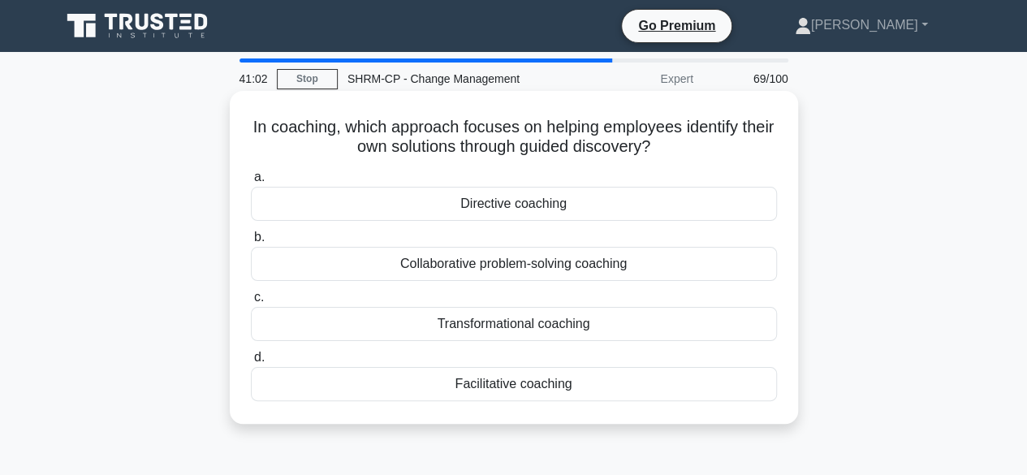
click at [543, 390] on div "Facilitative coaching" at bounding box center [514, 384] width 526 height 34
click at [251, 363] on input "d. Facilitative coaching" at bounding box center [251, 357] width 0 height 11
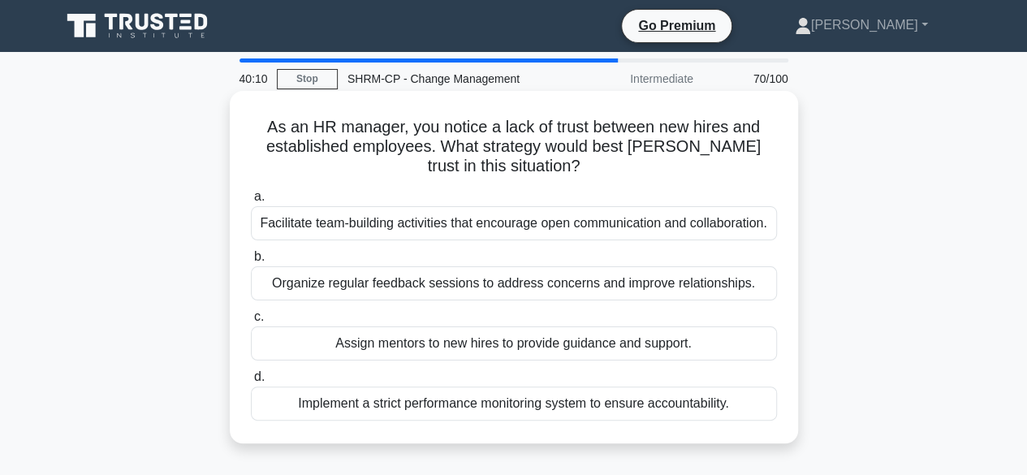
click at [561, 226] on div "Facilitate team-building activities that encourage open communication and colla…" at bounding box center [514, 223] width 526 height 34
click at [251, 202] on input "a. Facilitate team-building activities that encourage open communication and co…" at bounding box center [251, 197] width 0 height 11
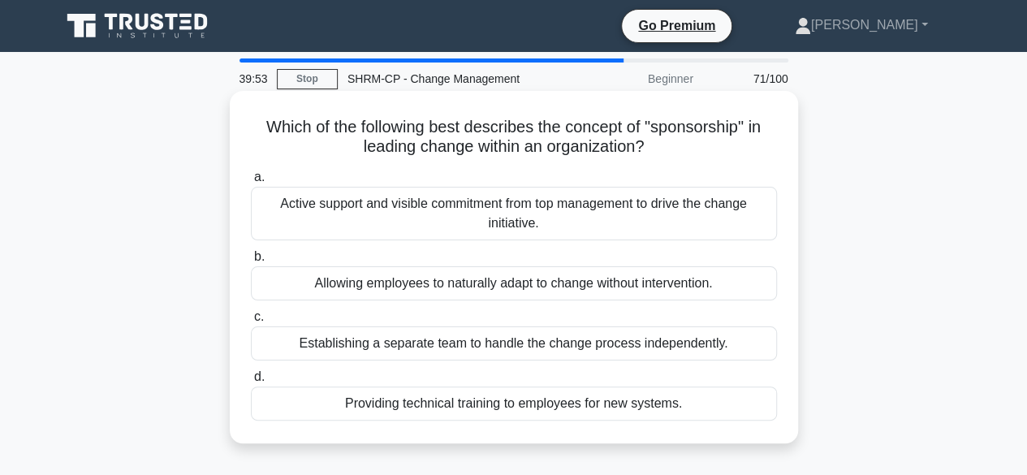
click at [388, 212] on div "Active support and visible commitment from top management to drive the change i…" at bounding box center [514, 214] width 526 height 54
click at [251, 183] on input "a. Active support and visible commitment from top management to drive the chang…" at bounding box center [251, 177] width 0 height 11
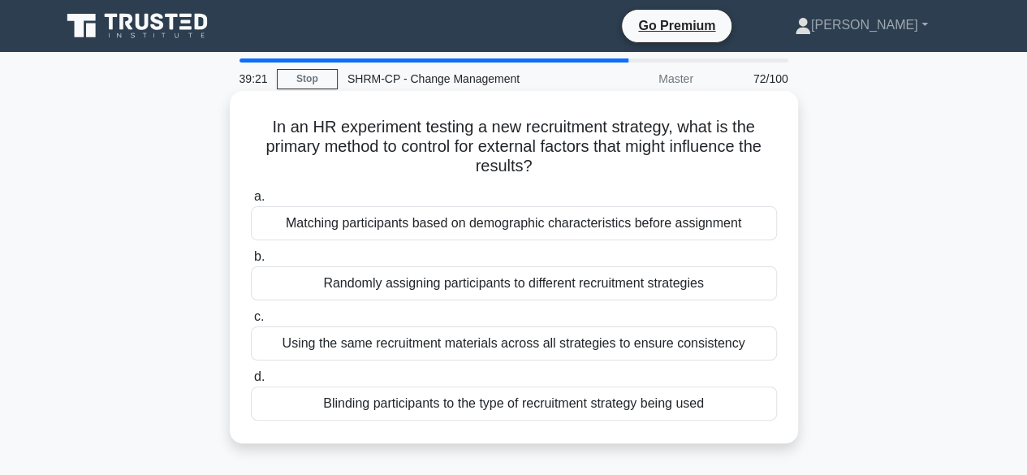
click at [395, 408] on div "Blinding participants to the type of recruitment strategy being used" at bounding box center [514, 403] width 526 height 34
click at [251, 382] on input "d. Blinding participants to the type of recruitment strategy being used" at bounding box center [251, 377] width 0 height 11
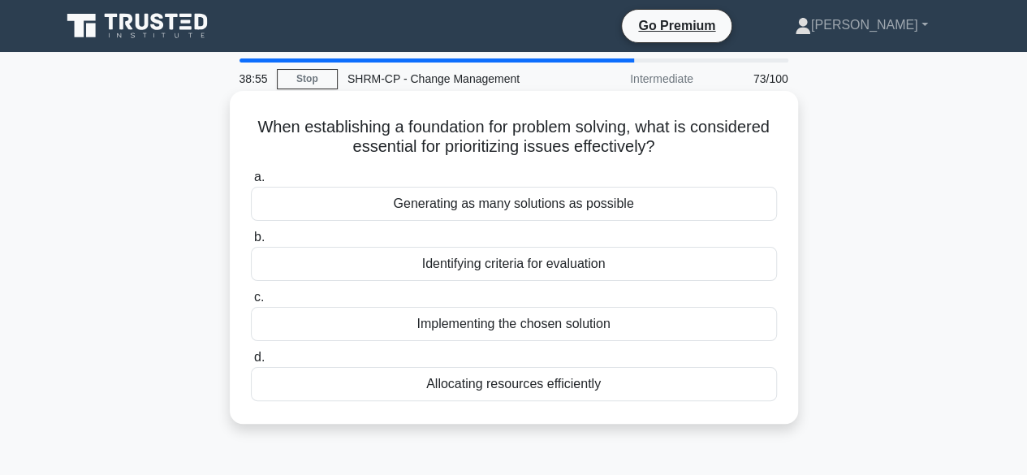
click at [531, 265] on div "Identifying criteria for evaluation" at bounding box center [514, 264] width 526 height 34
click at [251, 243] on input "b. Identifying criteria for evaluation" at bounding box center [251, 237] width 0 height 11
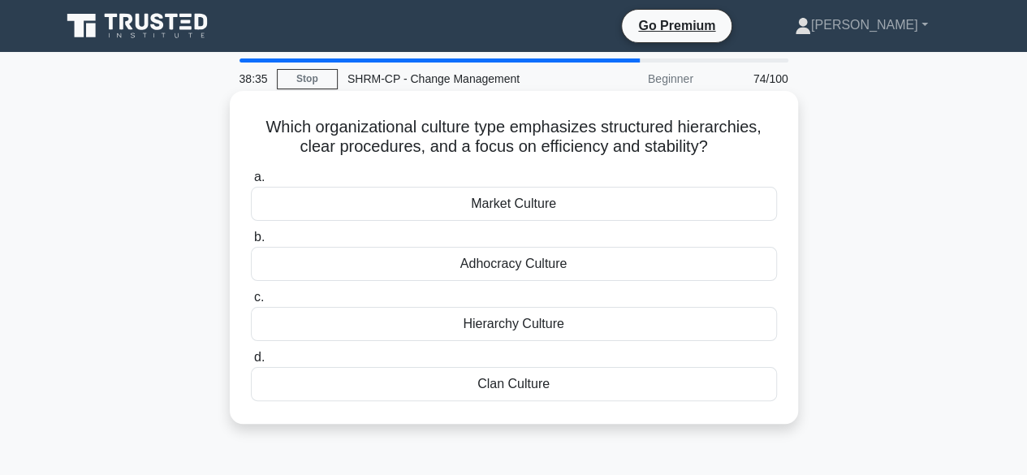
click at [527, 331] on div "Hierarchy Culture" at bounding box center [514, 324] width 526 height 34
click at [251, 303] on input "c. Hierarchy Culture" at bounding box center [251, 297] width 0 height 11
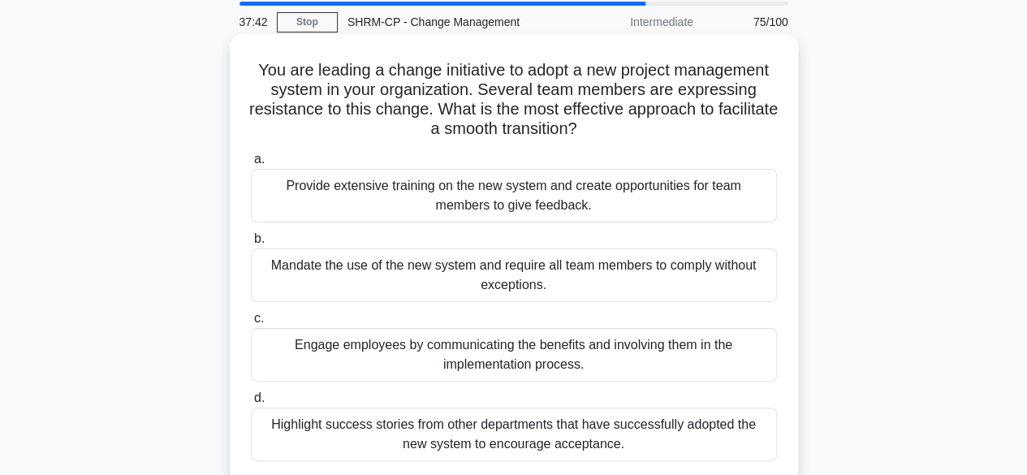
scroll to position [81, 0]
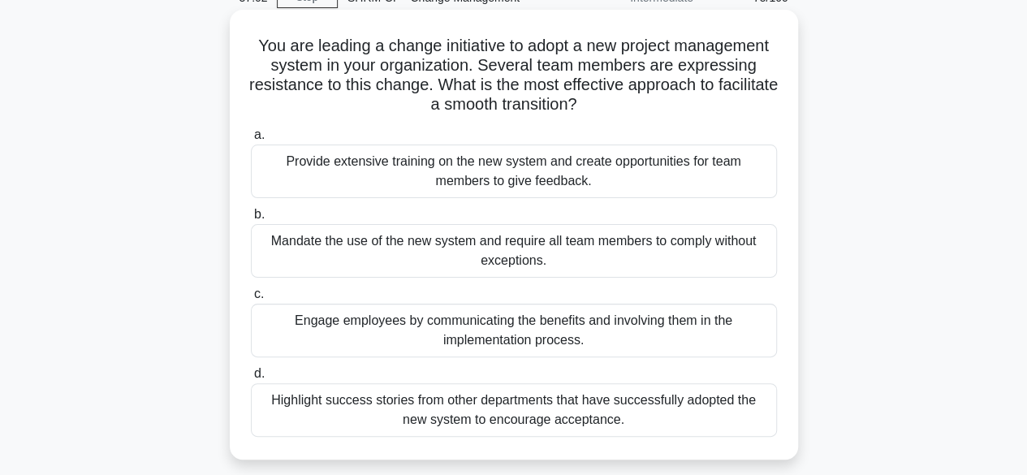
click at [333, 407] on div "Highlight success stories from other departments that have successfully adopted…" at bounding box center [514, 410] width 526 height 54
click at [251, 379] on input "d. Highlight success stories from other departments that have successfully adop…" at bounding box center [251, 374] width 0 height 11
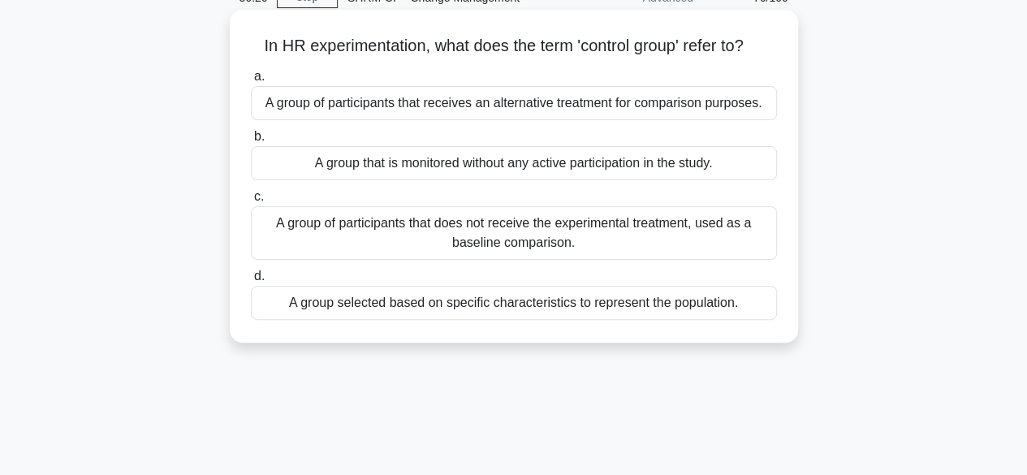
click at [401, 232] on div "A group of participants that does not receive the experimental treatment, used …" at bounding box center [514, 233] width 526 height 54
click at [251, 202] on input "c. A group of participants that does not receive the experimental treatment, us…" at bounding box center [251, 197] width 0 height 11
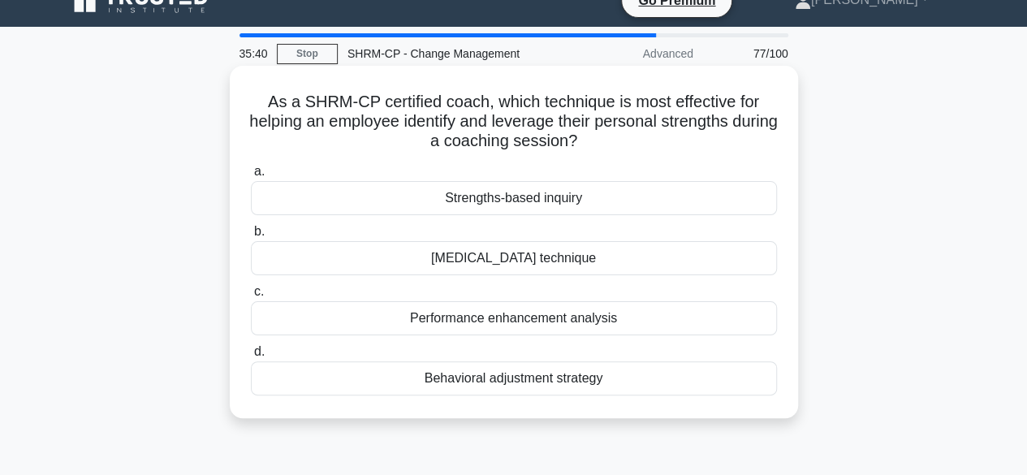
scroll to position [0, 0]
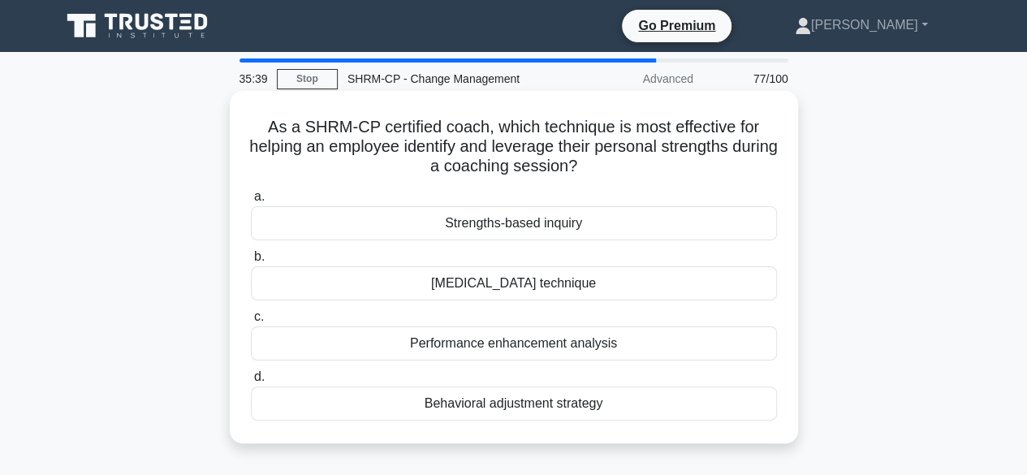
click at [519, 231] on div "Strengths-based inquiry" at bounding box center [514, 223] width 526 height 34
click at [251, 202] on input "a. Strengths-based inquiry" at bounding box center [251, 197] width 0 height 11
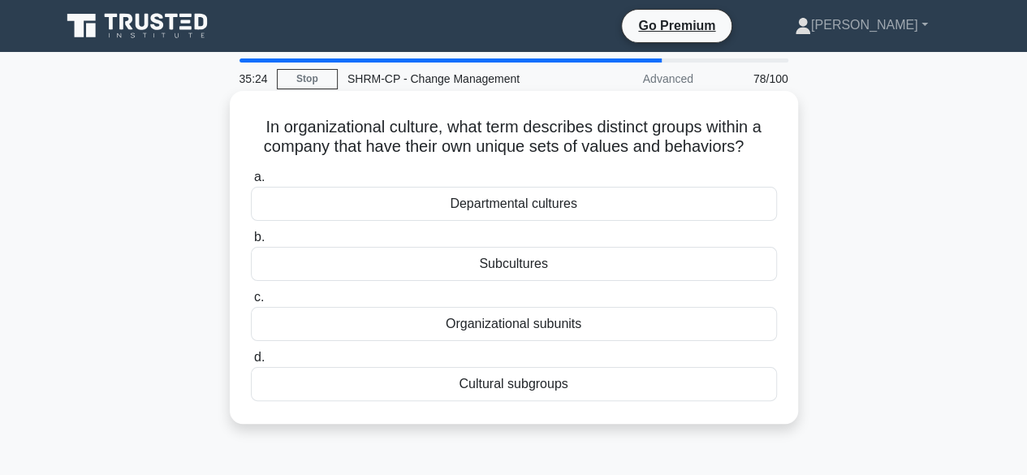
click at [492, 272] on div "Subcultures" at bounding box center [514, 264] width 526 height 34
click at [251, 243] on input "b. Subcultures" at bounding box center [251, 237] width 0 height 11
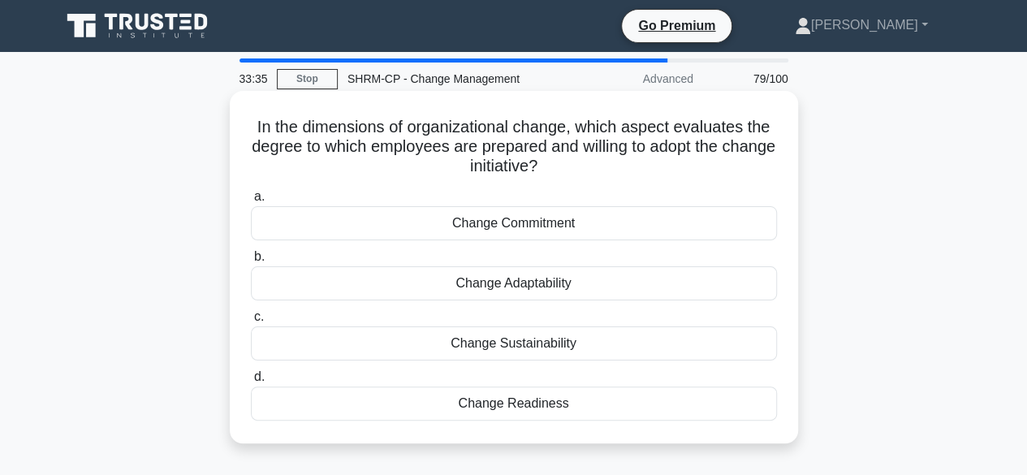
drag, startPoint x: 537, startPoint y: 403, endPoint x: 550, endPoint y: 406, distance: 12.4
click at [544, 403] on div "Change Readiness" at bounding box center [514, 403] width 526 height 34
click at [651, 403] on div "Change Readiness" at bounding box center [514, 403] width 526 height 34
click at [251, 382] on input "d. Change Readiness" at bounding box center [251, 377] width 0 height 11
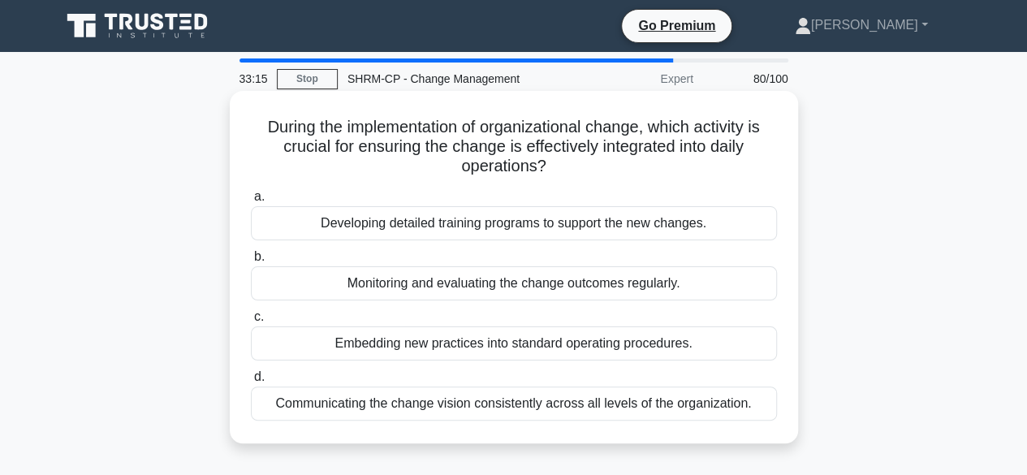
click at [544, 343] on div "Embedding new practices into standard operating procedures." at bounding box center [514, 343] width 526 height 34
click at [251, 322] on input "c. Embedding new practices into standard operating procedures." at bounding box center [251, 317] width 0 height 11
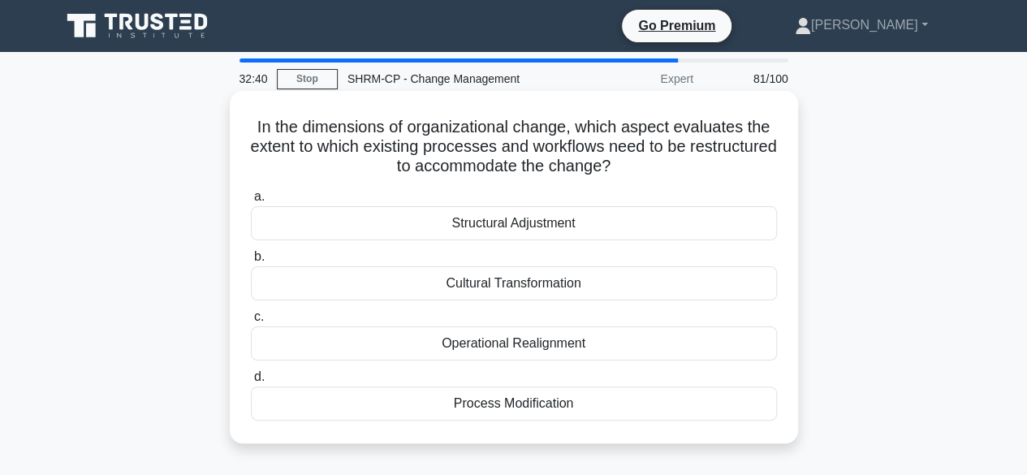
click at [498, 348] on div "Operational Realignment" at bounding box center [514, 343] width 526 height 34
click at [251, 322] on input "c. Operational Realignment" at bounding box center [251, 317] width 0 height 11
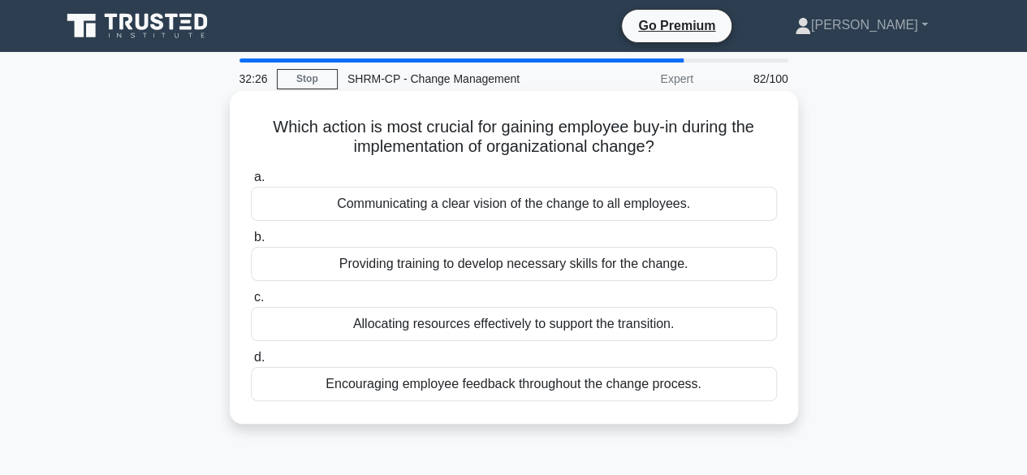
click at [563, 386] on div "Encouraging employee feedback throughout the change process." at bounding box center [514, 384] width 526 height 34
click at [251, 363] on input "d. Encouraging employee feedback throughout the change process." at bounding box center [251, 357] width 0 height 11
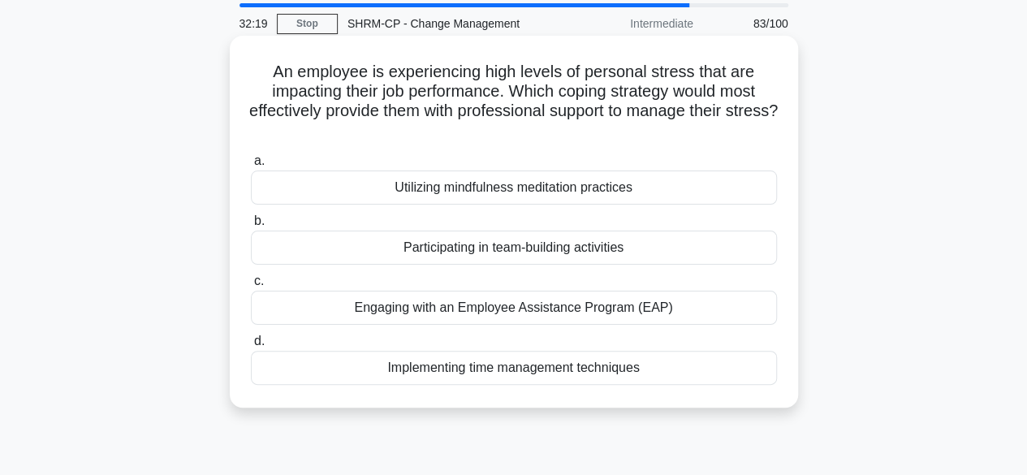
scroll to position [81, 0]
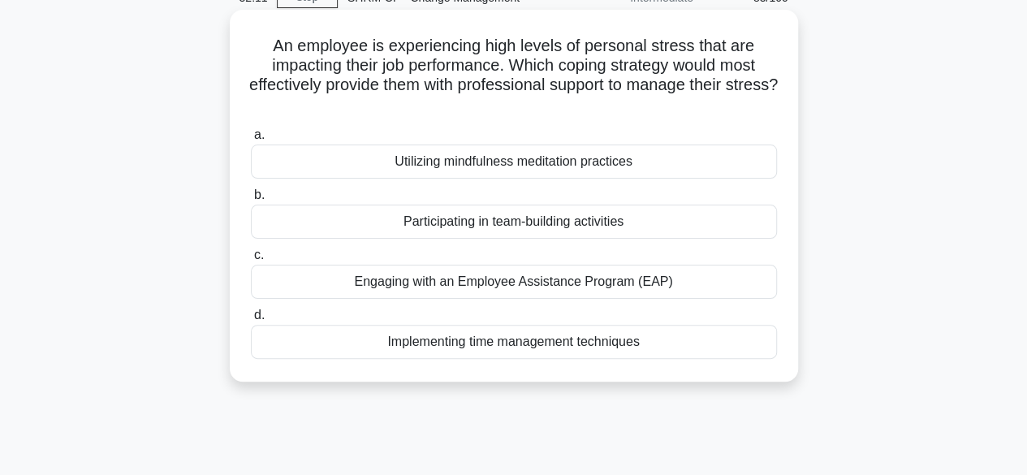
click at [525, 291] on div "Engaging with an Employee Assistance Program (EAP)" at bounding box center [514, 282] width 526 height 34
click at [251, 261] on input "c. Engaging with an Employee Assistance Program (EAP)" at bounding box center [251, 255] width 0 height 11
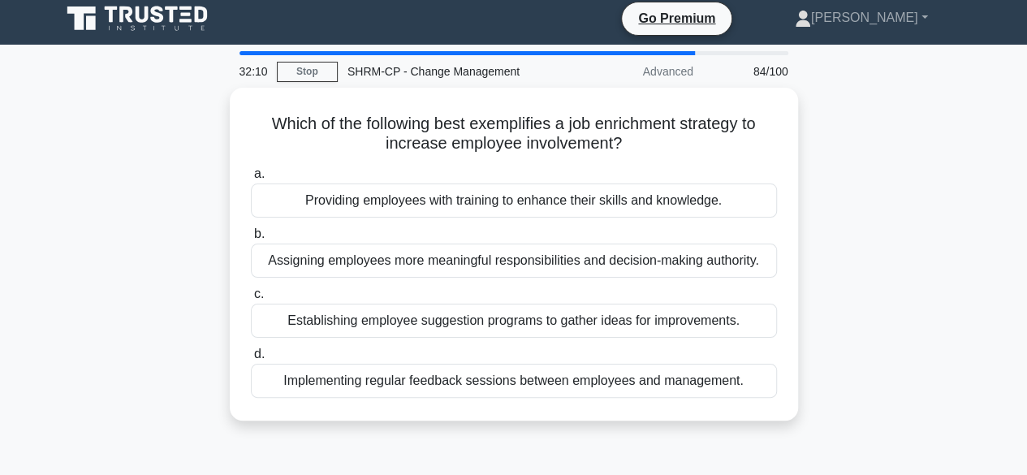
scroll to position [0, 0]
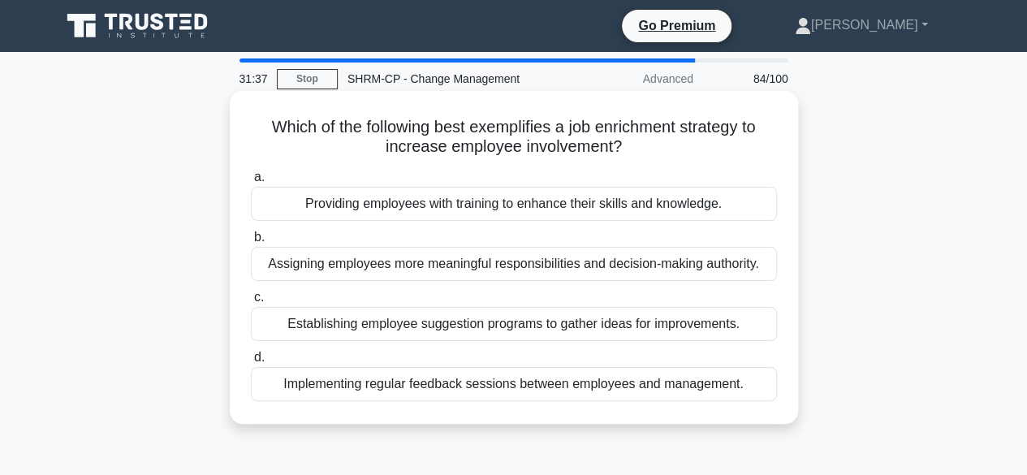
click at [451, 265] on div "Assigning employees more meaningful responsibilities and decision-making author…" at bounding box center [514, 264] width 526 height 34
click at [251, 243] on input "b. Assigning employees more meaningful responsibilities and decision-making aut…" at bounding box center [251, 237] width 0 height 11
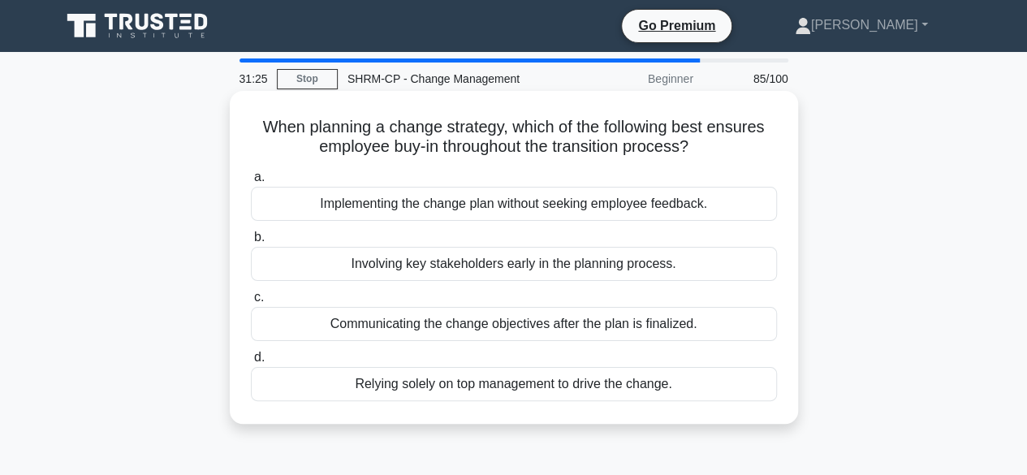
click at [456, 274] on div "Involving key stakeholders early in the planning process." at bounding box center [514, 264] width 526 height 34
click at [251, 243] on input "b. Involving key stakeholders early in the planning process." at bounding box center [251, 237] width 0 height 11
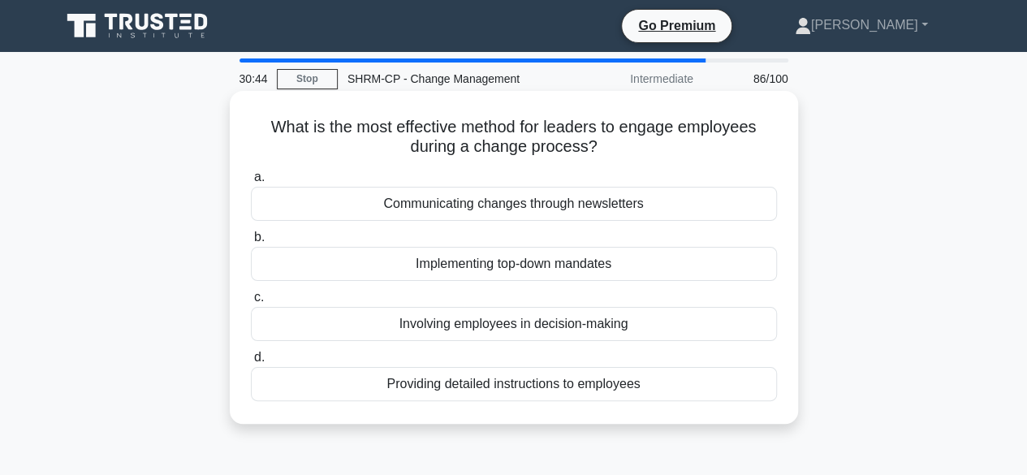
click at [537, 327] on div "Involving employees in decision-making" at bounding box center [514, 324] width 526 height 34
click at [251, 303] on input "c. Involving employees in decision-making" at bounding box center [251, 297] width 0 height 11
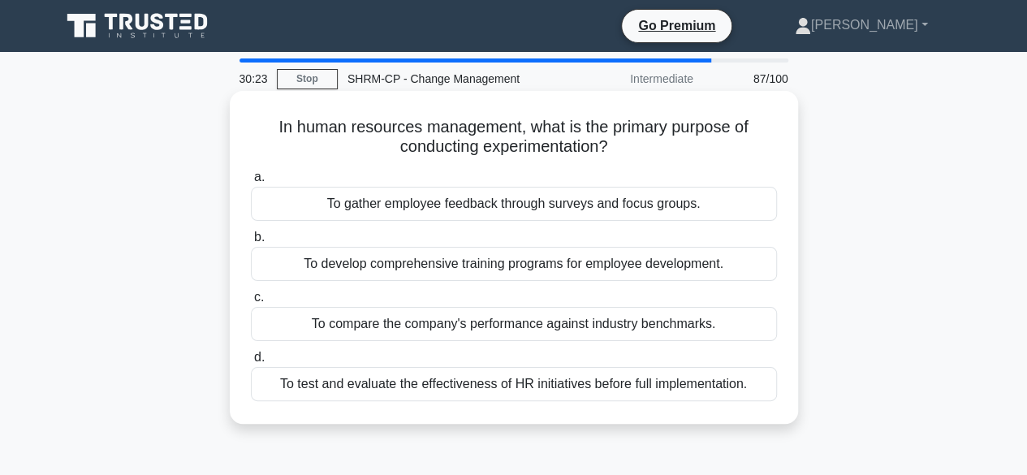
click at [545, 388] on div "To test and evaluate the effectiveness of HR initiatives before full implementa…" at bounding box center [514, 384] width 526 height 34
click at [251, 363] on input "d. To test and evaluate the effectiveness of HR initiatives before full impleme…" at bounding box center [251, 357] width 0 height 11
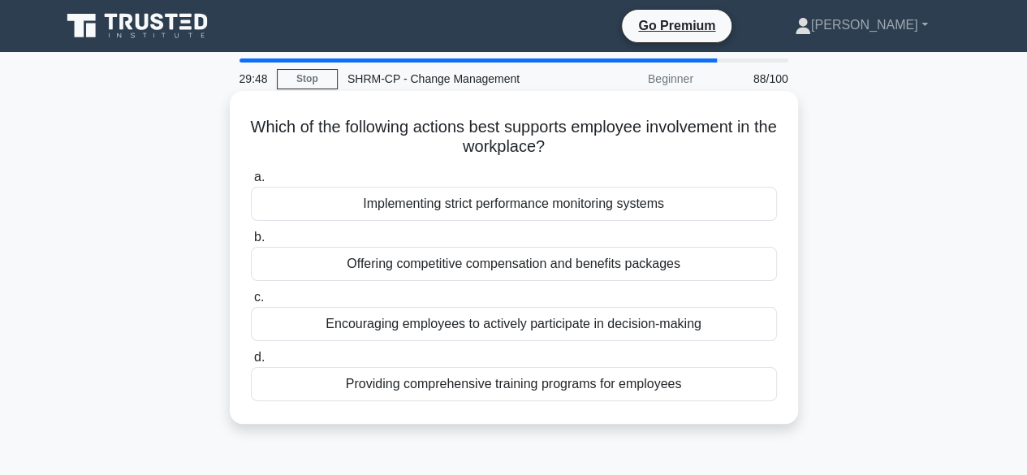
click at [544, 337] on div "Encouraging employees to actively participate in decision-making" at bounding box center [514, 324] width 526 height 34
click at [251, 303] on input "c. Encouraging employees to actively participate in decision-making" at bounding box center [251, 297] width 0 height 11
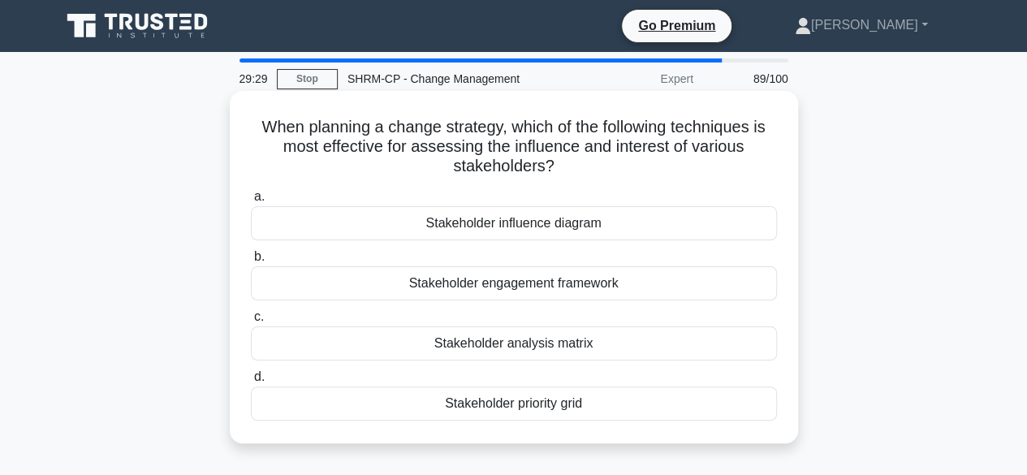
click at [489, 402] on div "Stakeholder priority grid" at bounding box center [514, 403] width 526 height 34
click at [251, 382] on input "d. Stakeholder priority grid" at bounding box center [251, 377] width 0 height 11
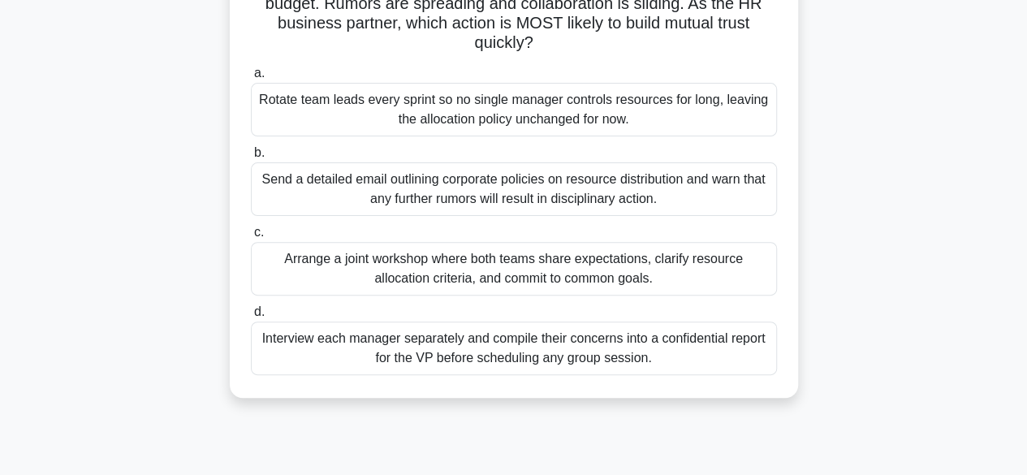
scroll to position [81, 0]
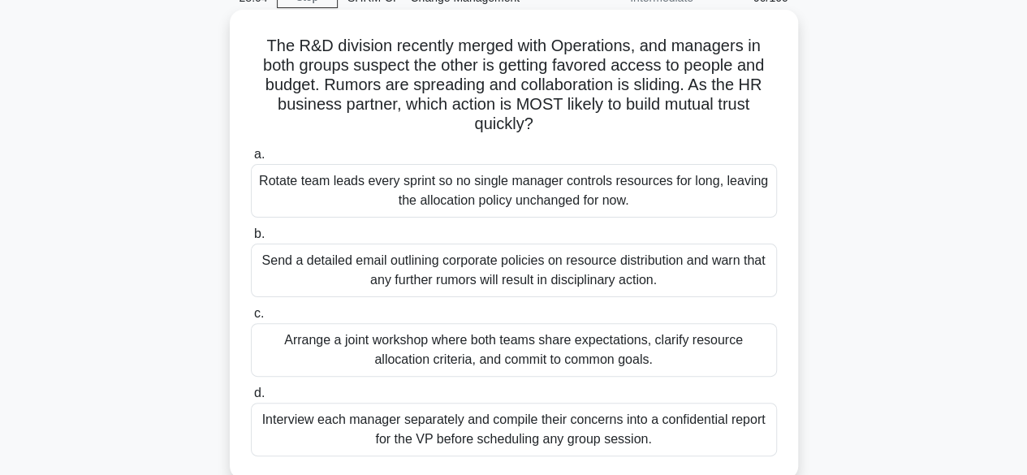
click at [384, 340] on div "Arrange a joint workshop where both teams share expectations, clarify resource …" at bounding box center [514, 350] width 526 height 54
click at [251, 319] on input "c. Arrange a joint workshop where both teams share expectations, clarify resour…" at bounding box center [251, 313] width 0 height 11
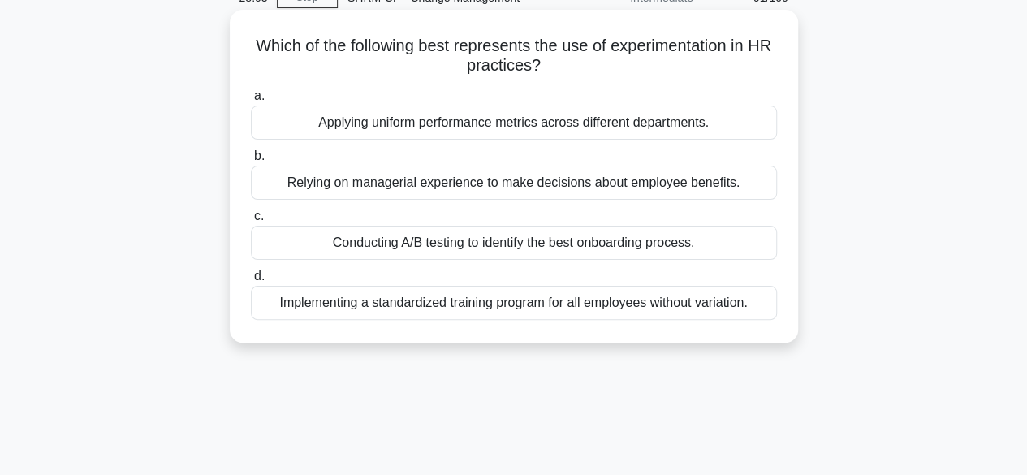
scroll to position [0, 0]
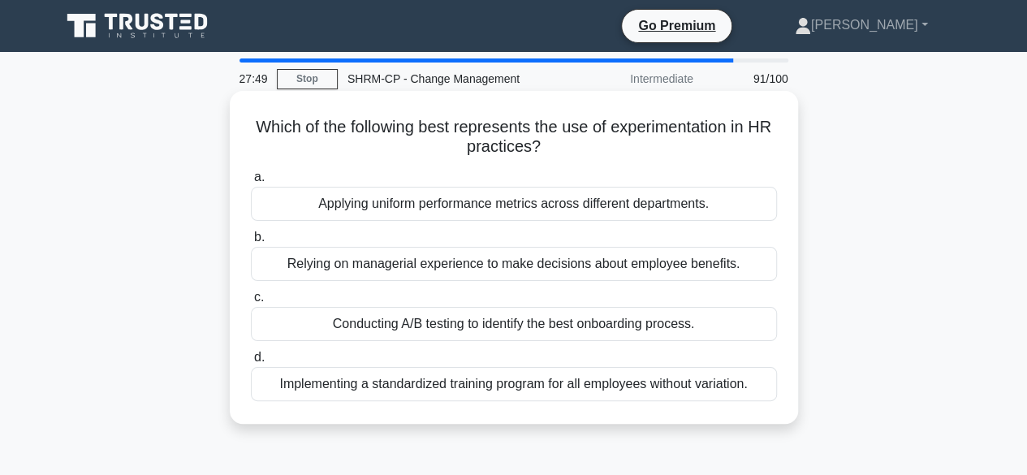
click at [369, 331] on div "Conducting A/B testing to identify the best onboarding process." at bounding box center [514, 324] width 526 height 34
click at [251, 303] on input "c. Conducting A/B testing to identify the best onboarding process." at bounding box center [251, 297] width 0 height 11
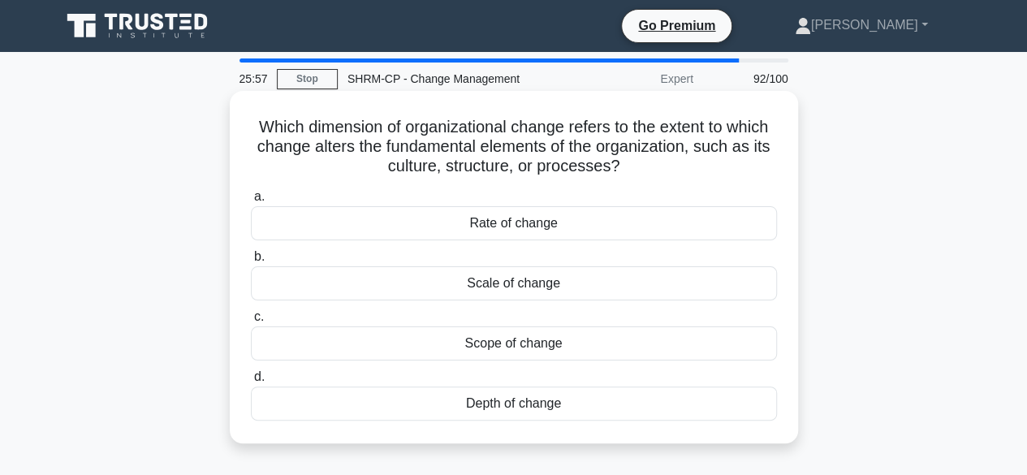
click at [501, 278] on div "Scale of change" at bounding box center [514, 283] width 526 height 34
click at [251, 262] on input "b. Scale of change" at bounding box center [251, 257] width 0 height 11
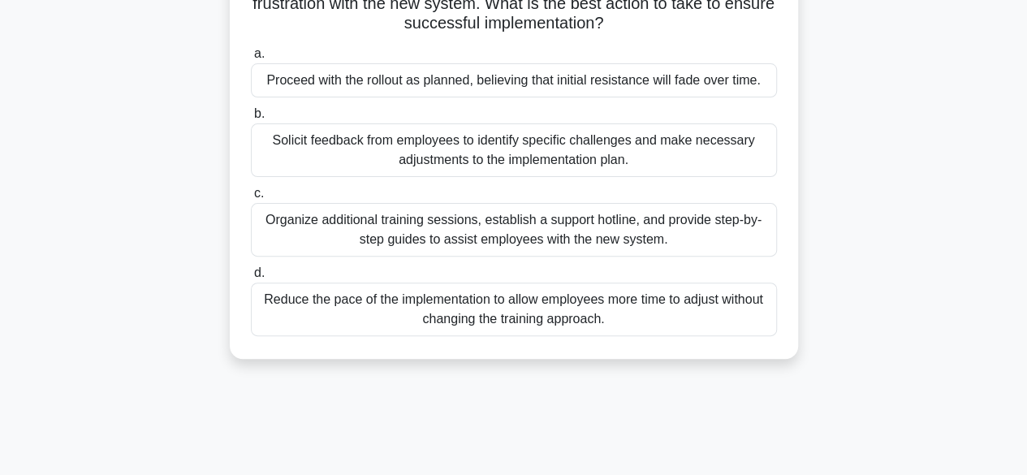
scroll to position [81, 0]
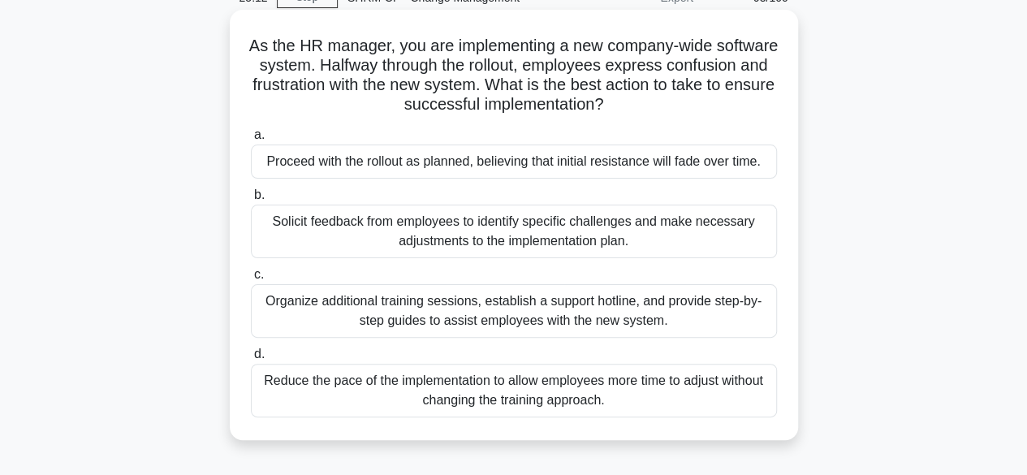
click at [420, 309] on div "Organize additional training sessions, establish a support hotline, and provide…" at bounding box center [514, 311] width 526 height 54
click at [251, 280] on input "c. Organize additional training sessions, establish a support hotline, and prov…" at bounding box center [251, 274] width 0 height 11
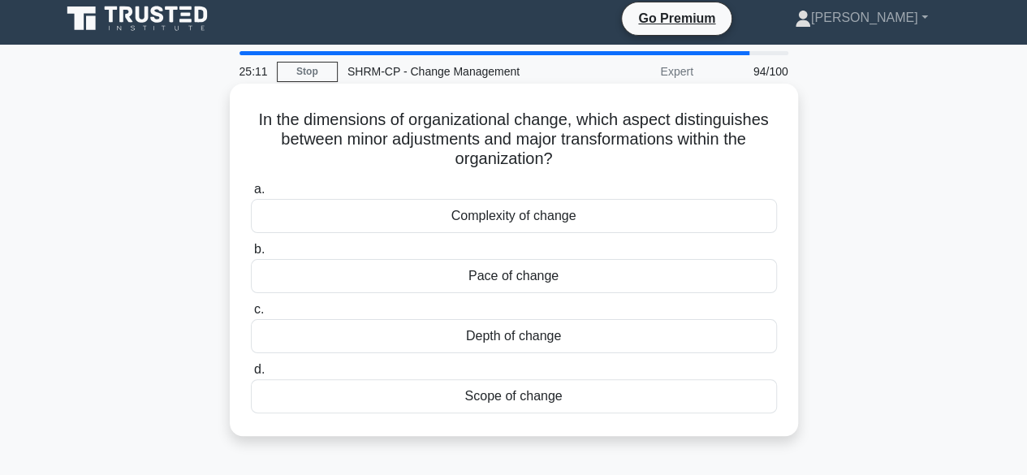
scroll to position [0, 0]
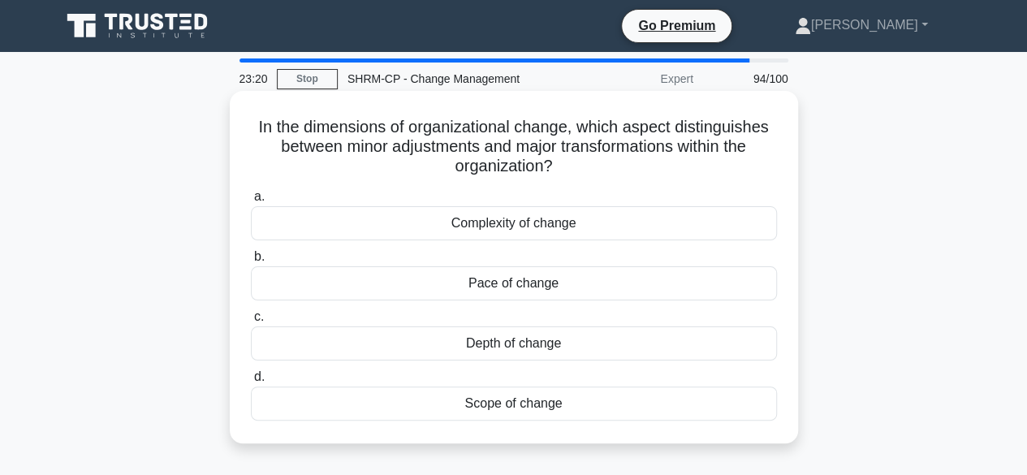
click at [524, 356] on div "Depth of change" at bounding box center [514, 343] width 526 height 34
click at [251, 322] on input "c. Depth of change" at bounding box center [251, 317] width 0 height 11
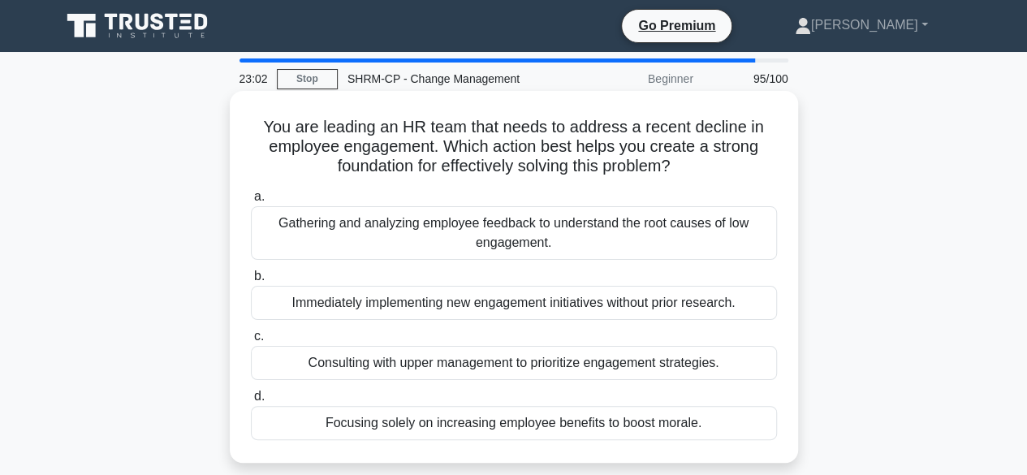
click at [378, 231] on div "Gathering and analyzing employee feedback to understand the root causes of low …" at bounding box center [514, 233] width 526 height 54
click at [251, 202] on input "a. Gathering and analyzing employee feedback to understand the root causes of l…" at bounding box center [251, 197] width 0 height 11
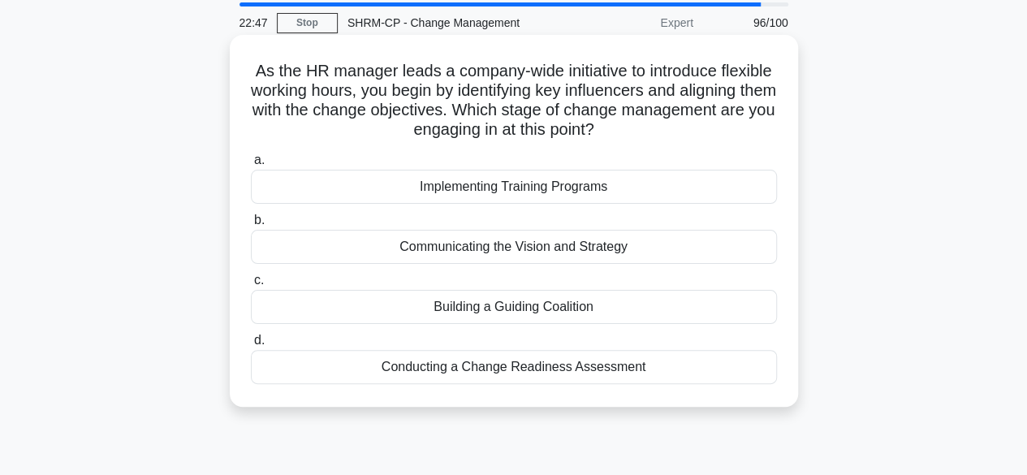
scroll to position [81, 0]
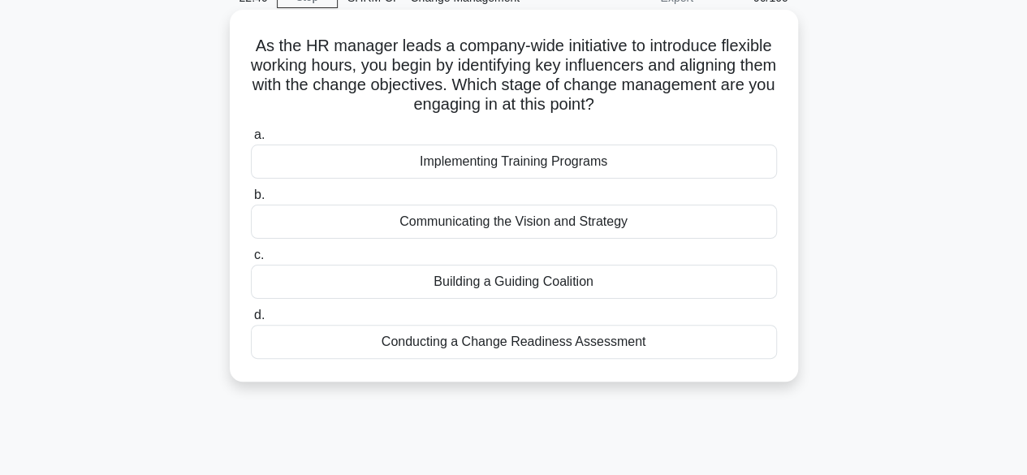
click at [481, 281] on div "Building a Guiding Coalition" at bounding box center [514, 282] width 526 height 34
click at [251, 261] on input "c. Building a Guiding Coalition" at bounding box center [251, 255] width 0 height 11
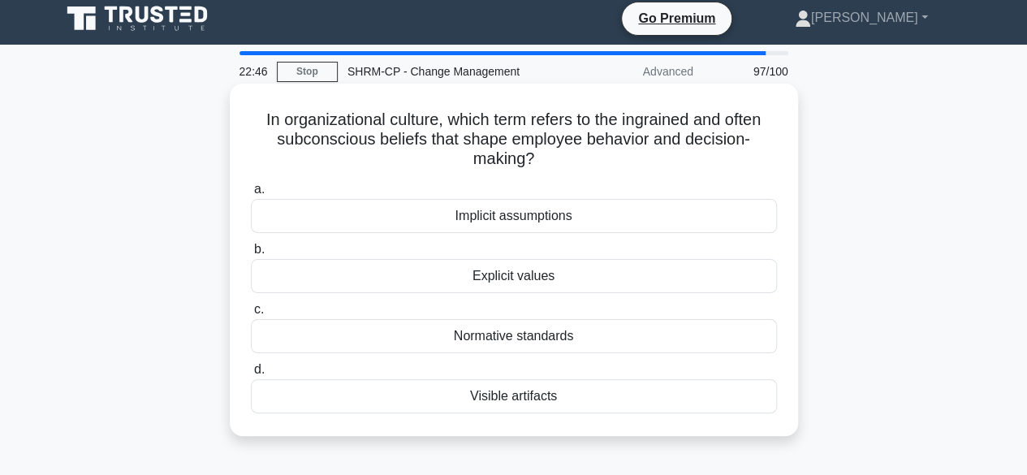
scroll to position [0, 0]
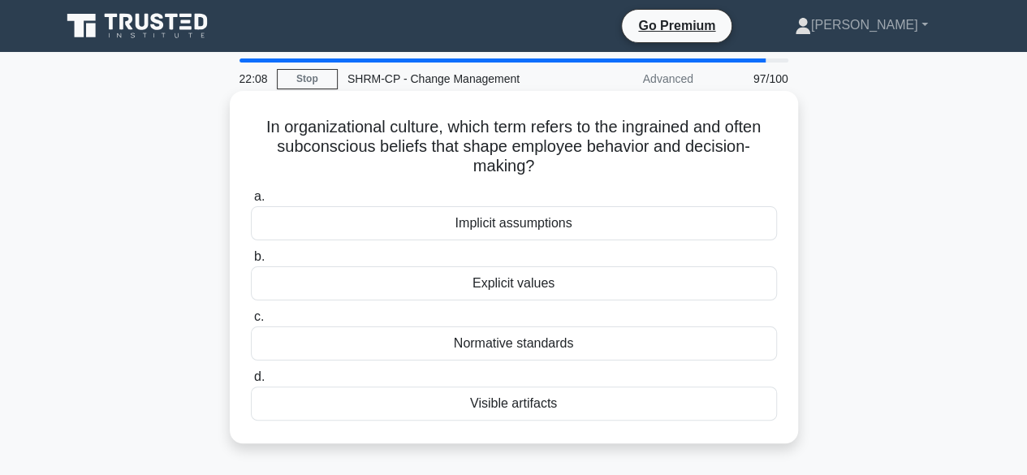
click at [500, 235] on div "Implicit assumptions" at bounding box center [514, 223] width 526 height 34
click at [251, 202] on input "a. Implicit assumptions" at bounding box center [251, 197] width 0 height 11
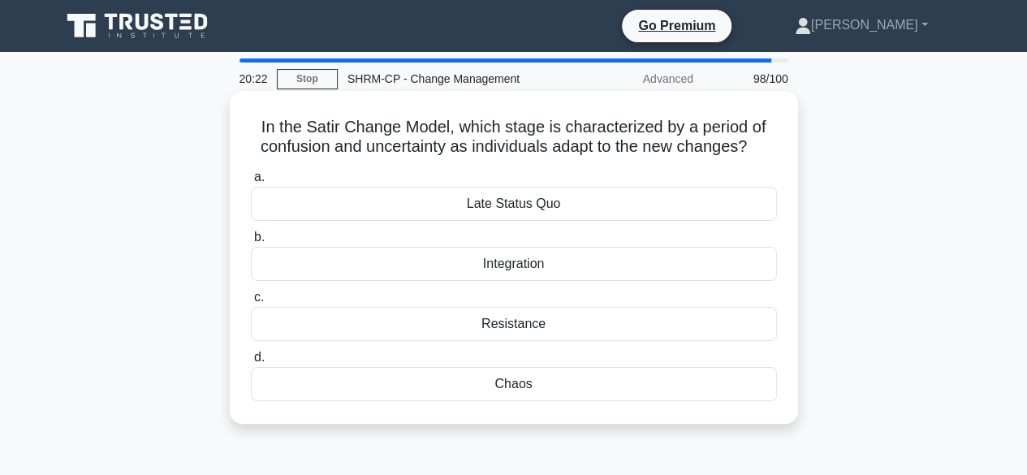
click at [555, 389] on div "Chaos" at bounding box center [514, 384] width 526 height 34
click at [251, 363] on input "d. Chaos" at bounding box center [251, 357] width 0 height 11
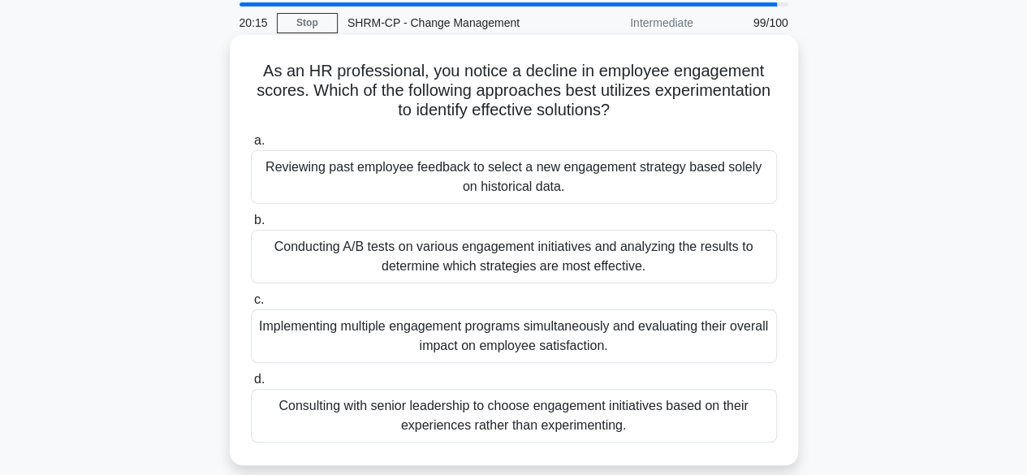
scroll to position [81, 0]
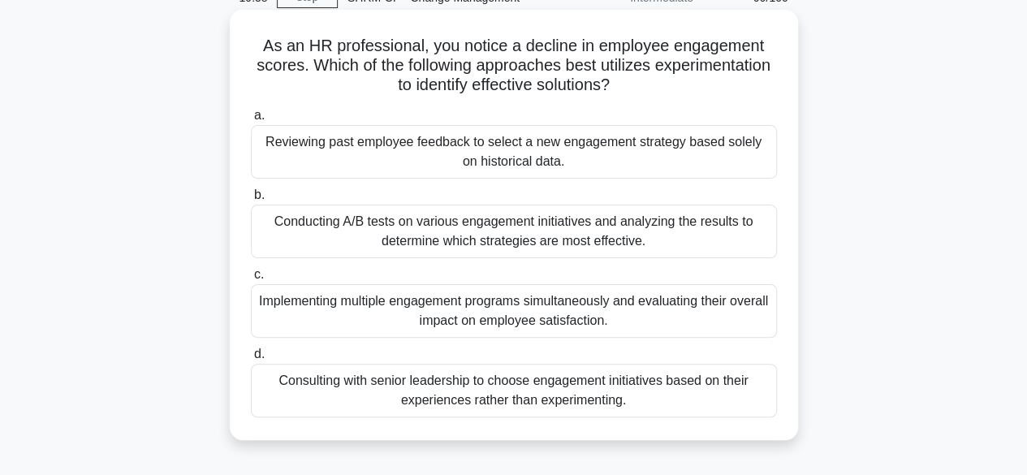
click at [347, 230] on div "Conducting A/B tests on various engagement initiatives and analyzing the result…" at bounding box center [514, 232] width 526 height 54
click at [251, 200] on input "b. Conducting A/B tests on various engagement initiatives and analyzing the res…" at bounding box center [251, 195] width 0 height 11
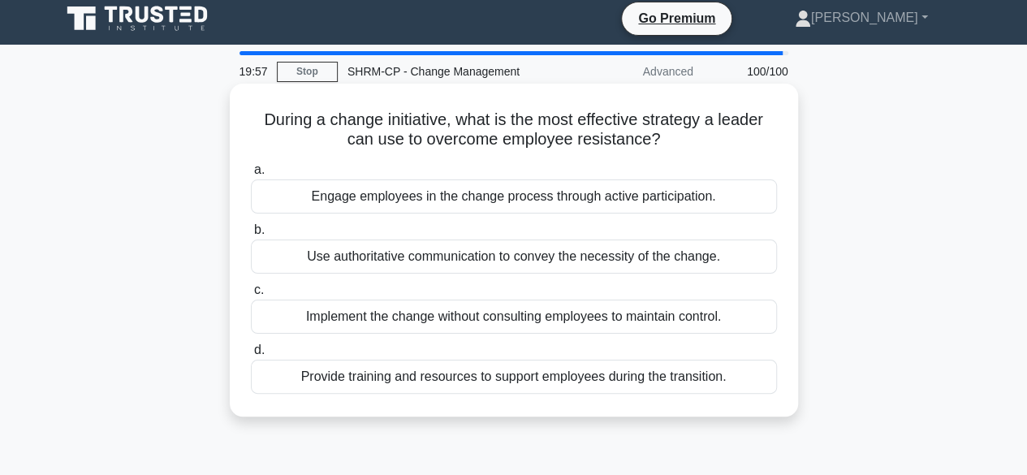
scroll to position [0, 0]
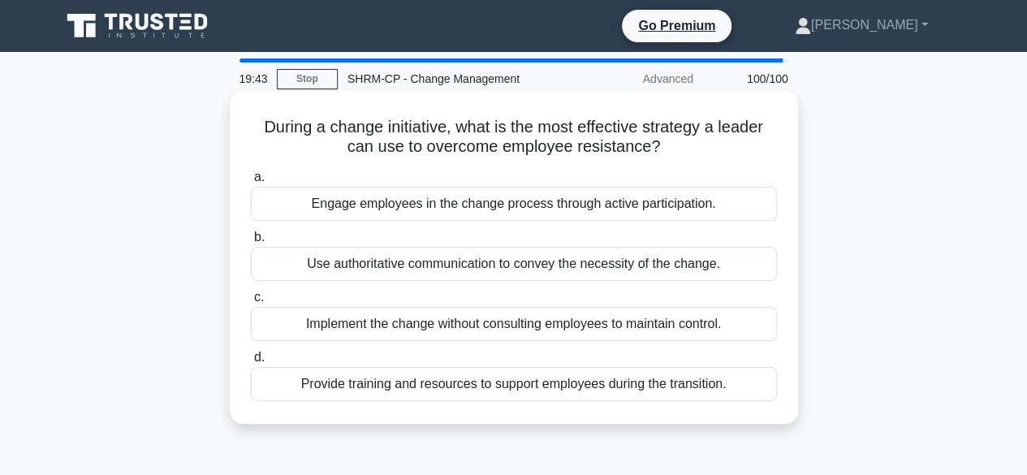
click at [401, 209] on div "Engage employees in the change process through active participation." at bounding box center [514, 204] width 526 height 34
click at [251, 183] on input "a. Engage employees in the change process through active participation." at bounding box center [251, 177] width 0 height 11
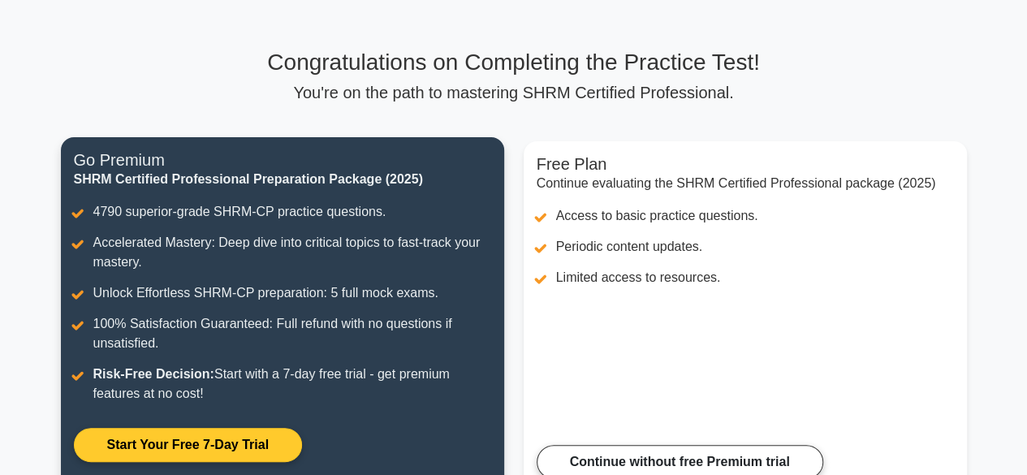
scroll to position [325, 0]
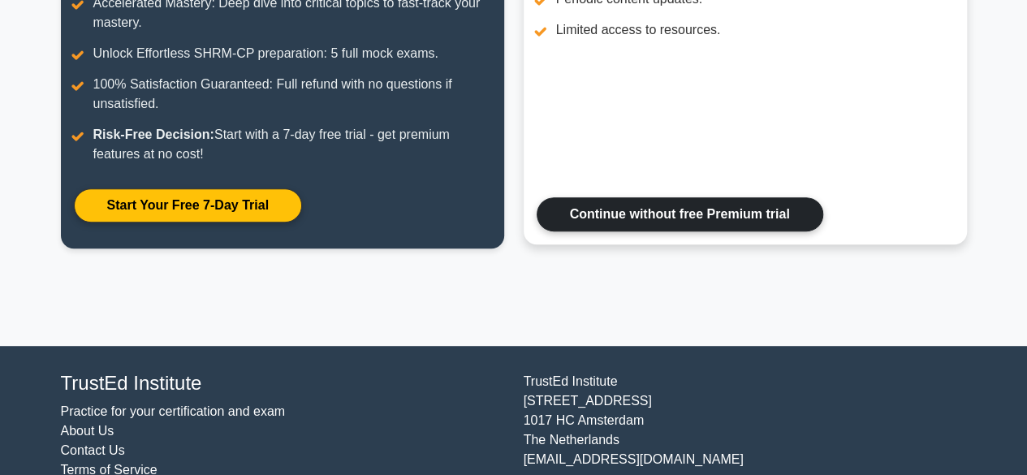
click at [632, 217] on link "Continue without free Premium trial" at bounding box center [680, 214] width 287 height 34
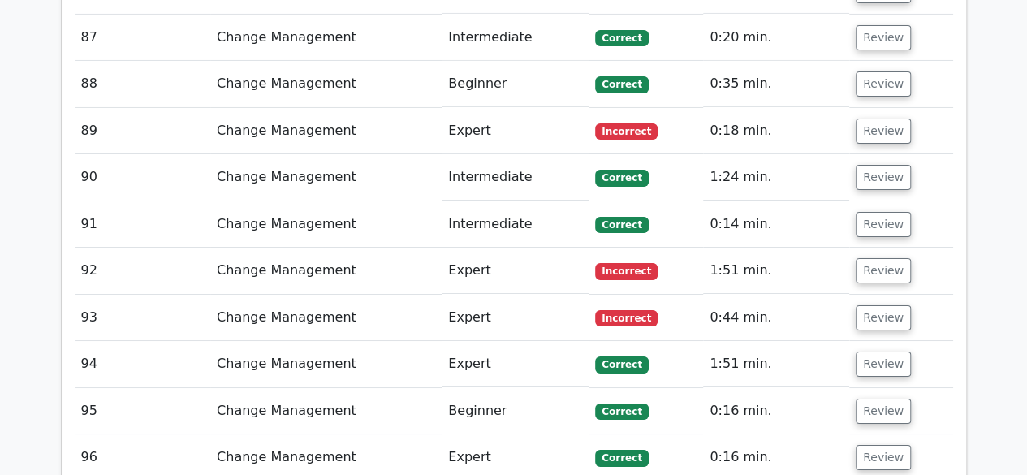
scroll to position [5844, 0]
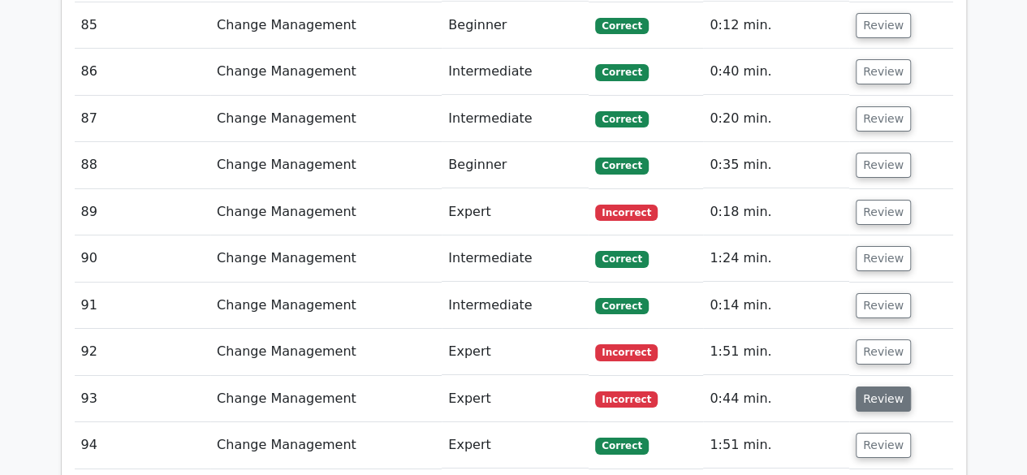
click at [879, 386] on button "Review" at bounding box center [883, 398] width 55 height 25
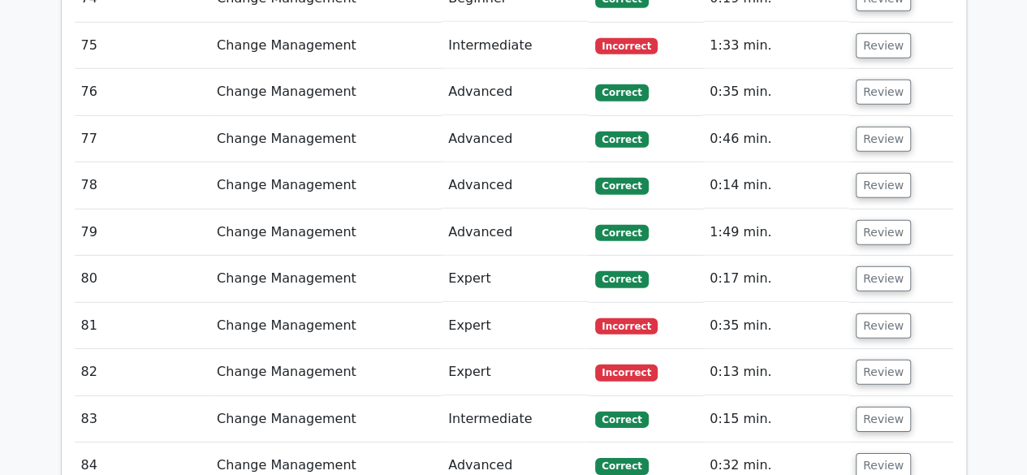
scroll to position [5439, 0]
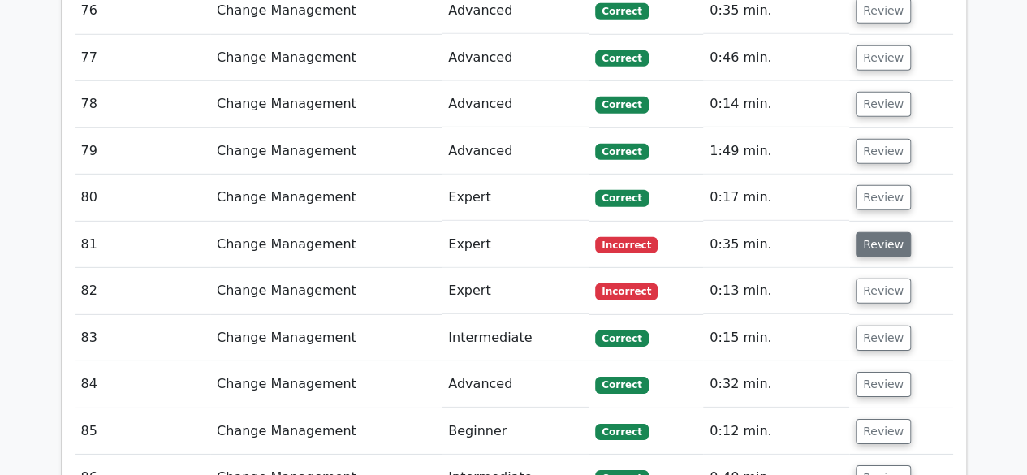
click at [891, 232] on button "Review" at bounding box center [883, 244] width 55 height 25
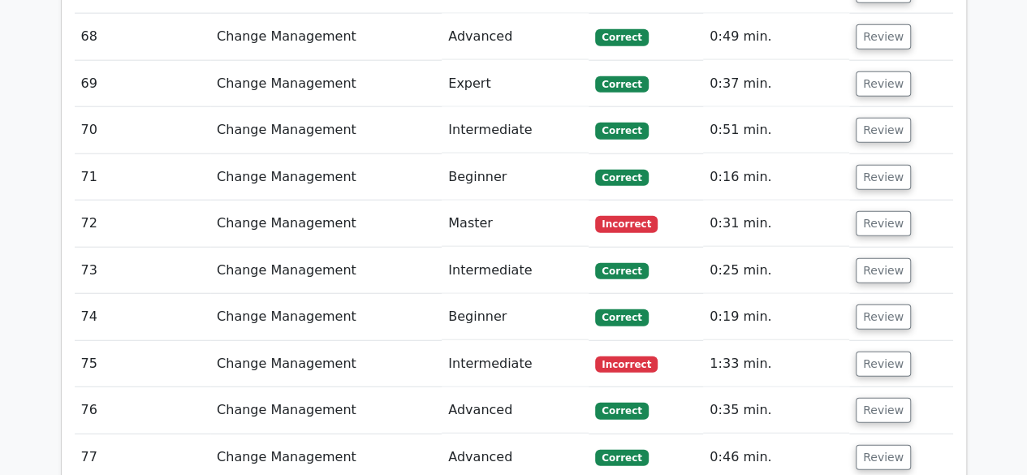
scroll to position [5033, 0]
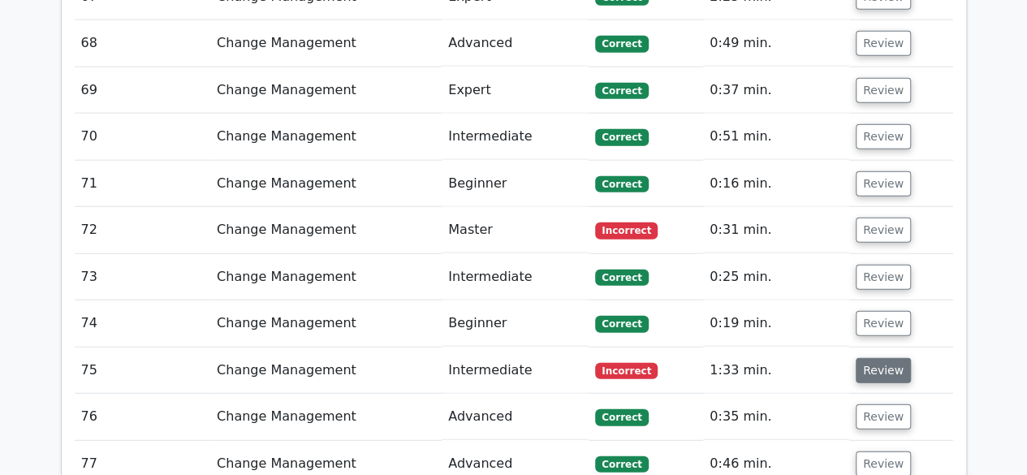
click at [873, 358] on button "Review" at bounding box center [883, 370] width 55 height 25
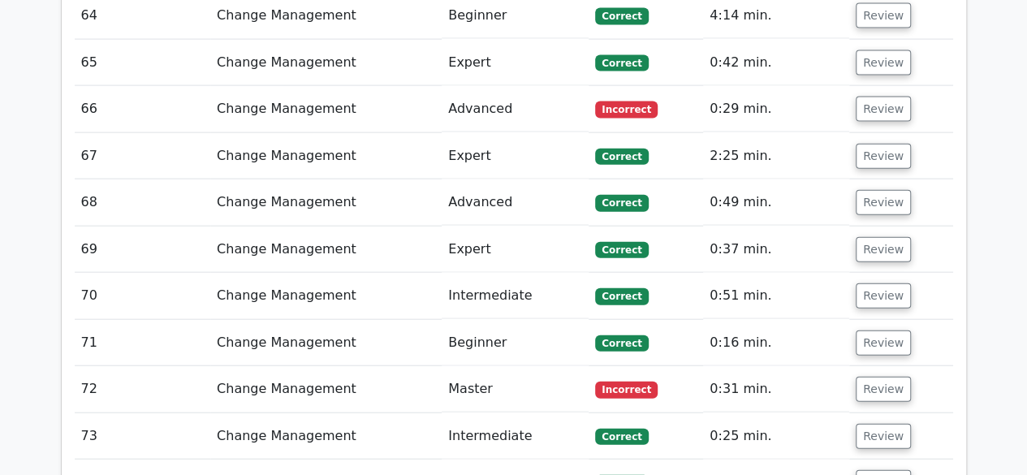
scroll to position [4870, 0]
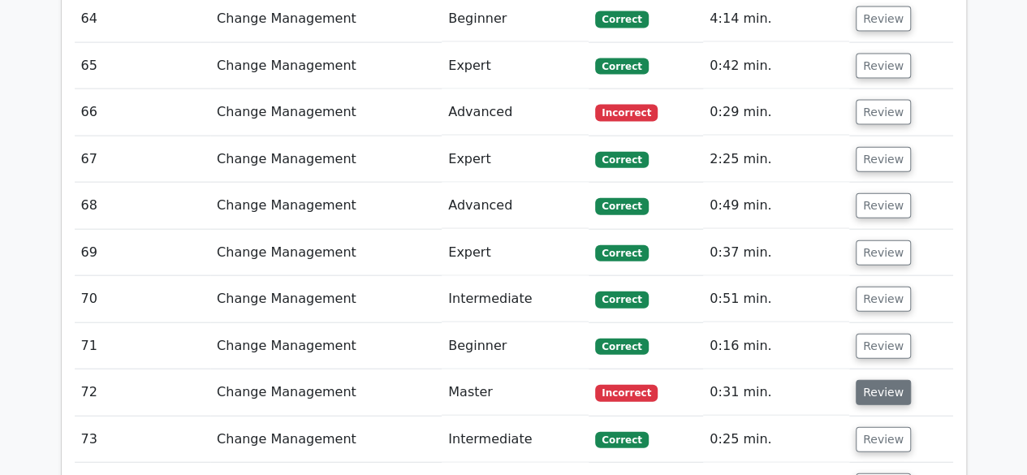
click at [886, 380] on button "Review" at bounding box center [883, 392] width 55 height 25
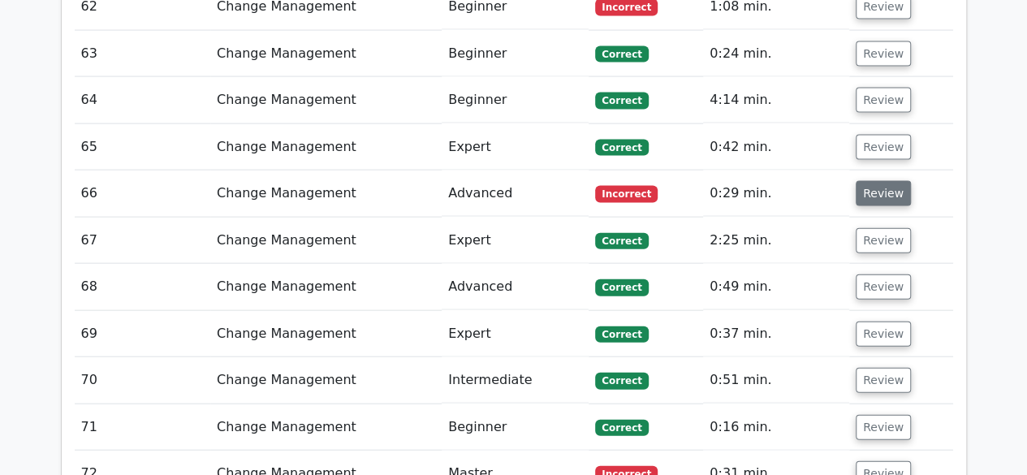
scroll to position [4708, 0]
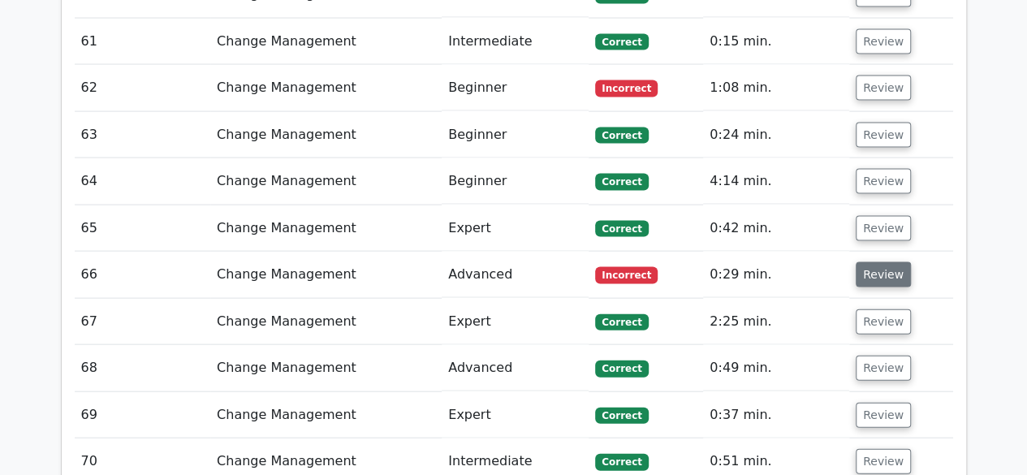
click at [886, 262] on button "Review" at bounding box center [883, 274] width 55 height 25
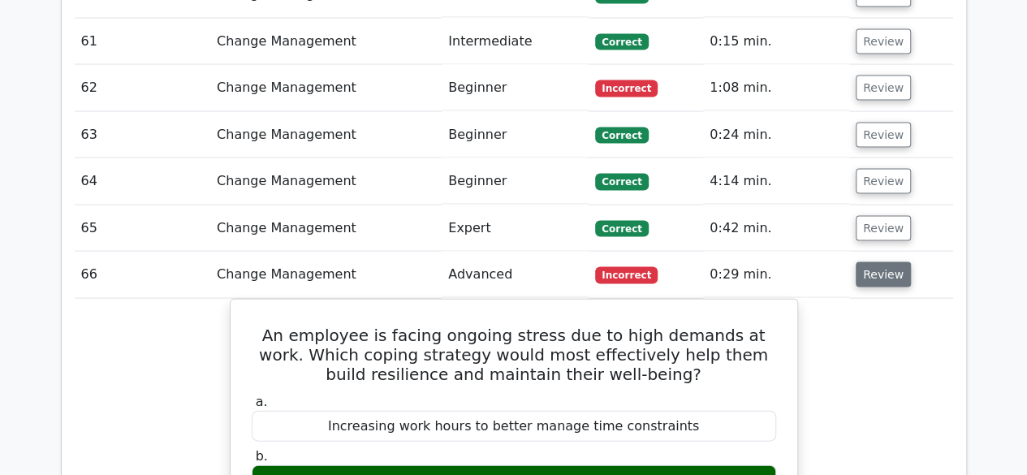
click at [875, 262] on button "Review" at bounding box center [883, 274] width 55 height 25
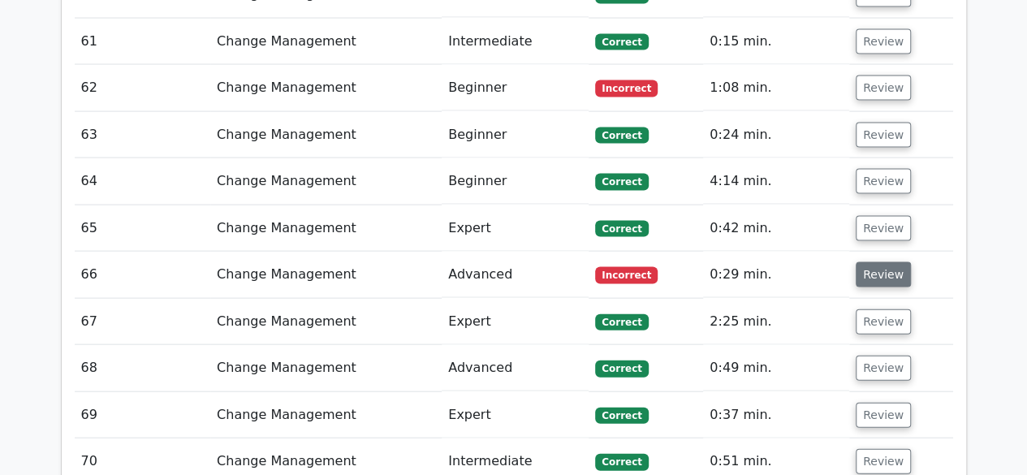
click at [875, 262] on button "Review" at bounding box center [883, 274] width 55 height 25
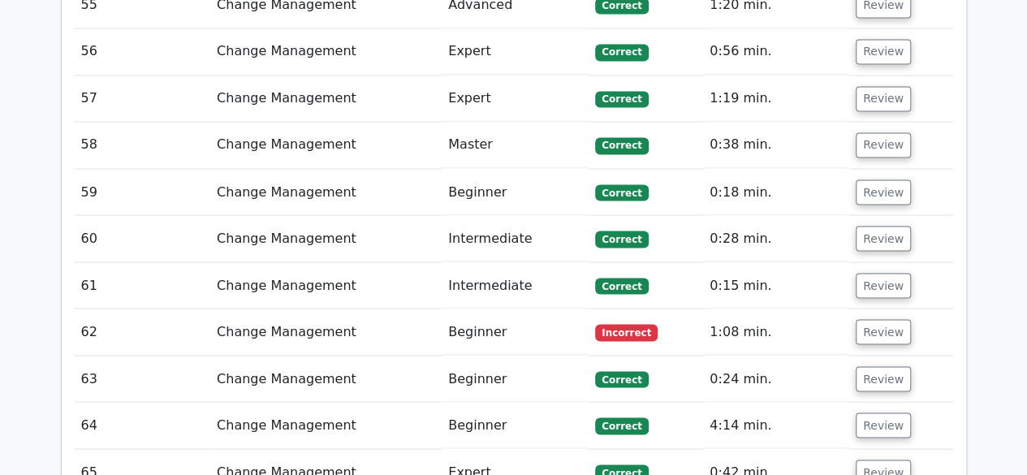
scroll to position [4465, 0]
click at [888, 319] on button "Review" at bounding box center [883, 331] width 55 height 25
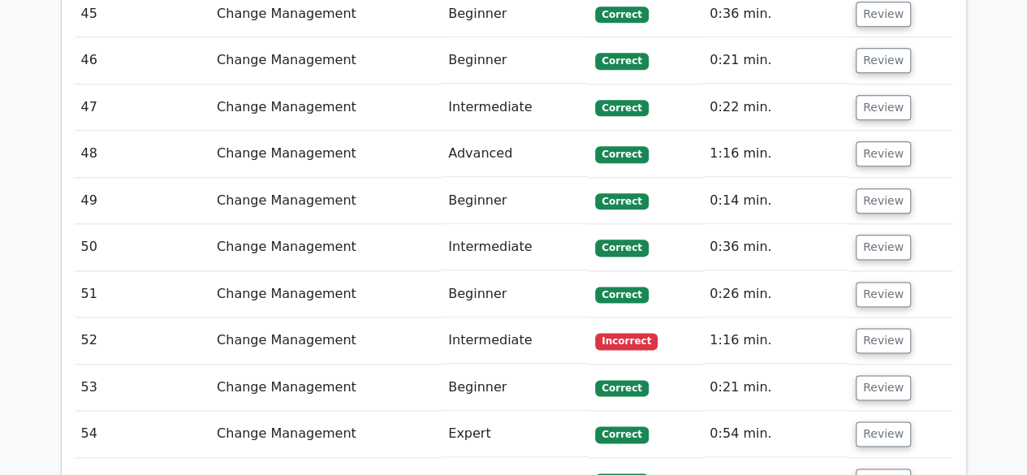
scroll to position [3815, 0]
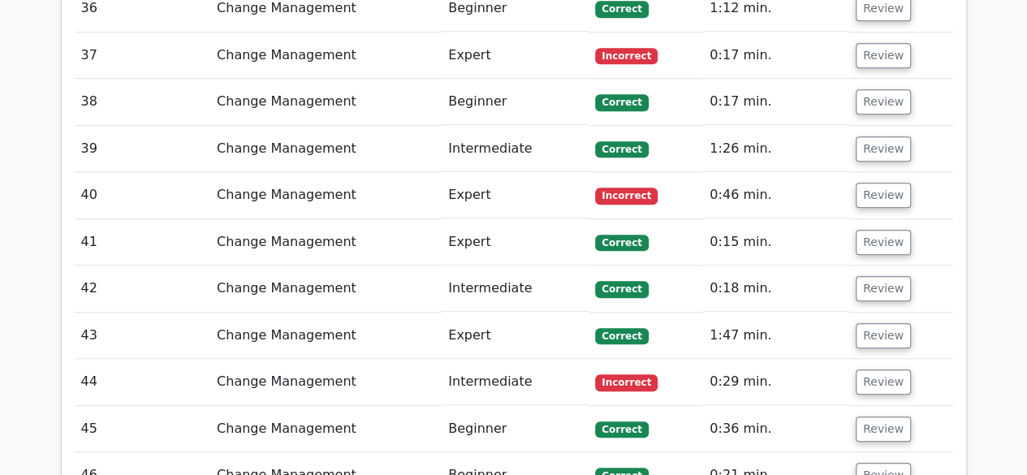
scroll to position [3572, 0]
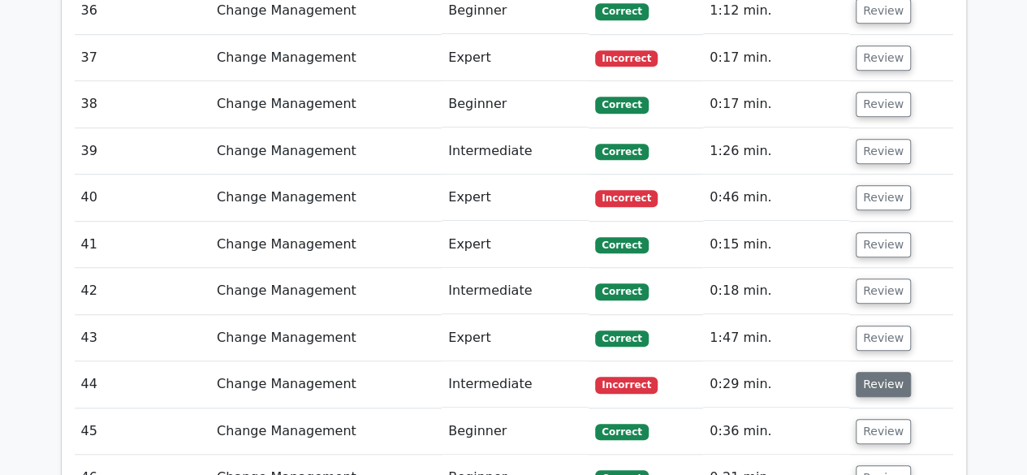
click at [888, 372] on button "Review" at bounding box center [883, 384] width 55 height 25
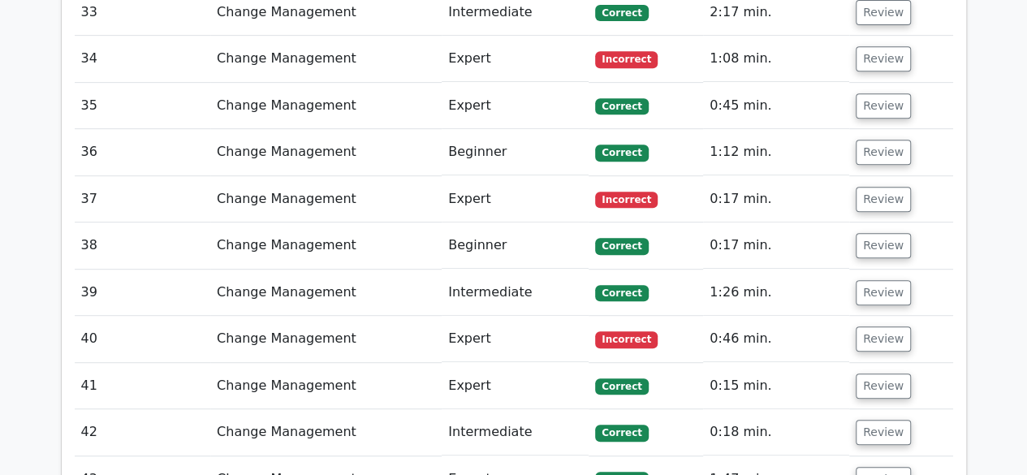
scroll to position [3409, 0]
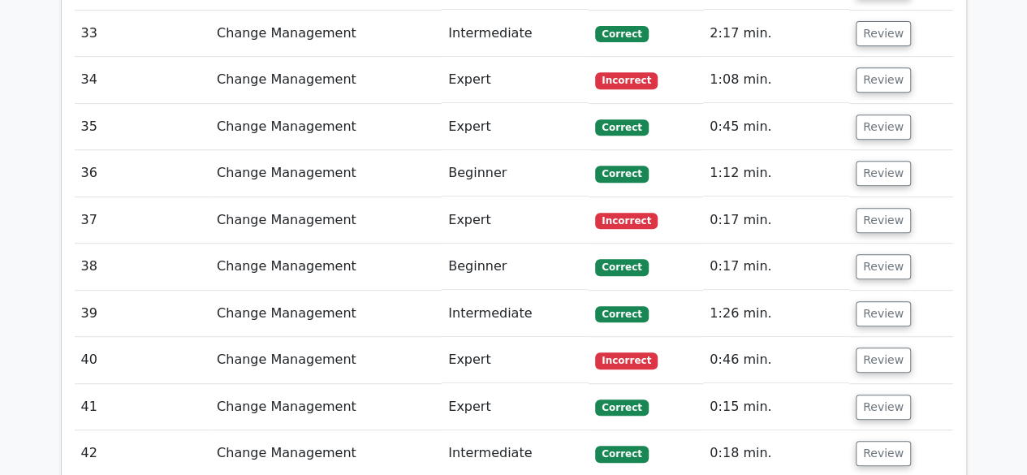
click at [871, 337] on td "Review" at bounding box center [901, 360] width 104 height 46
click at [873, 347] on button "Review" at bounding box center [883, 359] width 55 height 25
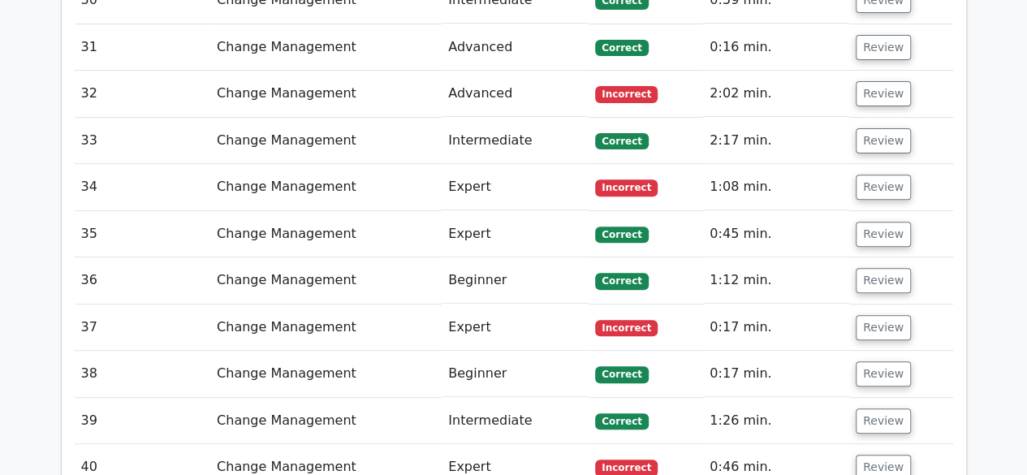
scroll to position [3166, 0]
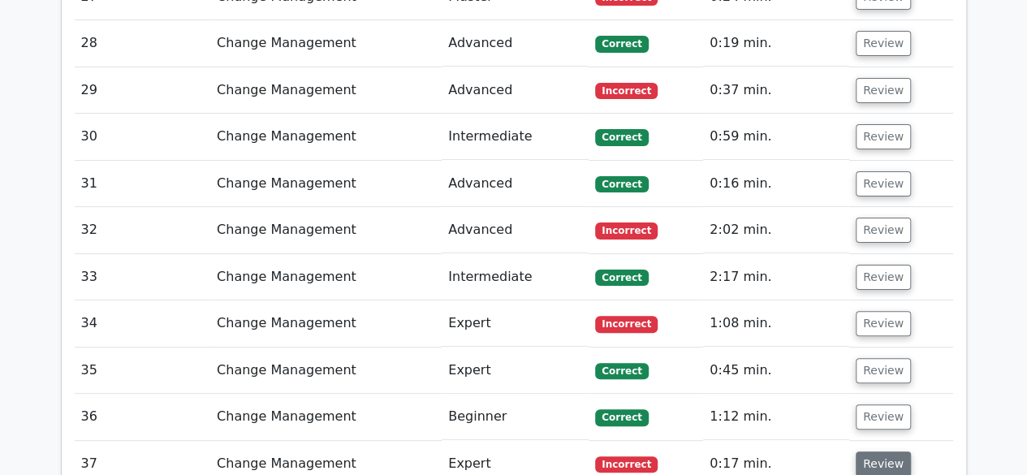
click at [868, 451] on button "Review" at bounding box center [883, 463] width 55 height 25
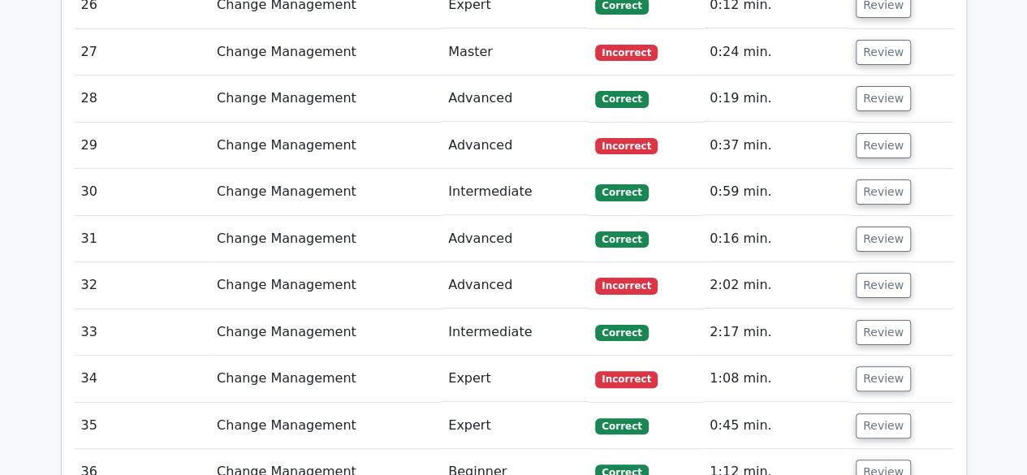
scroll to position [3085, 0]
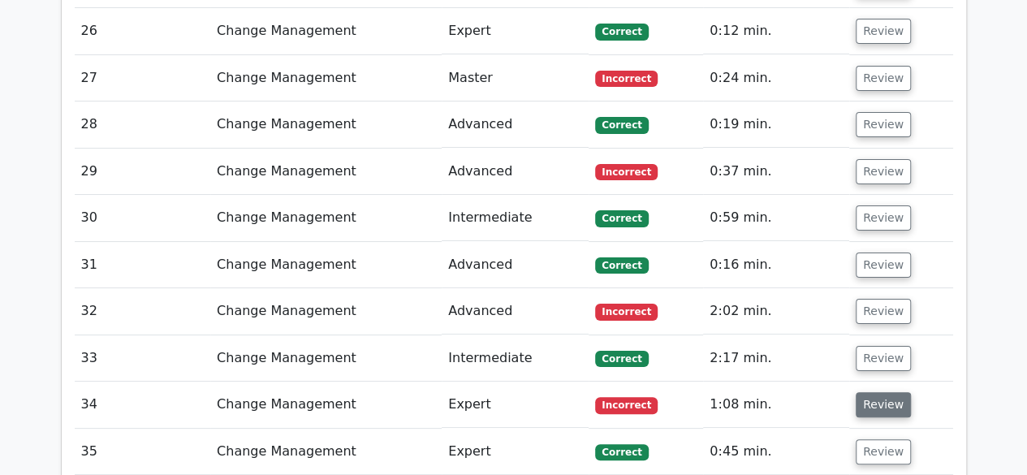
click at [885, 392] on button "Review" at bounding box center [883, 404] width 55 height 25
